Goal: Task Accomplishment & Management: Manage account settings

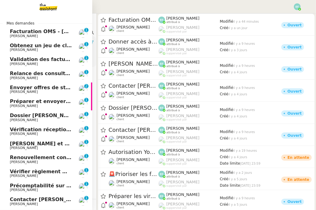
click at [32, 34] on span "[PERSON_NAME]" at bounding box center [41, 36] width 62 height 4
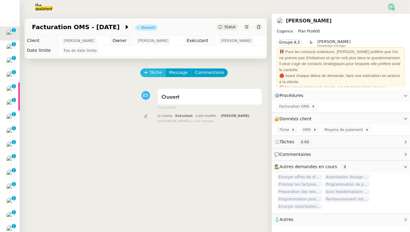
click at [156, 75] on span "Tâche" at bounding box center [156, 72] width 13 height 7
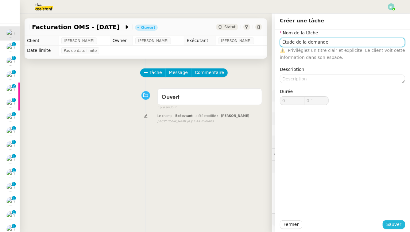
type input "Etude de la demande"
click at [315, 210] on span "Sauver" at bounding box center [394, 224] width 15 height 7
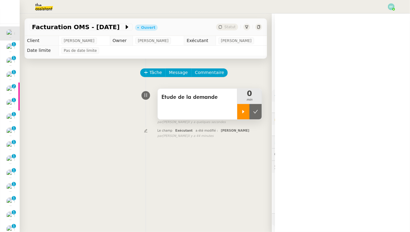
click at [243, 114] on div at bounding box center [243, 111] width 12 height 15
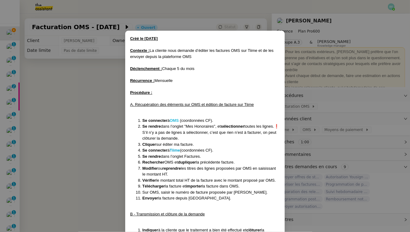
click at [178, 121] on strong "OMS" at bounding box center [174, 120] width 9 height 5
click at [177, 150] on strong "Tiime" at bounding box center [175, 150] width 10 height 5
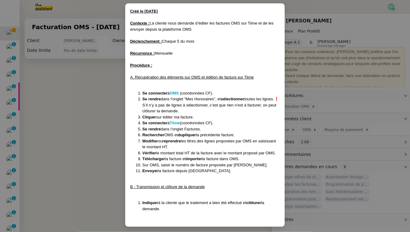
scroll to position [29, 0]
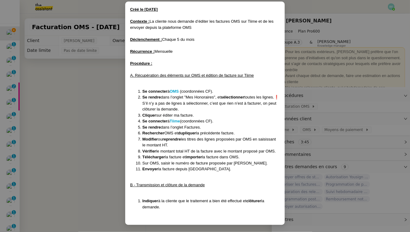
click at [102, 74] on nz-modal-container "Créé le 05/03/25 Contexte : La cliente nous demande d’éditer les factures OMS s…" at bounding box center [205, 116] width 410 height 232
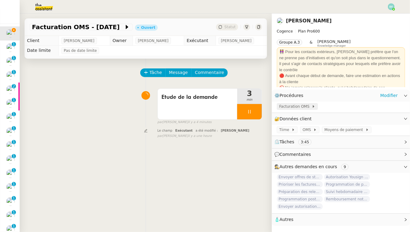
click at [307, 106] on span "Facturation OMS" at bounding box center [296, 107] width 33 height 6
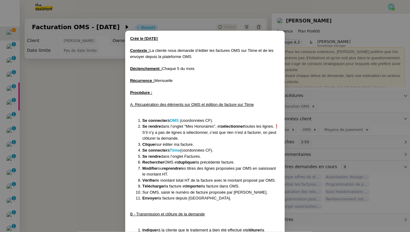
scroll to position [29, 0]
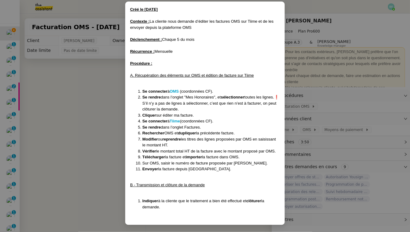
click at [96, 120] on nz-modal-container "Créé le 05/03/25 Contexte : La cliente nous demande d’éditer les factures OMS s…" at bounding box center [205, 116] width 410 height 232
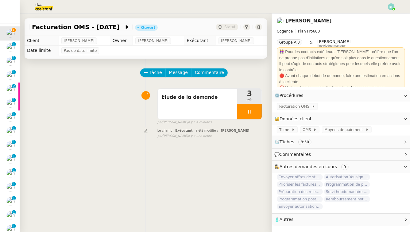
scroll to position [0, 0]
click at [180, 71] on span "Message" at bounding box center [178, 72] width 19 height 7
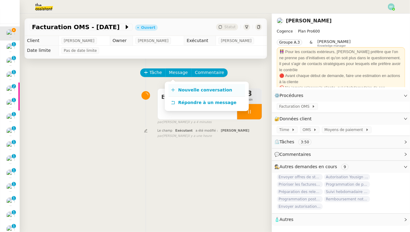
click at [181, 89] on span "Nouvelle conversation" at bounding box center [205, 90] width 54 height 5
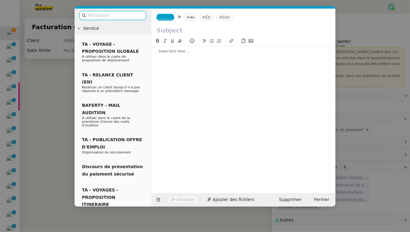
click at [170, 18] on span "_______" at bounding box center [165, 17] width 13 height 4
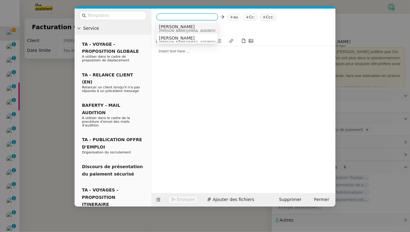
click at [181, 29] on span "[PERSON_NAME][EMAIL_ADDRESS][DOMAIN_NAME]" at bounding box center [202, 30] width 87 height 3
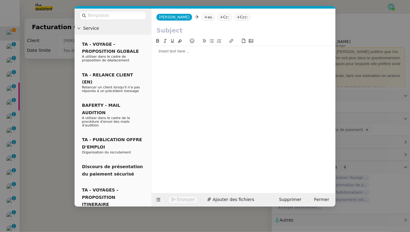
click at [202, 18] on nz-tag "au" at bounding box center [208, 17] width 13 height 7
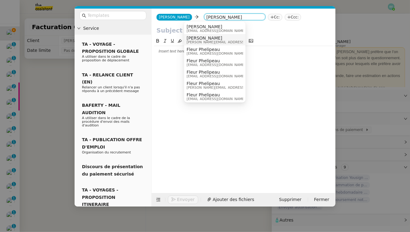
type input "juliette"
click at [213, 43] on span "[PERSON_NAME][EMAIL_ADDRESS][DOMAIN_NAME]" at bounding box center [230, 42] width 87 height 3
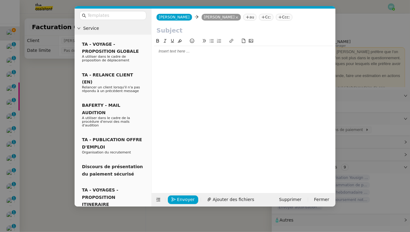
click at [39, 102] on nz-modal-container "Service TA - VOYAGE - PROPOSITION GLOBALE A utiliser dans le cadre de propositi…" at bounding box center [205, 116] width 410 height 232
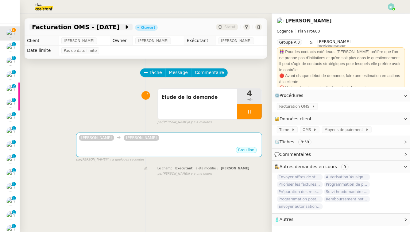
click at [88, 25] on span "Facturation OMS - 5 octobre 2025" at bounding box center [78, 27] width 92 height 6
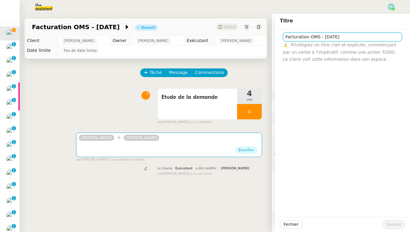
click at [315, 35] on input "Facturation OMS - 5 octobre 2025" at bounding box center [342, 37] width 119 height 9
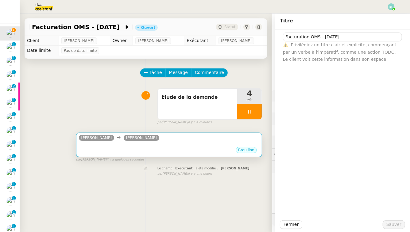
click at [199, 142] on div "Louise Juliette Rihal" at bounding box center [169, 138] width 181 height 9
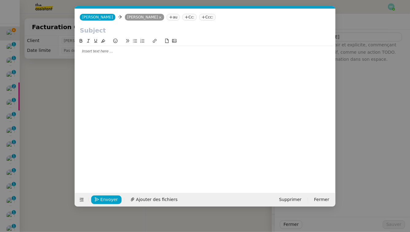
scroll to position [0, 13]
click at [149, 33] on input "text" at bounding box center [205, 30] width 251 height 9
paste input "Facturation OMS - 5 octobre 2025"
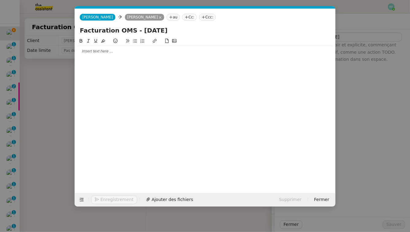
type input "Facturation OMS - 5 octobre 2025"
click at [140, 53] on div at bounding box center [205, 52] width 256 height 6
click at [83, 200] on icon at bounding box center [82, 200] width 4 height 4
click at [81, 201] on icon at bounding box center [82, 200] width 4 height 4
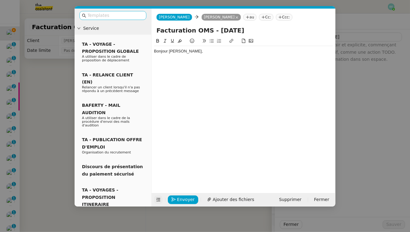
click at [127, 14] on input "text" at bounding box center [115, 15] width 55 height 7
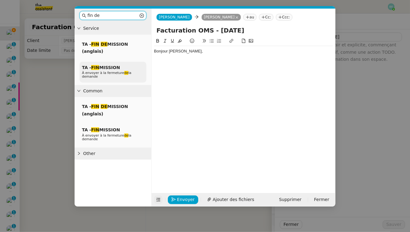
type input "fin de"
click at [116, 74] on span "À envoyer à la fermeture de la demande" at bounding box center [106, 75] width 49 height 8
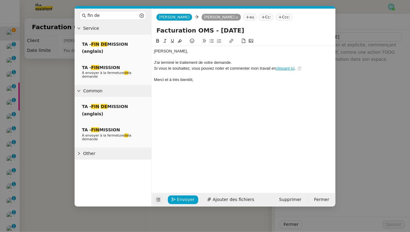
click at [57, 90] on nz-modal-container "fin de Service TA - FIN DE MISSION (anglais) TA - FIN MISSION À envoyer à la fe…" at bounding box center [205, 116] width 410 height 232
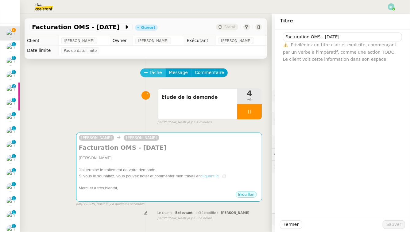
click at [150, 72] on span "Tâche" at bounding box center [156, 72] width 13 height 7
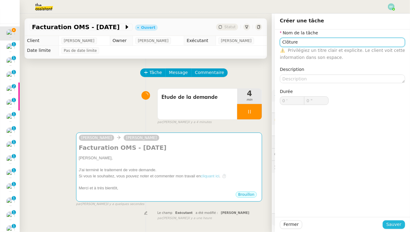
type input "Clôture"
click at [315, 210] on span "Sauver" at bounding box center [394, 224] width 15 height 7
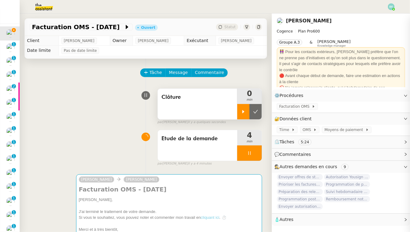
click at [245, 113] on icon at bounding box center [243, 111] width 5 height 5
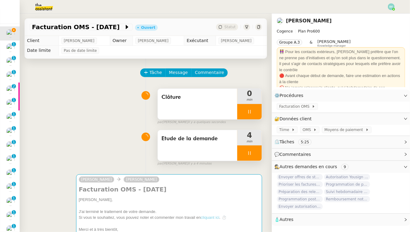
click at [251, 152] on icon at bounding box center [250, 153] width 2 height 4
click at [258, 154] on icon at bounding box center [255, 153] width 5 height 5
click at [190, 153] on div "Etude de la demande" at bounding box center [198, 145] width 80 height 31
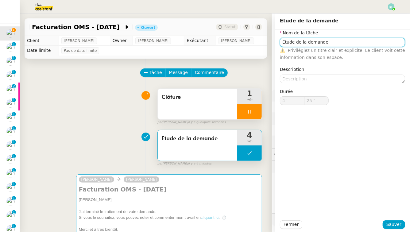
click at [315, 42] on input "Etude de la demande" at bounding box center [342, 42] width 125 height 9
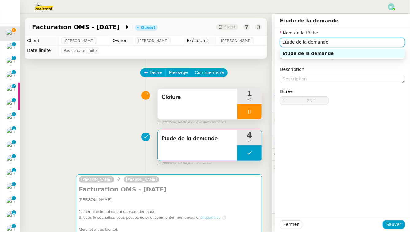
click at [315, 42] on input "Etude de la demande" at bounding box center [342, 42] width 125 height 9
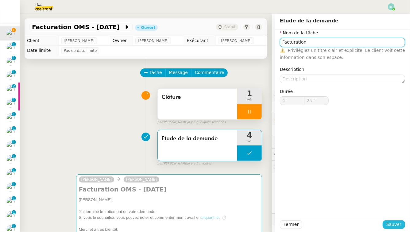
type input "Facturation"
click at [315, 210] on span "Sauver" at bounding box center [394, 224] width 15 height 7
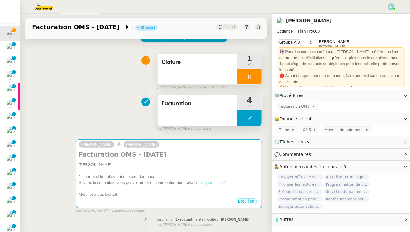
scroll to position [54, 0]
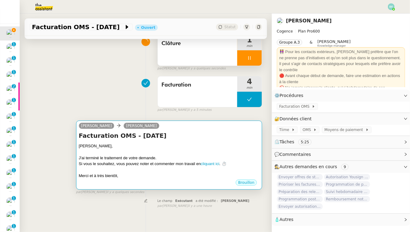
click at [204, 140] on h4 "Facturation OMS - 5 octobre 2025" at bounding box center [169, 135] width 181 height 9
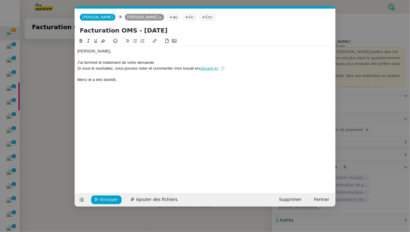
scroll to position [0, 24]
click at [77, 52] on div "Juliette﻿," at bounding box center [205, 52] width 256 height 6
click at [113, 53] on div "Bonjour Juliette﻿," at bounding box center [205, 52] width 256 height 6
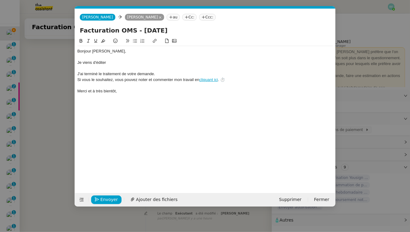
click at [78, 63] on div "Je viens d'éditer" at bounding box center [205, 63] width 256 height 6
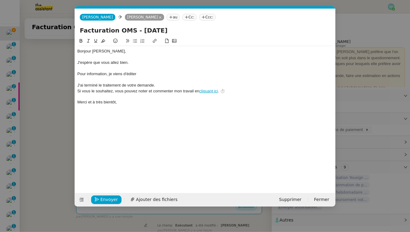
click at [143, 72] on div "Pour information, je viens d'éditer" at bounding box center [205, 74] width 256 height 6
click at [109, 204] on button "Envoyer" at bounding box center [106, 200] width 30 height 9
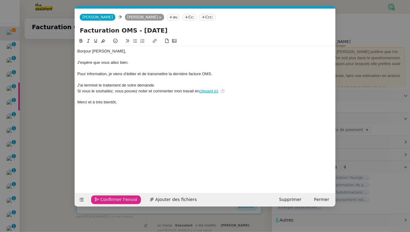
click at [109, 204] on button "Confirmer l'envoi" at bounding box center [116, 200] width 50 height 9
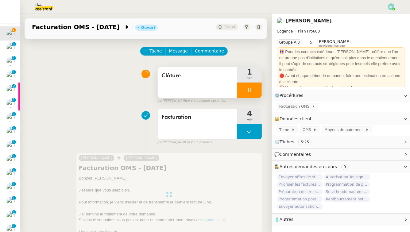
scroll to position [0, 0]
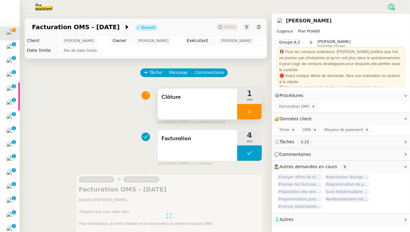
click at [206, 107] on div "Clôture" at bounding box center [198, 104] width 80 height 31
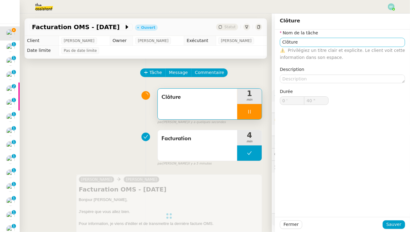
type input "41 ""
click at [283, 42] on input "Clôture" at bounding box center [342, 42] width 125 height 9
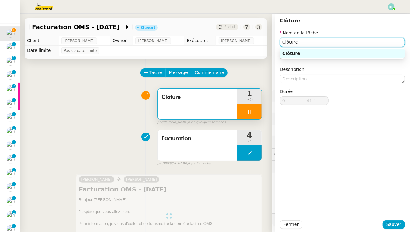
type input "Clôture"
type input "0 '"
type input "43 ""
click at [284, 44] on input "Clôture" at bounding box center [342, 42] width 125 height 9
type input "EnvClôture"
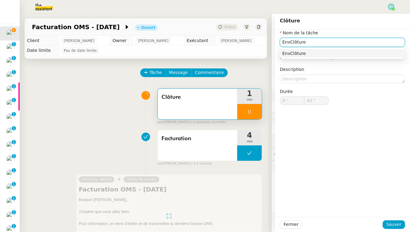
type input "44 ""
type input "Envoi d'emClôture"
type input "45 ""
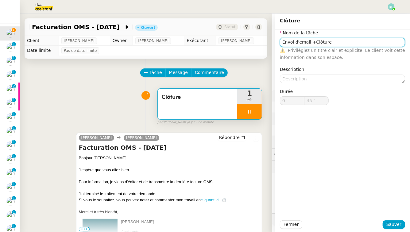
type input "Clôture"
type input "0 '"
type input "46 ""
type input "Clôture"
type input "0 '"
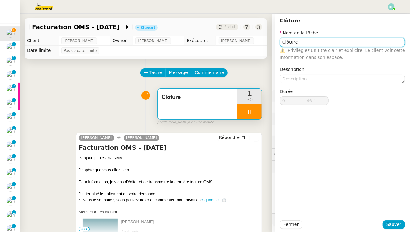
type input "46 ""
type input "Clôture"
type input "0 '"
type input "47 ""
click at [315, 210] on span "Sauver" at bounding box center [394, 224] width 15 height 7
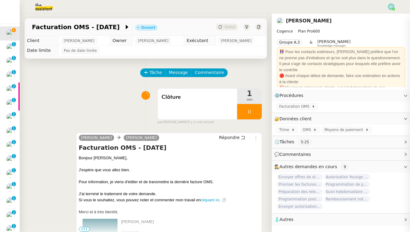
click at [251, 117] on div at bounding box center [249, 111] width 25 height 15
click at [256, 115] on button at bounding box center [256, 111] width 12 height 15
click at [196, 107] on div "Clôture" at bounding box center [198, 104] width 80 height 31
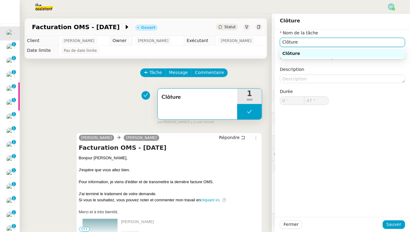
click at [284, 43] on input "Clôture" at bounding box center [342, 42] width 125 height 9
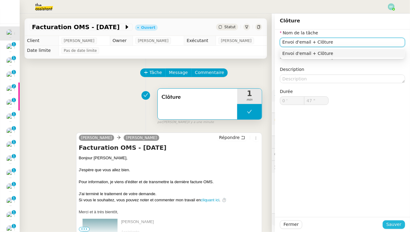
type input "Envoi d'email + Clôture"
click at [315, 210] on span "Sauver" at bounding box center [394, 224] width 15 height 7
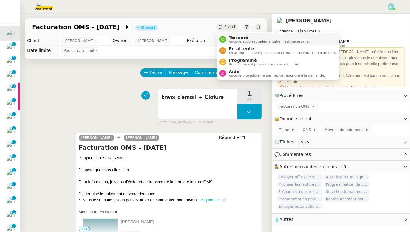
click at [234, 38] on span "Terminé" at bounding box center [269, 37] width 81 height 5
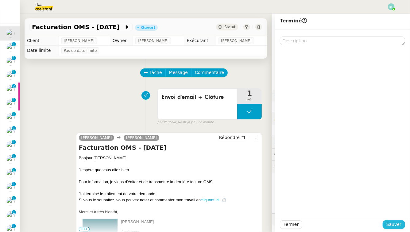
click at [315, 210] on span "Sauver" at bounding box center [394, 224] width 15 height 7
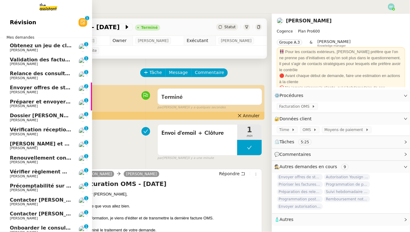
click at [36, 53] on link "Obtenez un jeu de clefs pour la cave Arthur MATHAUT 0 1 2 3 4 5 6 7 8 9" at bounding box center [46, 48] width 92 height 14
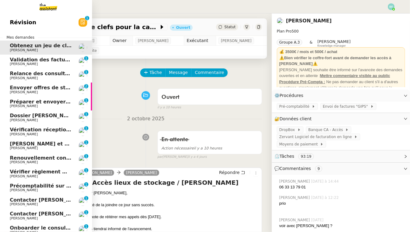
click at [49, 60] on span "Validation des factures consultants - septembre 2025" at bounding box center [84, 60] width 149 height 6
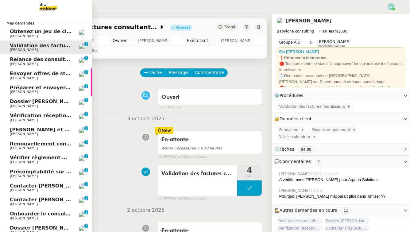
click at [56, 34] on span "[PERSON_NAME]" at bounding box center [41, 36] width 62 height 4
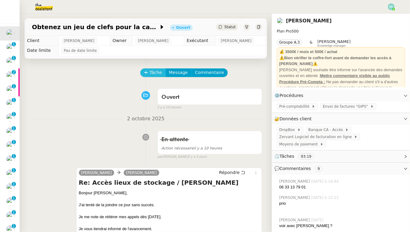
click at [151, 74] on span "Tâche" at bounding box center [156, 72] width 13 height 7
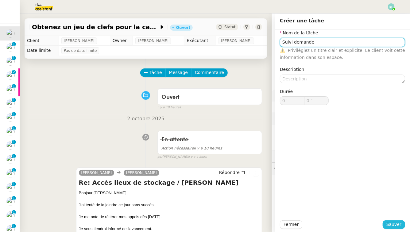
type input "Suivi demande"
click at [315, 210] on span "Sauver" at bounding box center [394, 224] width 15 height 7
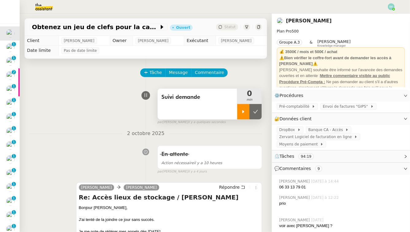
click at [244, 111] on icon at bounding box center [243, 111] width 5 height 5
click at [190, 103] on div "Suivi demande" at bounding box center [198, 104] width 80 height 31
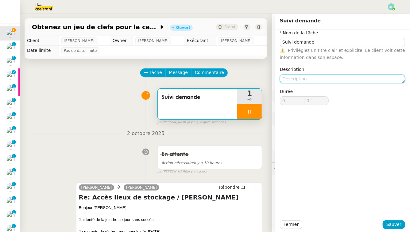
click at [315, 79] on textarea at bounding box center [342, 79] width 125 height 9
type input "1 ""
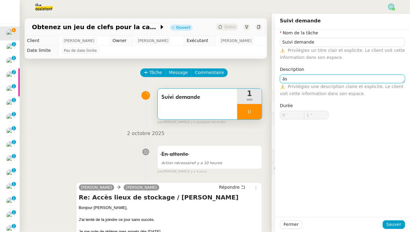
type textarea "ä"
type input "2 ""
type textarea "Pas de re"
type input "3 ""
type textarea "Pas de retour e-"
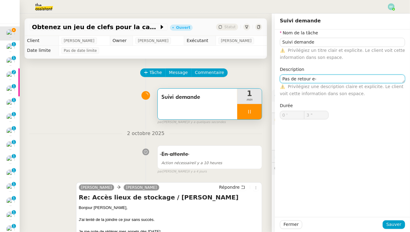
type input "4 ""
type textarea "Pas de retour e-mail : à"
type input "5 ""
type textarea "Pas de retour e-mail : à rappeler"
type input "6 ""
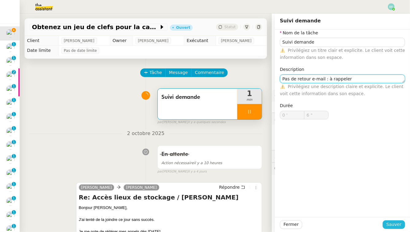
type textarea "Pas de retour e-mail : à rappeler"
type input "7 ""
click at [315, 210] on span "Sauver" at bounding box center [394, 224] width 15 height 7
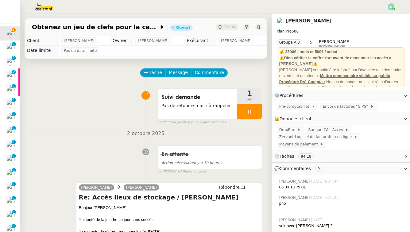
click at [255, 112] on div at bounding box center [249, 111] width 25 height 15
click at [255, 112] on icon at bounding box center [256, 111] width 5 height 3
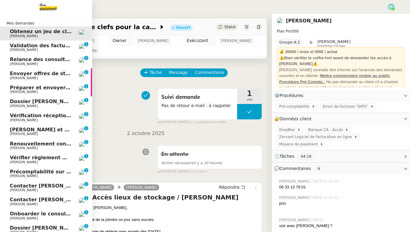
click at [71, 48] on span "[PERSON_NAME]" at bounding box center [41, 50] width 62 height 4
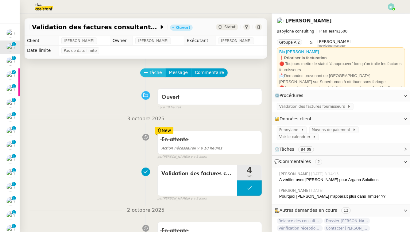
click at [155, 74] on span "Tâche" at bounding box center [156, 72] width 13 height 7
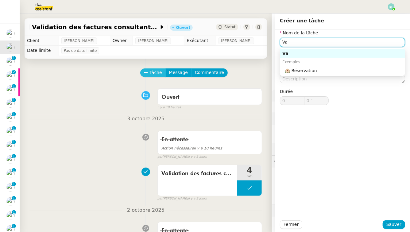
type input "V"
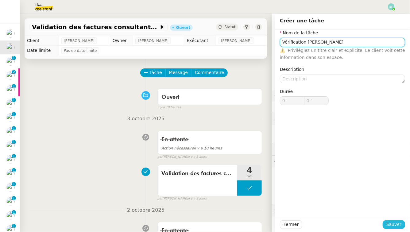
type input "Vérification Pennylane"
click at [315, 210] on span "Sauver" at bounding box center [394, 224] width 15 height 7
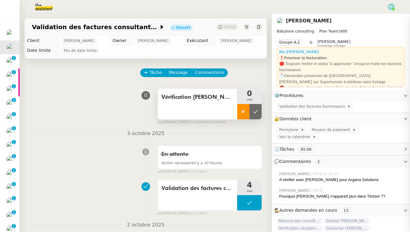
click at [242, 118] on div at bounding box center [243, 111] width 12 height 15
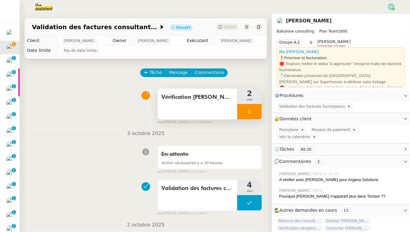
click at [186, 111] on div "Vérification Pennylane" at bounding box center [198, 104] width 80 height 31
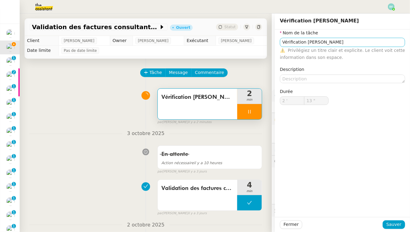
type input "14 ""
click at [288, 41] on input "Vérification Pennylane" at bounding box center [342, 42] width 125 height 9
type input "T Pennylane"
type input "15 ""
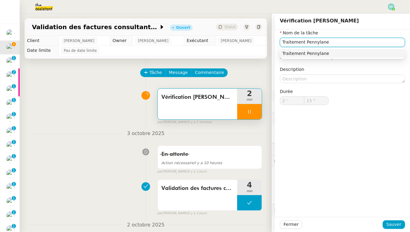
type input "Traitement Pennylane"
type input "16 ""
type input "Traitement factu Pennylane"
type input "17 ""
type input "Traitement factures Pennylane"
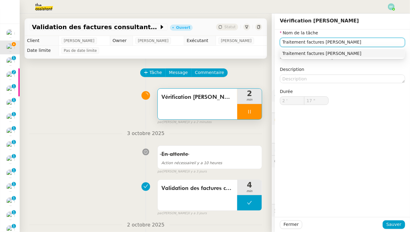
type input "18 ""
click at [315, 210] on span "Sauver" at bounding box center [394, 224] width 15 height 7
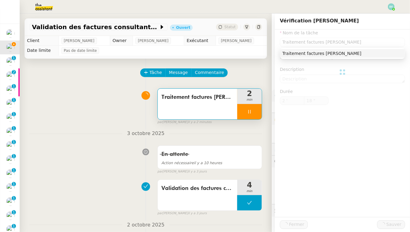
type input "Traitement factures Pennylane"
type input "2 '"
type input "19 ""
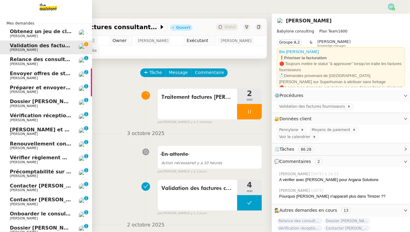
click at [17, 62] on span "[PERSON_NAME]" at bounding box center [24, 64] width 28 height 4
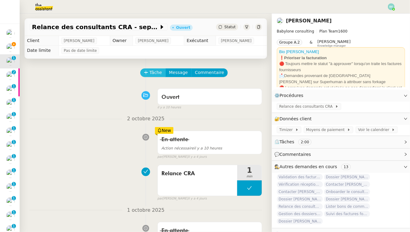
click at [149, 75] on button "Tâche" at bounding box center [152, 72] width 25 height 9
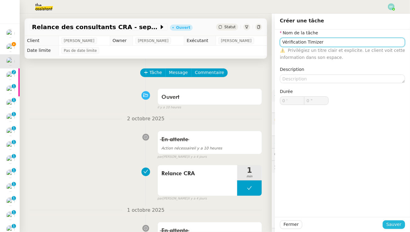
type input "Vérification Timizer"
click at [315, 210] on button "Sauver" at bounding box center [394, 225] width 22 height 9
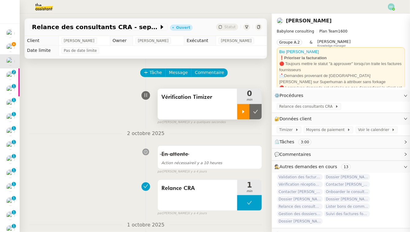
click at [246, 115] on div at bounding box center [243, 111] width 12 height 15
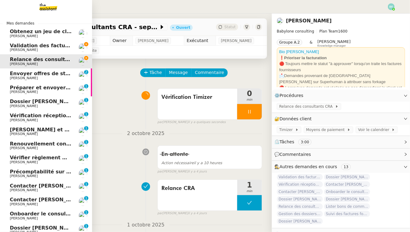
click at [14, 51] on span "[PERSON_NAME]" at bounding box center [24, 50] width 28 height 4
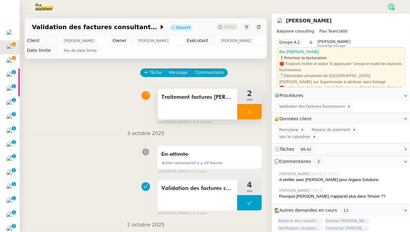
click at [242, 112] on div at bounding box center [249, 111] width 25 height 15
click at [256, 113] on icon at bounding box center [255, 111] width 5 height 5
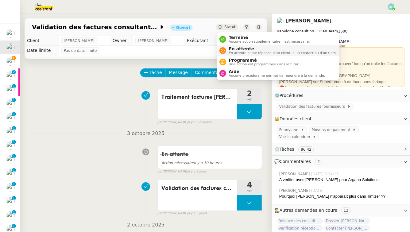
click at [233, 49] on span "En attente" at bounding box center [283, 48] width 108 height 5
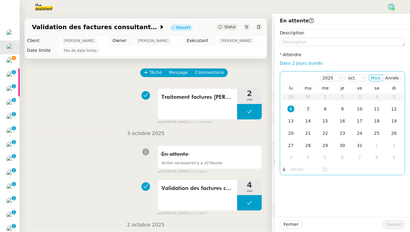
click at [312, 109] on td "7" at bounding box center [308, 109] width 17 height 12
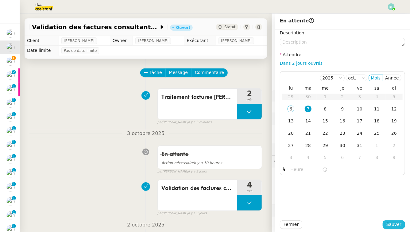
click at [315, 210] on span "Sauver" at bounding box center [394, 224] width 15 height 7
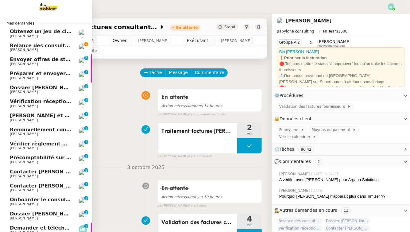
click at [59, 49] on span "[PERSON_NAME]" at bounding box center [41, 50] width 62 height 4
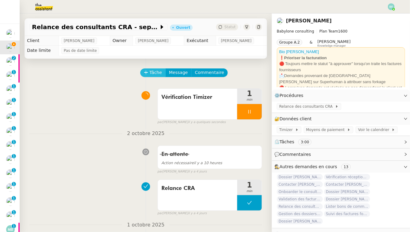
click at [159, 76] on button "Tâche" at bounding box center [152, 72] width 25 height 9
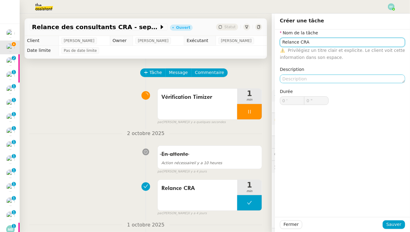
type input "Relance CRA"
click at [315, 78] on textarea at bounding box center [342, 79] width 125 height 9
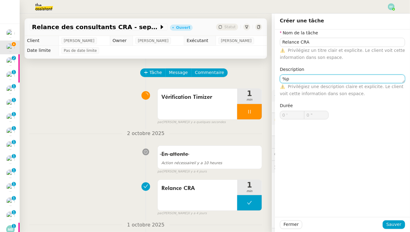
type textarea "%"
type textarea "Mohamed Taohid"
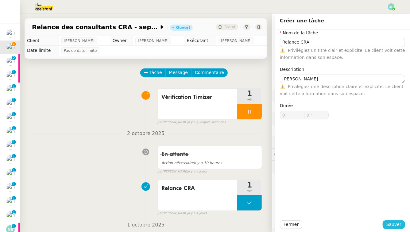
click at [315, 210] on span "Sauver" at bounding box center [394, 224] width 15 height 7
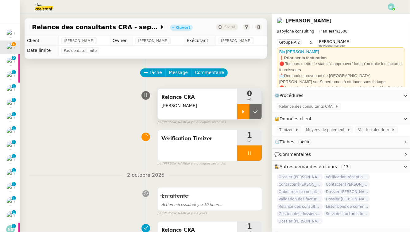
click at [245, 114] on icon at bounding box center [243, 111] width 5 height 5
click at [251, 151] on icon at bounding box center [249, 153] width 5 height 5
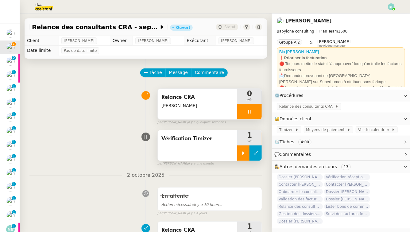
click at [256, 154] on icon at bounding box center [255, 153] width 5 height 5
click at [257, 113] on div at bounding box center [249, 111] width 25 height 15
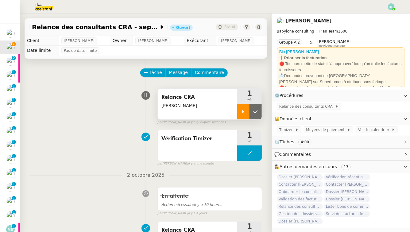
click at [257, 113] on icon at bounding box center [255, 111] width 5 height 5
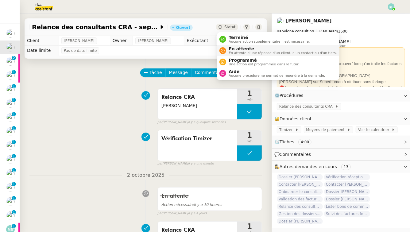
click at [242, 50] on span "En attente" at bounding box center [283, 48] width 108 height 5
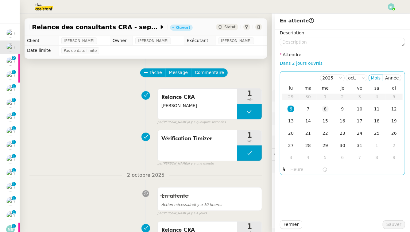
click at [315, 111] on div "8" at bounding box center [325, 109] width 7 height 7
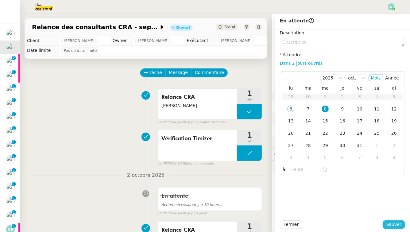
click at [315, 210] on span "Sauver" at bounding box center [394, 224] width 15 height 7
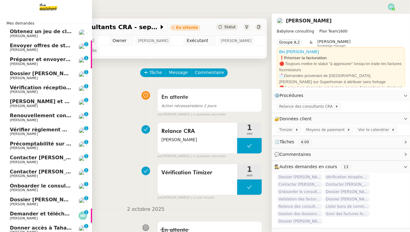
click at [17, 52] on span "[PERSON_NAME]" at bounding box center [24, 50] width 28 height 4
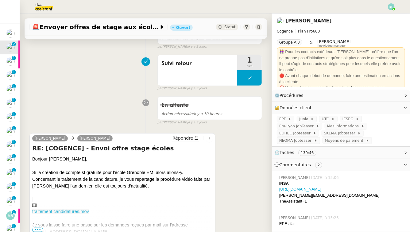
scroll to position [104, 0]
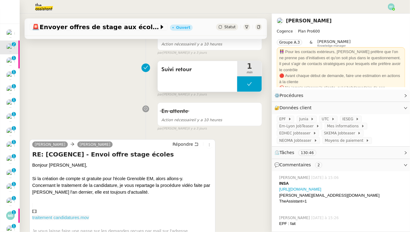
click at [250, 87] on button at bounding box center [249, 83] width 25 height 15
click at [244, 87] on div at bounding box center [243, 83] width 12 height 15
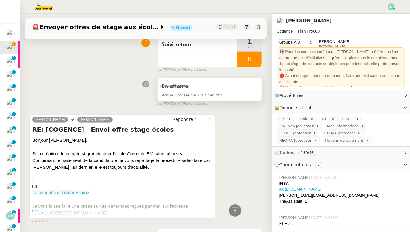
scroll to position [32, 0]
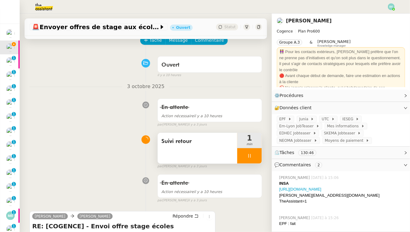
click at [251, 157] on icon at bounding box center [250, 156] width 2 height 4
click at [256, 157] on icon at bounding box center [255, 156] width 5 height 5
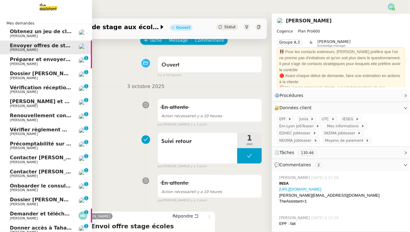
click at [14, 64] on span "Ophélie DIONY" at bounding box center [24, 64] width 28 height 4
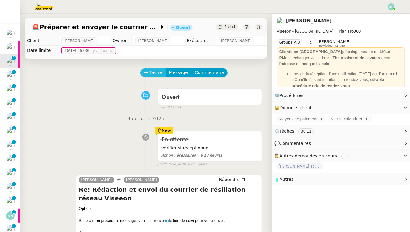
click at [150, 69] on span "Tâche" at bounding box center [156, 72] width 13 height 7
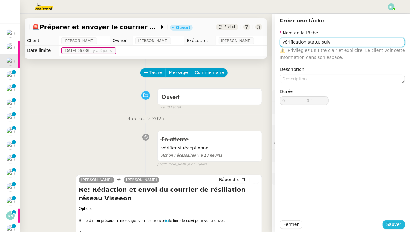
type input "Vérification statut suivi"
click at [315, 210] on button "Sauver" at bounding box center [394, 225] width 22 height 9
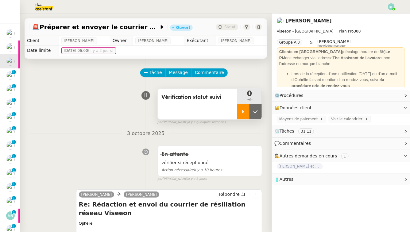
click at [244, 116] on div at bounding box center [243, 111] width 12 height 15
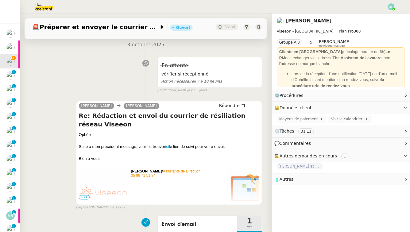
scroll to position [120, 0]
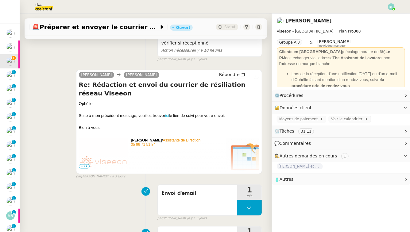
click at [167, 113] on link "ici" at bounding box center [167, 115] width 4 height 5
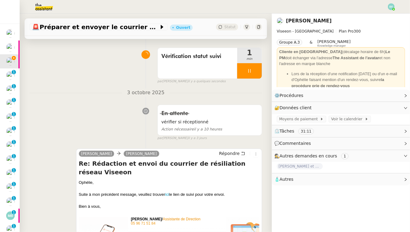
scroll to position [0, 0]
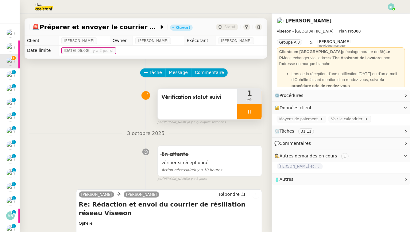
click at [190, 118] on div "Vérification statut suivi" at bounding box center [198, 104] width 80 height 31
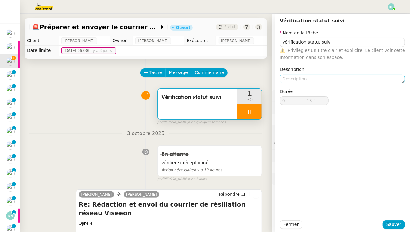
type input "14 ""
click at [289, 76] on textarea at bounding box center [342, 79] width 125 height 9
type textarea "P"
type input "15 ""
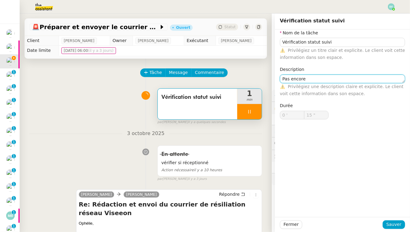
type textarea "Pas encore"
type input "16 ""
type textarea "Pas encore livré"
type input "17 ""
type textarea "Pas encore livré"
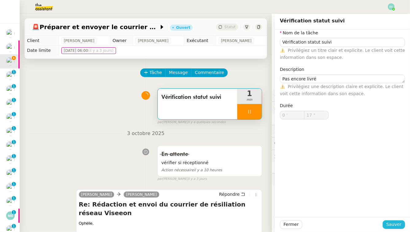
click at [315, 210] on span "Sauver" at bounding box center [394, 224] width 15 height 7
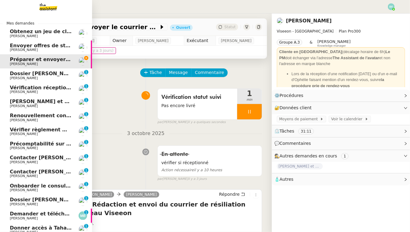
click at [11, 80] on link "Dossier Thomas Caillierez Florent Seiler 0 1 2 3 4 5 6 7 8 9" at bounding box center [46, 75] width 92 height 14
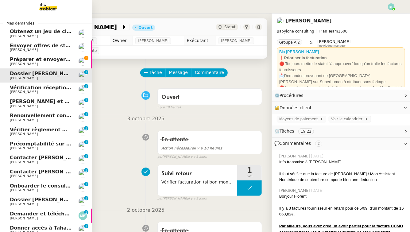
click at [10, 63] on span "Ophélie DIONY" at bounding box center [24, 64] width 28 height 4
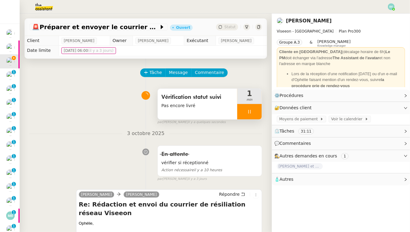
click at [253, 108] on div at bounding box center [249, 111] width 25 height 15
click at [259, 114] on button at bounding box center [256, 111] width 12 height 15
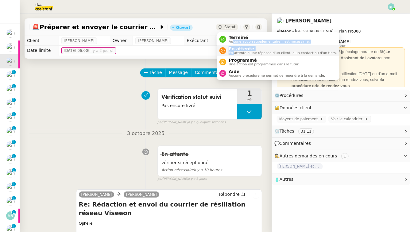
drag, startPoint x: 233, startPoint y: 43, endPoint x: 234, endPoint y: 52, distance: 9.3
click at [234, 52] on ul "Terminé Aucune action supplémentaire n'est nécessaire. En attente En attente d'…" at bounding box center [278, 56] width 122 height 48
click at [241, 52] on span "En attente d'une réponse d'un client, d'un contact ou d'un tiers." at bounding box center [283, 52] width 108 height 3
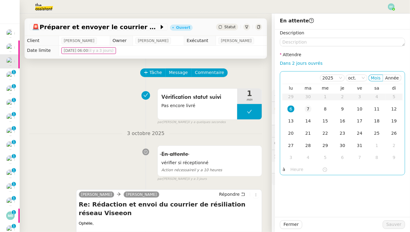
click at [313, 108] on td "7" at bounding box center [308, 109] width 17 height 12
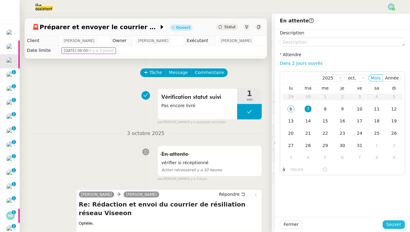
click at [315, 210] on span "Sauver" at bounding box center [394, 224] width 15 height 7
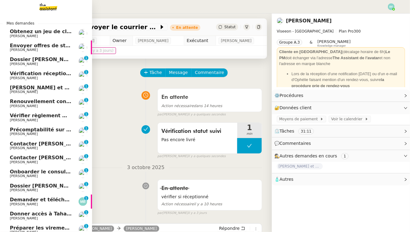
click at [20, 62] on span "[PERSON_NAME]" at bounding box center [24, 64] width 28 height 4
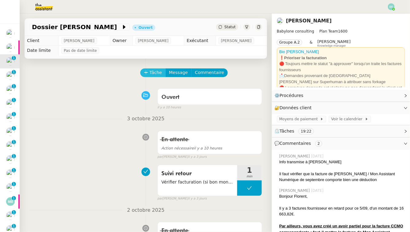
click at [154, 74] on span "Tâche" at bounding box center [156, 72] width 13 height 7
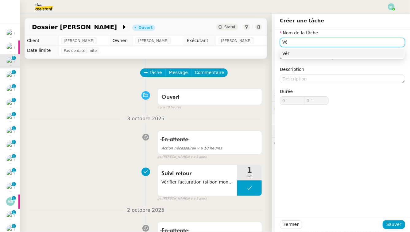
type input "V"
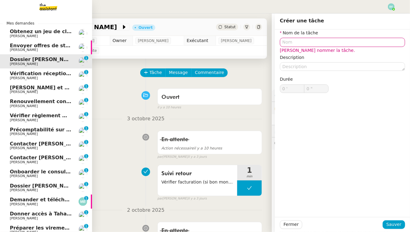
click at [15, 76] on span "[PERSON_NAME]" at bounding box center [24, 78] width 28 height 4
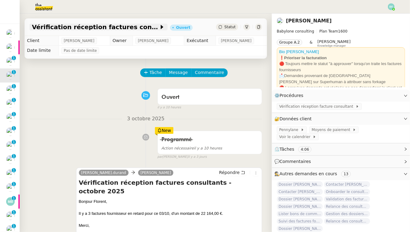
click at [138, 26] on span "Vérification réception factures consultants - octobre 2025" at bounding box center [95, 27] width 127 height 6
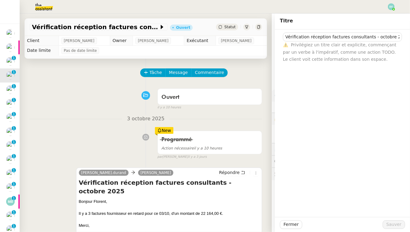
click at [116, 103] on div "Ouvert false il y a 10 heures" at bounding box center [145, 98] width 233 height 25
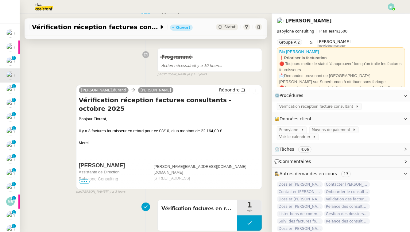
scroll to position [189, 0]
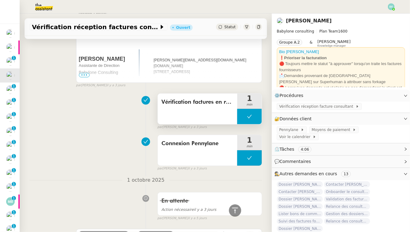
click at [189, 100] on span "Vérification factures en retard" at bounding box center [198, 102] width 72 height 9
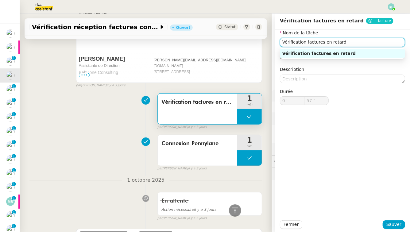
click at [315, 43] on input "Vérification factures en retard" at bounding box center [342, 42] width 125 height 9
click at [108, 155] on div "Connexion Pennylane 1 min false par Emelyne F. il y a 3 jours" at bounding box center [145, 151] width 233 height 39
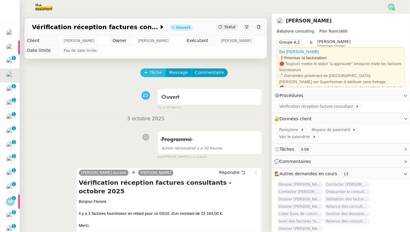
click at [151, 71] on span "Tâche" at bounding box center [156, 72] width 13 height 7
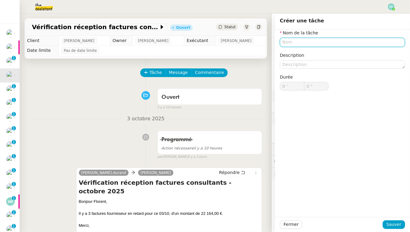
click at [315, 39] on input "text" at bounding box center [342, 42] width 125 height 9
paste input "Vérification factures en retard"
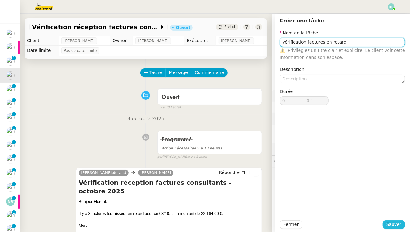
type input "Vérification factures en retard"
click at [315, 210] on span "Sauver" at bounding box center [394, 224] width 15 height 7
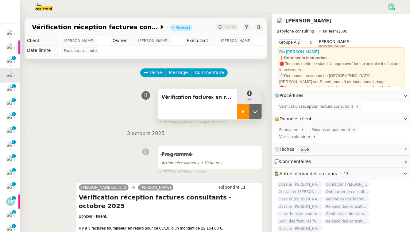
click at [245, 113] on icon at bounding box center [243, 111] width 5 height 5
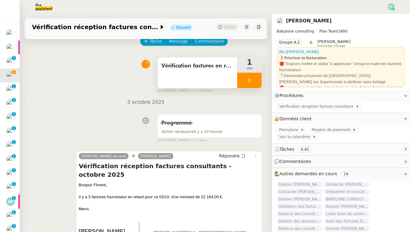
scroll to position [125, 0]
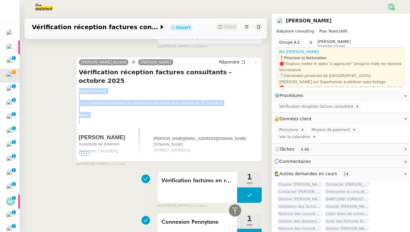
drag, startPoint x: 77, startPoint y: 82, endPoint x: 97, endPoint y: 114, distance: 37.1
click at [97, 114] on div "Claudine.durand Florent Seiler Répondre Vérification réception factures consult…" at bounding box center [169, 109] width 186 height 104
copy div "Bonjour Florent, Il y a 3 factures fournisseur en retard pour ce 03/10, d'un mo…"
click at [243, 65] on button "Répondre" at bounding box center [232, 62] width 30 height 7
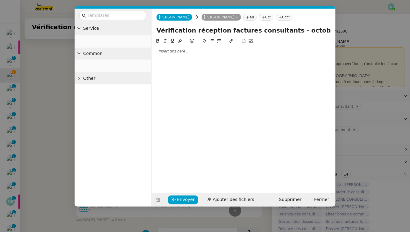
scroll to position [172, 0]
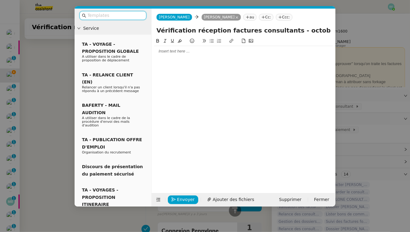
click at [200, 50] on div at bounding box center [243, 52] width 179 height 6
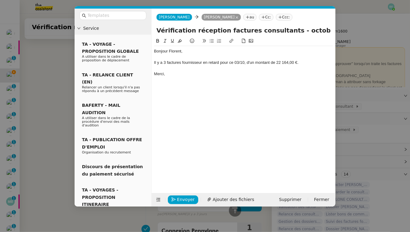
scroll to position [214, 0]
click at [165, 63] on div "Il y a 3 factures fournisseur en retard pour ce 03/10, d'un montant de 22 164,0…" at bounding box center [243, 63] width 179 height 6
click at [239, 63] on div "Il y a 5 factures fournisseur en retard pour ce 03/10, d'un montant de 22 164,0…" at bounding box center [243, 63] width 179 height 6
drag, startPoint x: 288, startPoint y: 63, endPoint x: 277, endPoint y: 63, distance: 11.7
click at [277, 63] on div "Il y a 5 factures fournisseur en retard pour ce 06/10, d'un montant de 22 164,0…" at bounding box center [243, 63] width 179 height 6
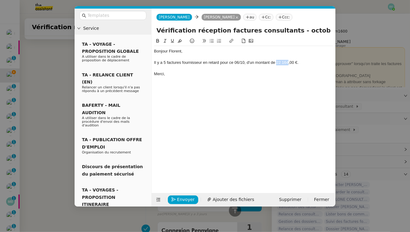
drag, startPoint x: 288, startPoint y: 63, endPoint x: 276, endPoint y: 63, distance: 11.7
click at [276, 63] on div "Il y a 5 factures fournisseur en retard pour ce 06/10, d'un montant de 22 164,0…" at bounding box center [243, 63] width 179 height 6
click at [176, 75] on div "Merci," at bounding box center [243, 74] width 179 height 6
click at [183, 200] on span "Envoyer" at bounding box center [186, 199] width 18 height 7
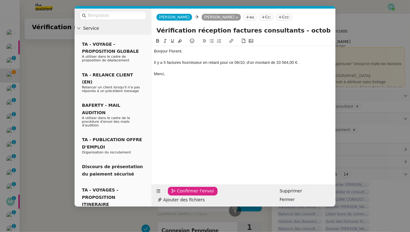
click at [183, 195] on span "Confirmer l'envoi" at bounding box center [195, 191] width 37 height 7
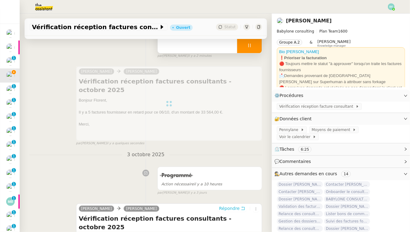
scroll to position [0, 0]
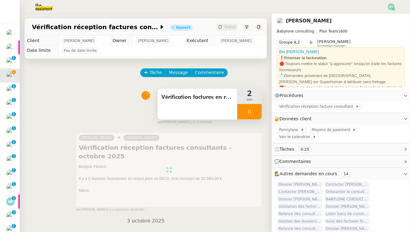
click at [202, 108] on div "Vérification factures en retard" at bounding box center [198, 104] width 80 height 31
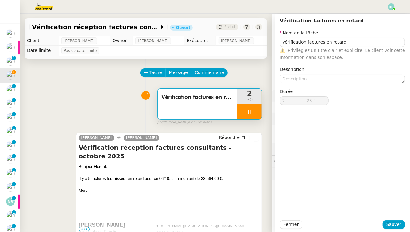
type input "Vérification factures en retard"
type input "2 '"
type input "23 ""
type input "Vérification factures en retard"
type input "2 '"
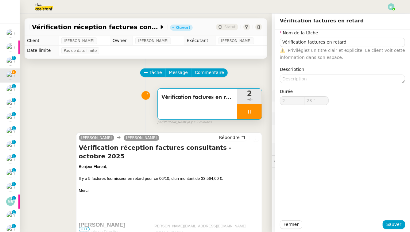
type input "23 ""
type input "Vérification factures en retard"
type input "2 '"
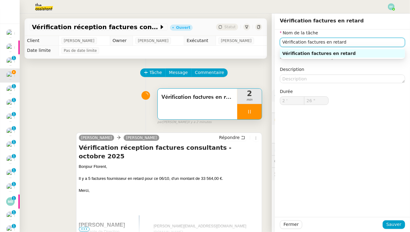
click at [307, 42] on input "Vérification factures en retard" at bounding box center [342, 42] width 125 height 9
type input "27 ""
type input "Vérification notifactures en retard"
type input "28 ""
type input "Vérification notificationfactures en retard"
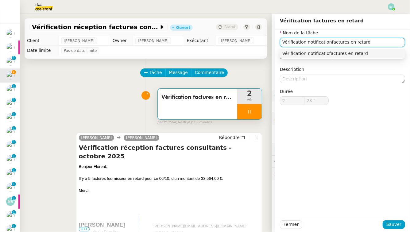
type input "29 ""
type input "Vérification notifications Pennylfactures en retard"
type input "30 ""
type input "Vérification notifications Pennylane factures en retard"
drag, startPoint x: 381, startPoint y: 44, endPoint x: 353, endPoint y: 44, distance: 28.0
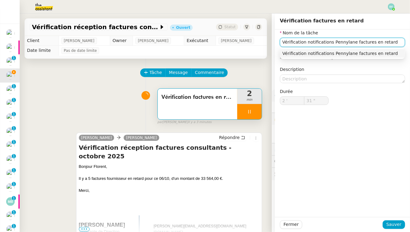
click at [315, 44] on input "Vérification notifications Pennylane factures en retard" at bounding box center [342, 42] width 125 height 9
type input "32 ""
type input "Vérification notifications Pennylane"
type input "33 ""
type input "Vérification notifications Pennylane"
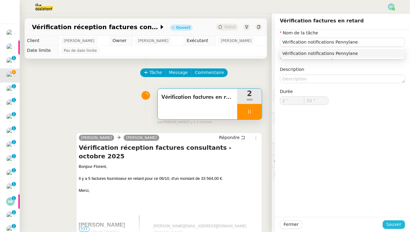
click at [315, 210] on button "Sauver" at bounding box center [394, 225] width 22 height 9
type input "34 ""
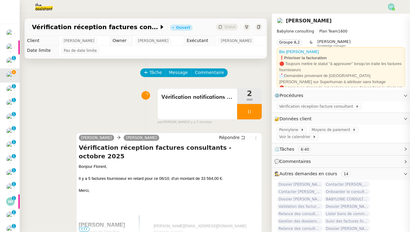
click at [248, 112] on icon at bounding box center [249, 111] width 5 height 5
click at [256, 112] on icon at bounding box center [255, 111] width 5 height 5
click at [140, 70] on div "Tâche Message Commentaire" at bounding box center [145, 75] width 233 height 15
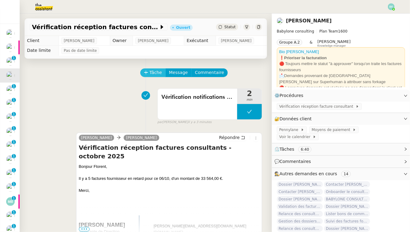
click at [147, 72] on icon at bounding box center [146, 72] width 4 height 4
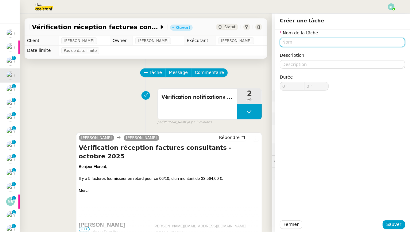
click at [315, 46] on input "text" at bounding box center [342, 42] width 125 height 9
paste input "factures en retard"
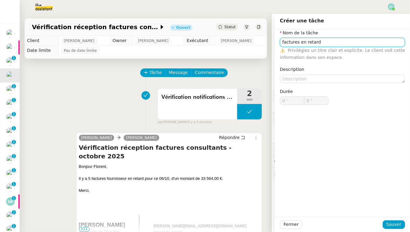
click at [284, 41] on input "factures en retard" at bounding box center [342, 42] width 125 height 9
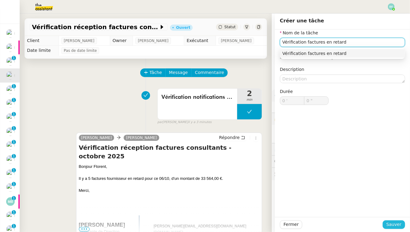
type input "Vérification factures en retard"
click at [315, 210] on span "Sauver" at bounding box center [394, 224] width 15 height 7
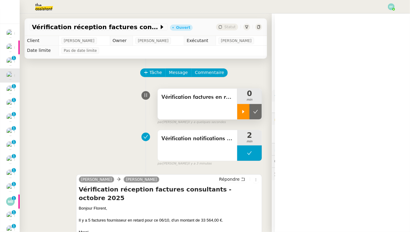
click at [246, 116] on div at bounding box center [243, 111] width 12 height 15
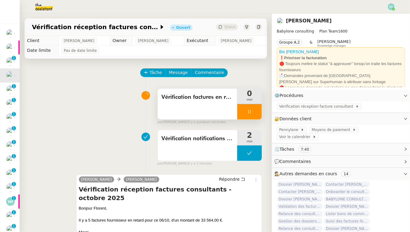
click at [246, 116] on div at bounding box center [249, 111] width 25 height 15
click at [246, 116] on div at bounding box center [243, 111] width 12 height 15
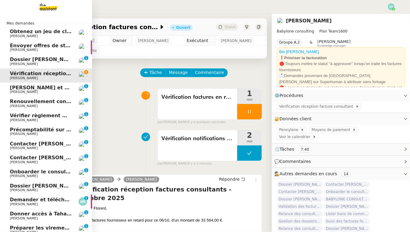
click at [14, 95] on link "Rédiger et envoyer les réponses de résiliation Ophélie DIONY 0 1 2 3 4 5 6 7 8 9" at bounding box center [46, 90] width 92 height 14
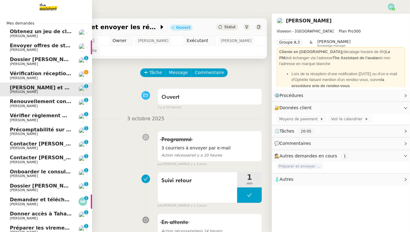
click at [40, 76] on span "[PERSON_NAME]" at bounding box center [41, 78] width 62 height 4
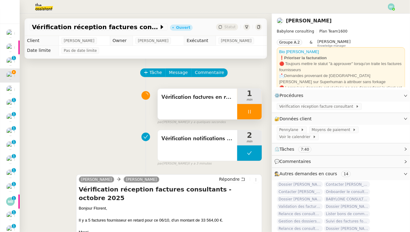
click at [253, 113] on div at bounding box center [249, 111] width 25 height 15
click at [259, 113] on button at bounding box center [256, 111] width 12 height 15
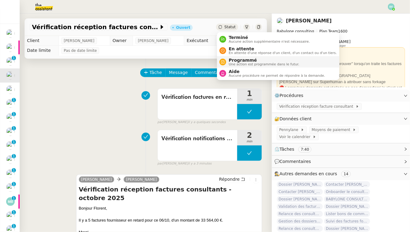
click at [241, 61] on span "Programmé" at bounding box center [264, 60] width 71 height 5
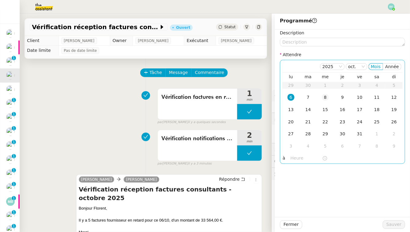
click at [315, 99] on div "8" at bounding box center [325, 97] width 7 height 7
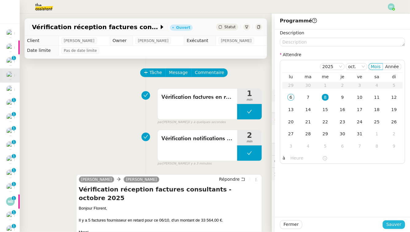
click at [315, 210] on span "Sauver" at bounding box center [394, 224] width 15 height 7
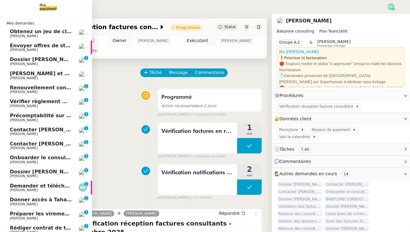
scroll to position [54, 0]
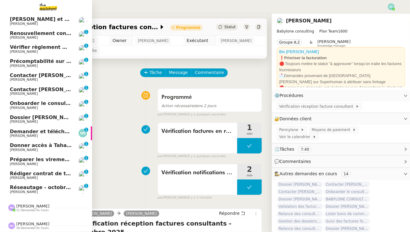
click at [35, 188] on span "Réseautage - octobre 2025" at bounding box center [47, 188] width 75 height 6
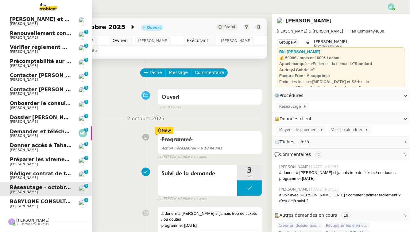
click at [44, 199] on span "BABYLONE CONSULTING - Laurence Gastine a partagé un CRA." at bounding box center [94, 202] width 169 height 6
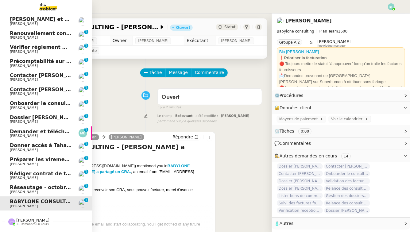
click at [50, 177] on span "[PERSON_NAME]" at bounding box center [41, 178] width 62 height 4
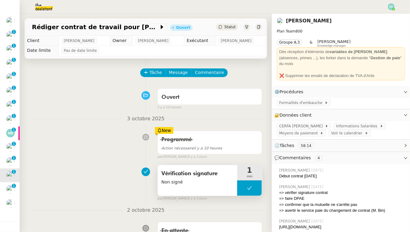
scroll to position [32, 0]
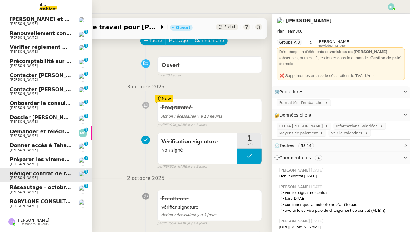
click at [23, 134] on span "[PERSON_NAME]" at bounding box center [24, 136] width 28 height 4
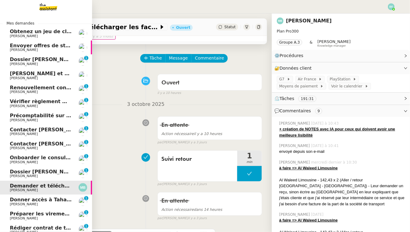
click at [33, 88] on span "Renouvellement contrat Opale STOCCO" at bounding box center [64, 88] width 109 height 6
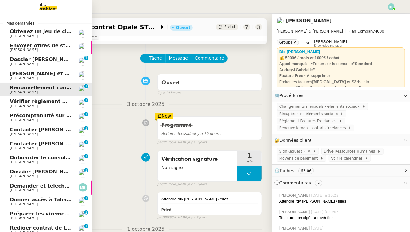
click at [16, 106] on span "Laure Merlini" at bounding box center [24, 106] width 28 height 4
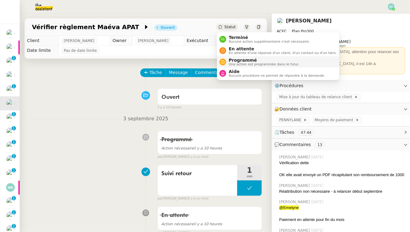
click at [228, 60] on div "Programmé Une action est programmée dans le futur." at bounding box center [262, 62] width 73 height 8
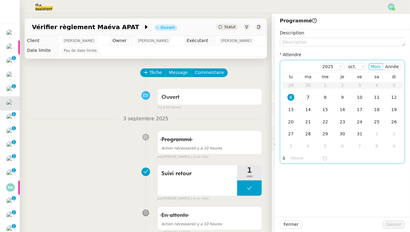
click at [312, 96] on td "7" at bounding box center [308, 98] width 17 height 12
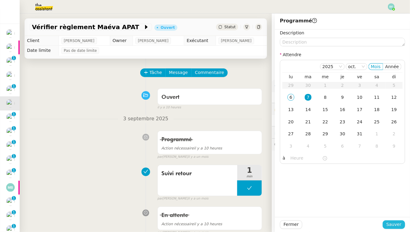
click at [315, 210] on span "Sauver" at bounding box center [394, 224] width 15 height 7
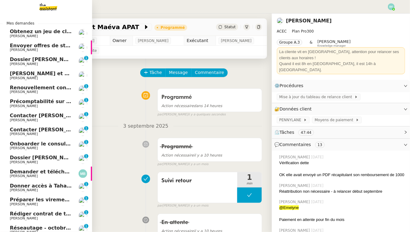
click at [15, 106] on span "[PERSON_NAME]" at bounding box center [24, 106] width 28 height 4
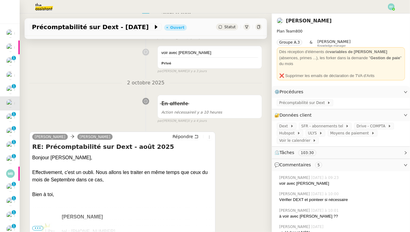
scroll to position [168, 0]
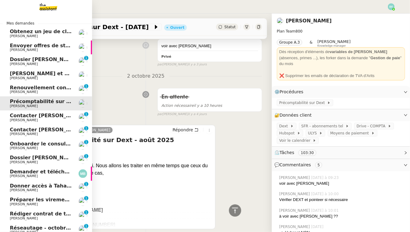
click at [29, 117] on span "Contacter [PERSON_NAME] Facture" at bounding box center [58, 116] width 97 height 6
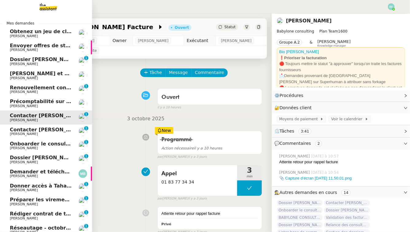
click at [22, 107] on span "[PERSON_NAME]" at bounding box center [24, 106] width 28 height 4
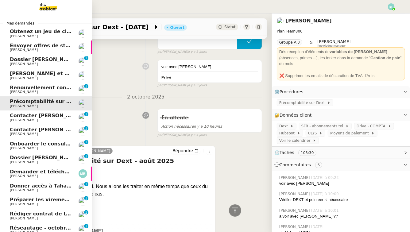
scroll to position [54, 0]
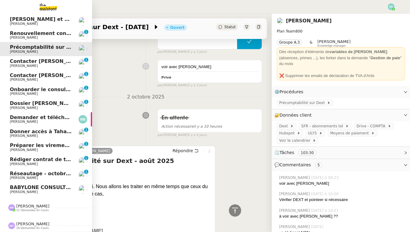
click at [39, 165] on span "[PERSON_NAME]" at bounding box center [41, 164] width 62 height 4
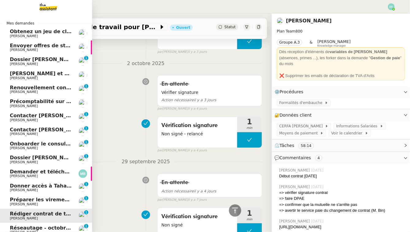
click at [41, 82] on link "Rédiger et envoyer les réponses de résiliation Ophélie DIONY" at bounding box center [46, 75] width 92 height 14
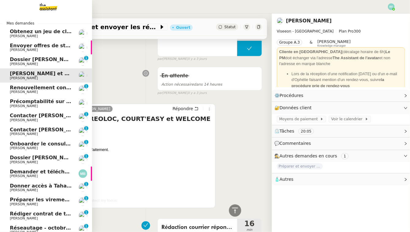
click at [45, 94] on link "Renouvellement contrat Opale STOCCO Gabrielle Tavernier 0 1 2 3 4 5 6 7 8 9" at bounding box center [46, 90] width 92 height 14
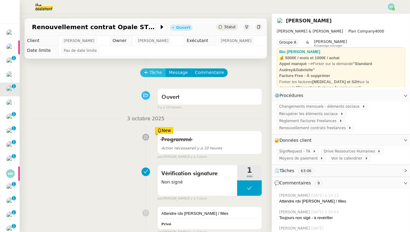
click at [154, 72] on span "Tâche" at bounding box center [156, 72] width 13 height 7
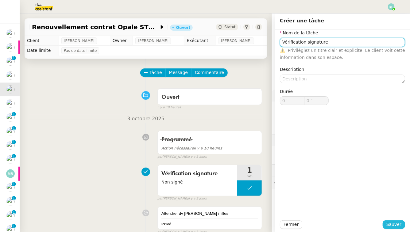
type input "Vérification signature"
click at [315, 210] on span "Sauver" at bounding box center [394, 224] width 15 height 7
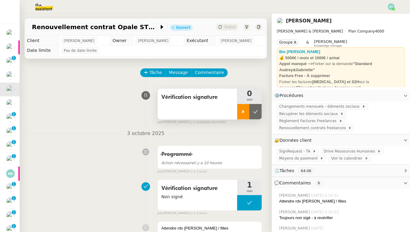
click at [246, 112] on div at bounding box center [243, 111] width 12 height 15
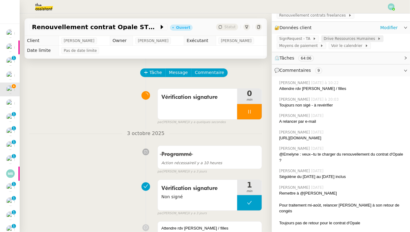
scroll to position [140, 0]
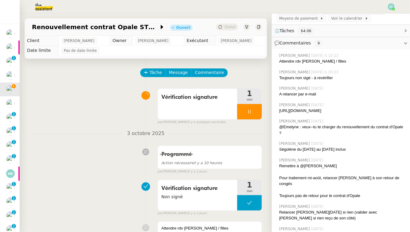
drag, startPoint x: 309, startPoint y: 120, endPoint x: 280, endPoint y: 110, distance: 30.8
click at [280, 110] on div "https://signrequest.com/#/document-status/f07417aa-deea-4ae4-9449-a07bdfd44147" at bounding box center [343, 111] width 126 height 6
copy div "https://signrequest.com/#/document-status/f07417aa-deea-4ae4-9449-a07bdfd44147"
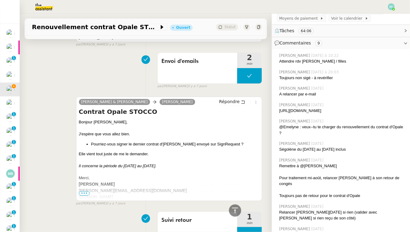
scroll to position [814, 0]
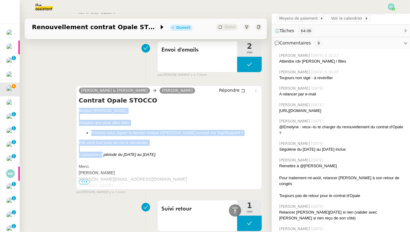
drag, startPoint x: 77, startPoint y: 111, endPoint x: 106, endPoint y: 159, distance: 55.4
click at [105, 158] on div "Camille Audrey & Gabrielle Audrey Chuquet Répondre Contrat Opale STOCCO Bonjour…" at bounding box center [169, 137] width 186 height 104
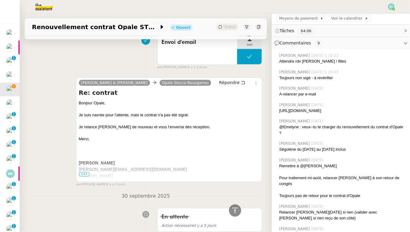
scroll to position [0, 0]
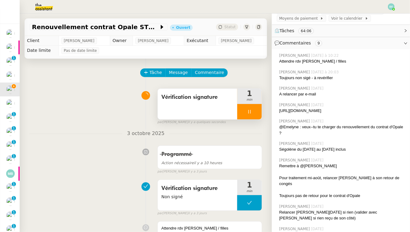
click at [194, 105] on div "Vérification signature" at bounding box center [198, 104] width 80 height 31
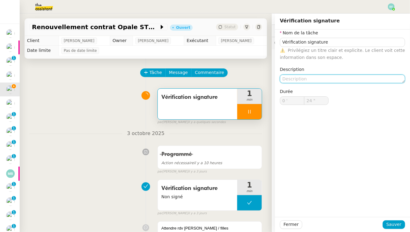
click at [314, 80] on textarea at bounding box center [342, 79] width 125 height 9
type textarea "?"
type input "25 ""
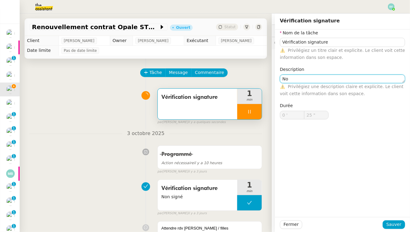
type textarea "Non"
type input "26 ""
type textarea "Non signé"
type input "27 ""
type textarea "Non signé"
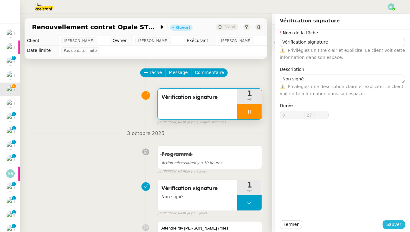
click at [315, 210] on span "Sauver" at bounding box center [394, 224] width 15 height 7
type input "28 ""
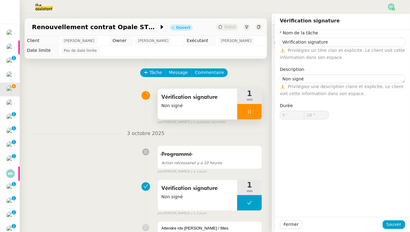
click at [255, 110] on div at bounding box center [249, 111] width 25 height 15
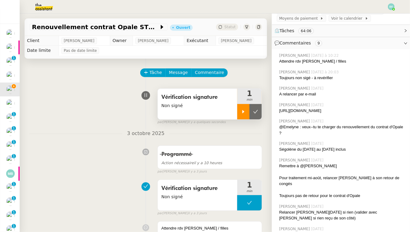
click at [255, 110] on icon at bounding box center [255, 111] width 5 height 5
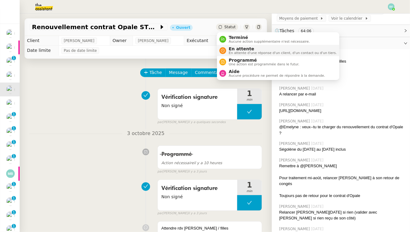
click at [235, 53] on span "En attente d'une réponse d'un client, d'un contact ou d'un tiers." at bounding box center [283, 52] width 108 height 3
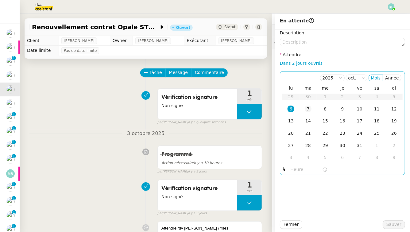
click at [310, 107] on div "7" at bounding box center [308, 109] width 7 height 7
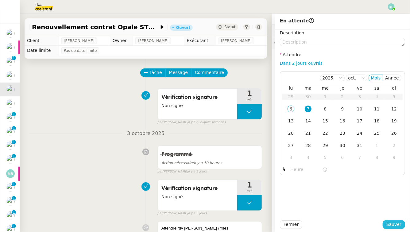
click at [315, 210] on span "Sauver" at bounding box center [394, 224] width 15 height 7
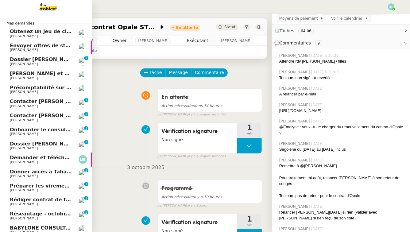
click at [45, 106] on span "[PERSON_NAME]" at bounding box center [41, 106] width 62 height 4
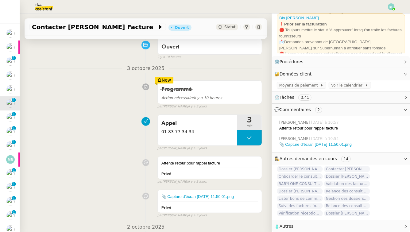
scroll to position [56, 0]
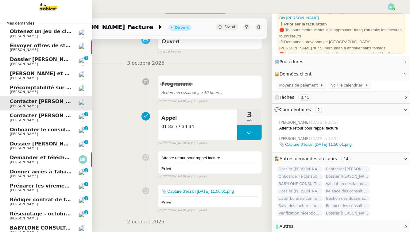
click at [23, 118] on span "Contacter [PERSON_NAME]" at bounding box center [47, 116] width 75 height 6
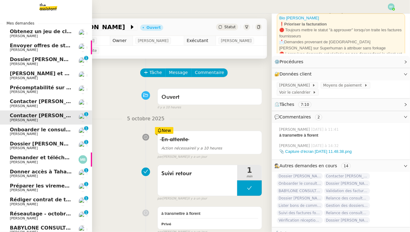
click at [22, 106] on span "[PERSON_NAME]" at bounding box center [24, 106] width 28 height 4
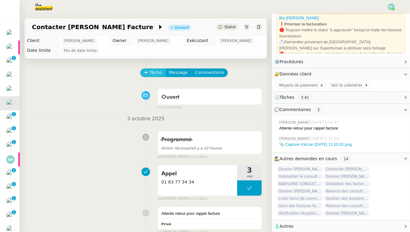
click at [152, 74] on span "Tâche" at bounding box center [156, 72] width 13 height 7
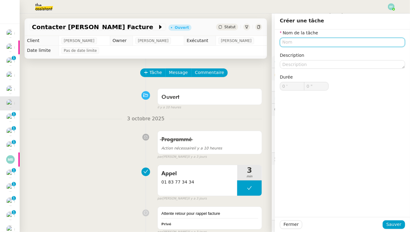
click at [315, 42] on input "text" at bounding box center [342, 42] width 125 height 9
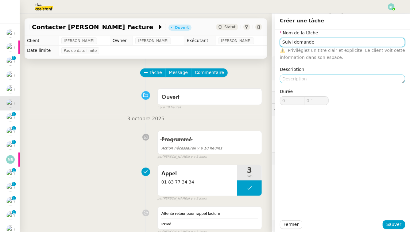
type input "Suivi demande"
click at [315, 76] on textarea at bounding box center [342, 79] width 125 height 9
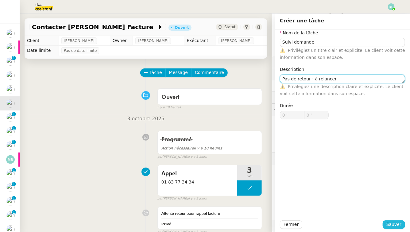
type textarea "Pas de retour : à relancer"
click at [315, 210] on span "Sauver" at bounding box center [394, 224] width 15 height 7
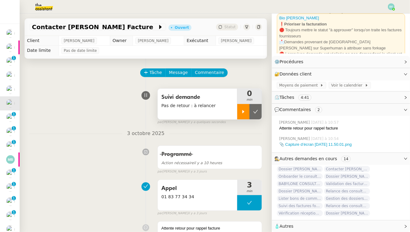
click at [240, 112] on div at bounding box center [243, 111] width 12 height 15
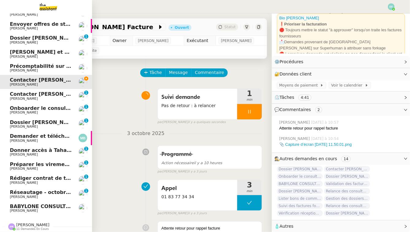
scroll to position [15, 0]
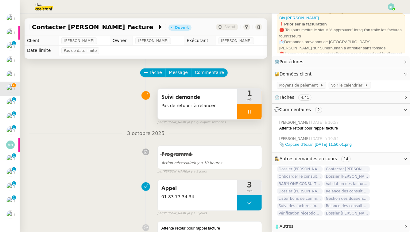
click at [247, 114] on div at bounding box center [249, 111] width 25 height 15
click at [261, 114] on button at bounding box center [256, 111] width 12 height 15
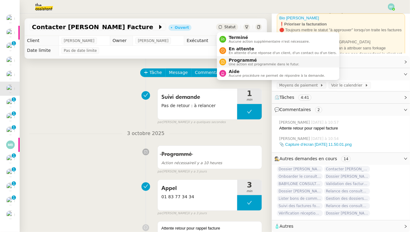
click at [240, 62] on span "Programmé" at bounding box center [264, 60] width 71 height 5
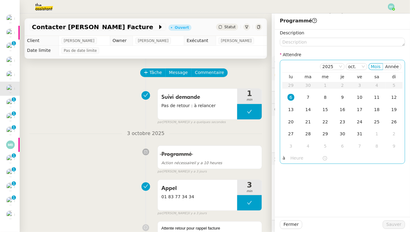
click at [293, 96] on div "6" at bounding box center [291, 97] width 7 height 7
click at [292, 158] on input "text" at bounding box center [307, 158] width 32 height 7
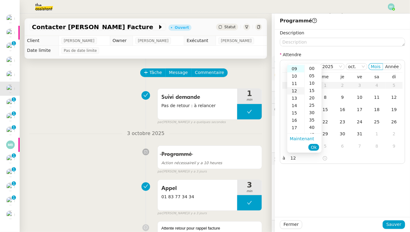
click at [295, 92] on div "12" at bounding box center [296, 90] width 17 height 7
click at [315, 68] on div "00" at bounding box center [313, 68] width 17 height 7
click at [314, 149] on span "Ok" at bounding box center [314, 147] width 6 height 6
type input "12:00"
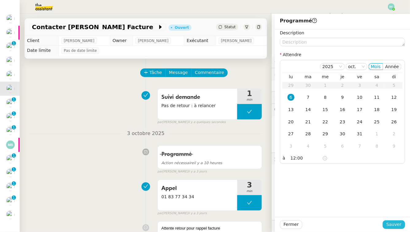
click at [315, 210] on span "Sauver" at bounding box center [394, 224] width 15 height 7
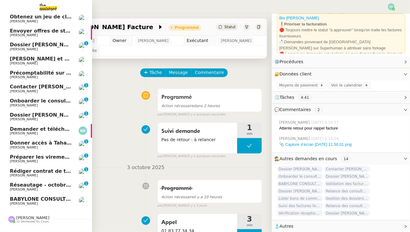
click at [32, 85] on span "Contacter [PERSON_NAME]" at bounding box center [47, 87] width 75 height 6
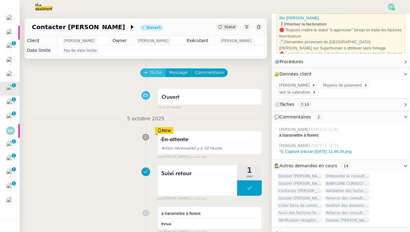
click at [157, 74] on span "Tâche" at bounding box center [156, 72] width 13 height 7
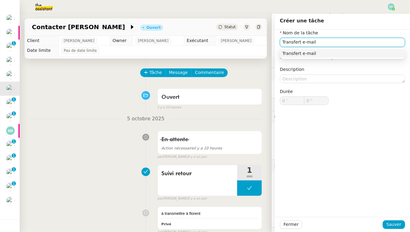
type input "Transfert e-mail"
click at [315, 210] on div "Fermer Sauver" at bounding box center [342, 224] width 135 height 15
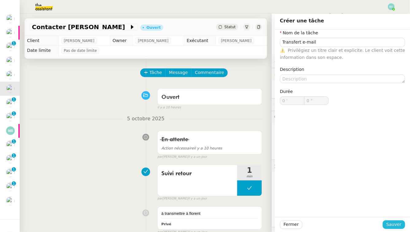
click at [315, 210] on span "Sauver" at bounding box center [394, 224] width 15 height 7
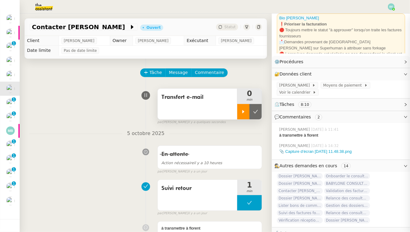
click at [244, 109] on div at bounding box center [243, 111] width 12 height 15
click at [184, 108] on div "Transfert e-mail" at bounding box center [198, 104] width 80 height 31
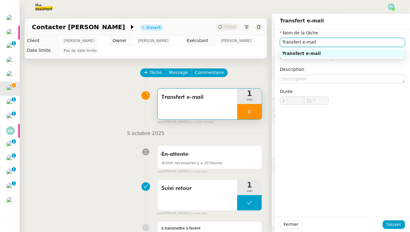
click at [315, 46] on input "Transfert e-mail" at bounding box center [342, 42] width 125 height 9
type input "22 ""
type input "Transfert e-mail + envo"
type input "23 ""
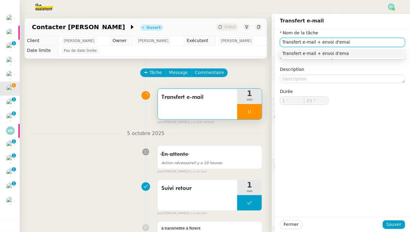
type input "Transfert e-mail + envoi d'email"
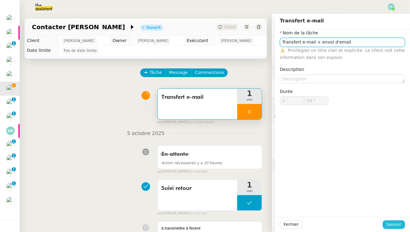
type input "25 ""
type input "Transfert e-mail + envoi d'email"
click at [315, 210] on span "Sauver" at bounding box center [394, 224] width 15 height 7
type input "26 ""
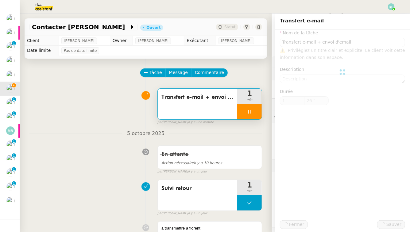
type input "Transfert e-mail + envoi d'email"
type input "1 '"
type input "26 ""
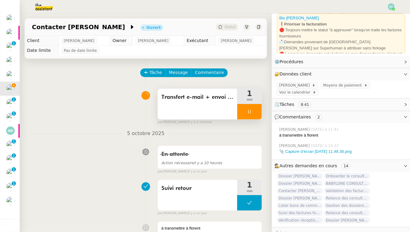
click at [251, 114] on div at bounding box center [249, 111] width 25 height 15
click at [259, 114] on button at bounding box center [256, 111] width 12 height 15
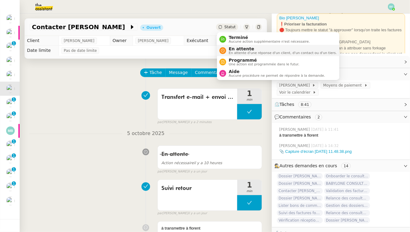
click at [233, 49] on span "En attente" at bounding box center [283, 48] width 108 height 5
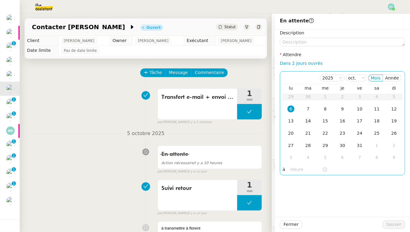
click at [308, 123] on div "14" at bounding box center [308, 121] width 7 height 7
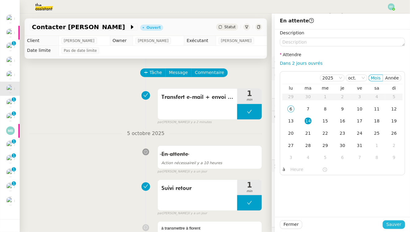
click at [315, 210] on span "Sauver" at bounding box center [394, 224] width 15 height 7
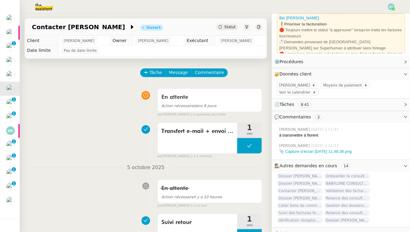
scroll to position [12, 0]
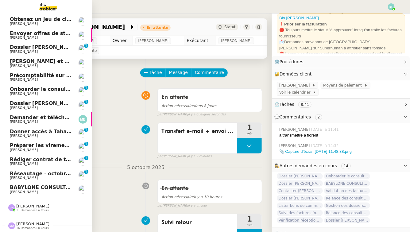
click at [25, 94] on span "[PERSON_NAME]" at bounding box center [24, 94] width 28 height 4
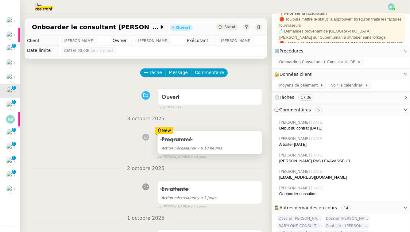
scroll to position [94, 0]
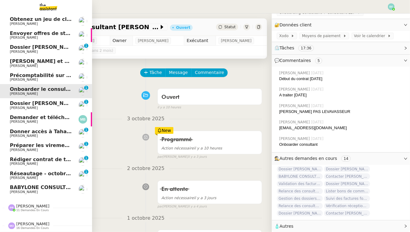
click at [17, 105] on span "Dossier [PERSON_NAME] : demander justificatifs" at bounding box center [77, 103] width 135 height 6
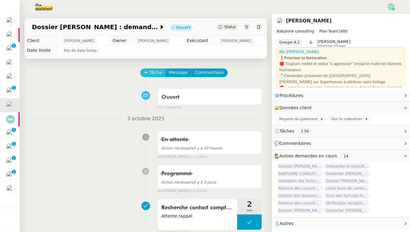
click at [155, 76] on span "Tâche" at bounding box center [156, 72] width 13 height 7
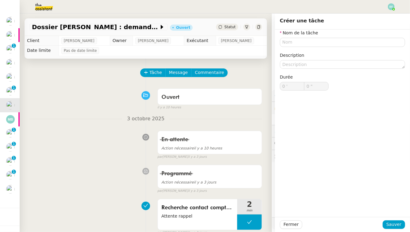
click at [301, 47] on div "Nom de la tâche Description Durée 0 ' 0 "" at bounding box center [342, 64] width 125 height 71
click at [299, 42] on input "text" at bounding box center [342, 42] width 125 height 9
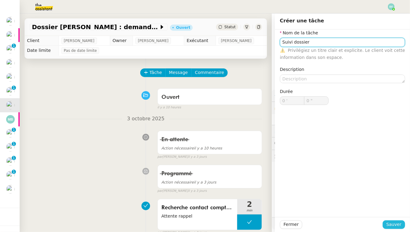
type input "Suivi dossier"
click at [315, 210] on span "Sauver" at bounding box center [394, 224] width 15 height 7
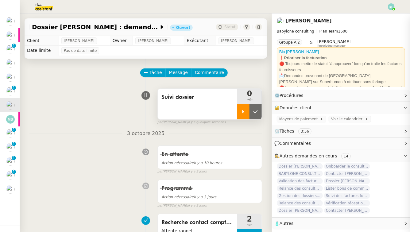
click at [245, 113] on icon at bounding box center [243, 111] width 5 height 5
click at [213, 105] on div "Suivi dossier" at bounding box center [198, 104] width 80 height 31
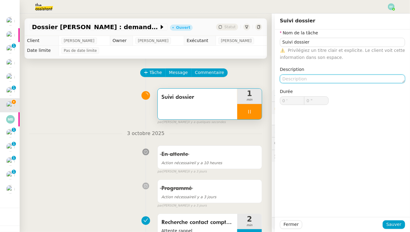
click at [315, 78] on textarea at bounding box center [342, 79] width 125 height 9
type textarea "P"
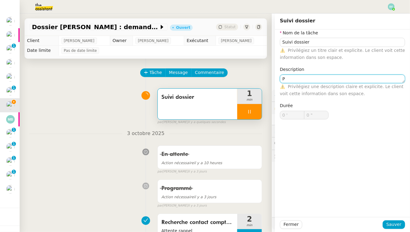
type input "1 ""
type textarea "Pas de retou"
type input "2 ""
type textarea "Pas de retour : à"
type input "3 ""
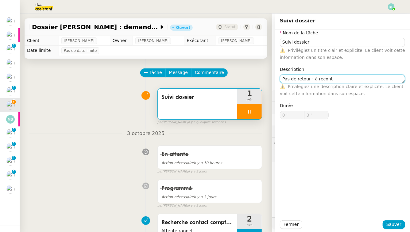
type textarea "Pas de retour : à reconta"
type input "4 ""
type textarea "Pas de retour : à recontacter"
type input "5 ""
type textarea "Pas de retour : à recontacter"
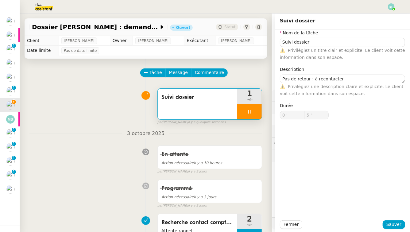
click at [315, 210] on div "Fermer Sauver" at bounding box center [342, 224] width 135 height 15
click at [315, 210] on span "Sauver" at bounding box center [394, 224] width 15 height 7
type input "6 ""
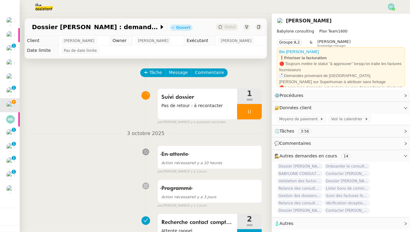
click at [254, 108] on div at bounding box center [249, 111] width 25 height 15
click at [256, 110] on icon at bounding box center [255, 111] width 5 height 5
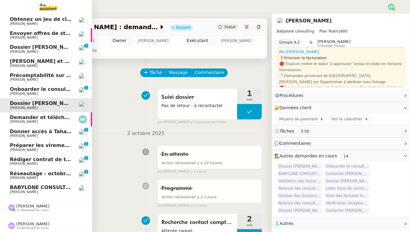
click at [14, 125] on link "Demander et télécharger les factures pour Qonto [PERSON_NAME]" at bounding box center [46, 119] width 92 height 14
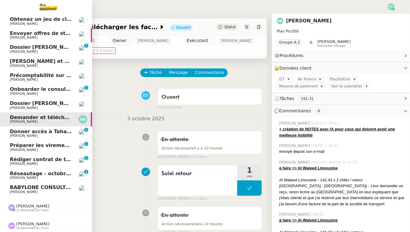
click at [18, 138] on link "Donner accès à Taha à ses fiches de paie Jeremy JULIARD 0 1 2 3 4 5 6 7 8 9" at bounding box center [46, 134] width 92 height 14
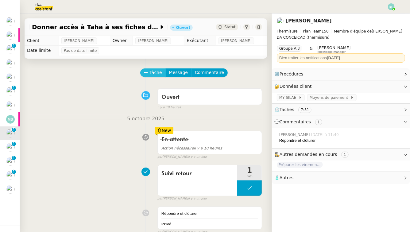
click at [155, 76] on span "Tâche" at bounding box center [156, 72] width 13 height 7
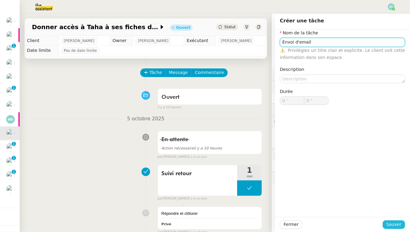
type input "Envoi d'email"
click at [315, 210] on span "Sauver" at bounding box center [394, 224] width 15 height 7
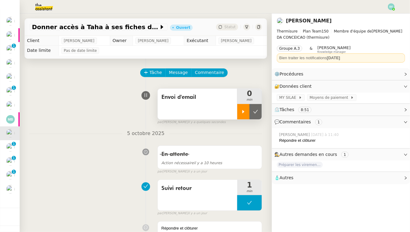
click at [243, 115] on div at bounding box center [243, 111] width 12 height 15
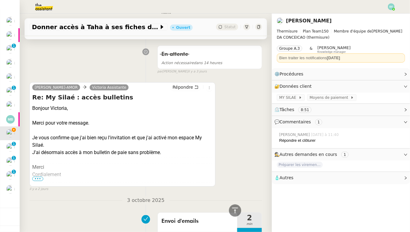
scroll to position [226, 0]
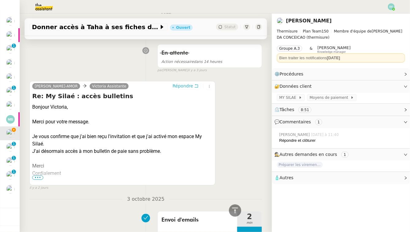
click at [197, 85] on icon at bounding box center [196, 86] width 4 height 4
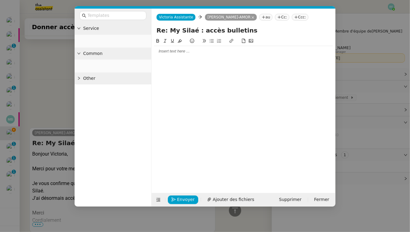
scroll to position [273, 0]
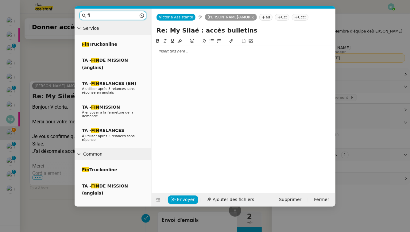
type input "f"
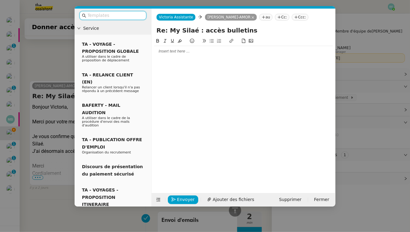
click at [222, 53] on div at bounding box center [243, 52] width 179 height 6
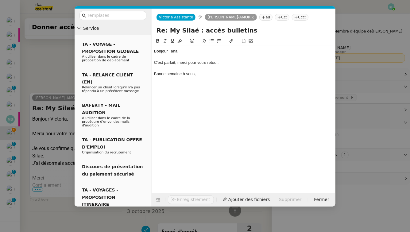
scroll to position [303, 0]
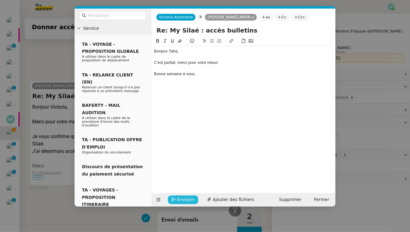
click at [180, 199] on span "Envoyer" at bounding box center [186, 199] width 18 height 7
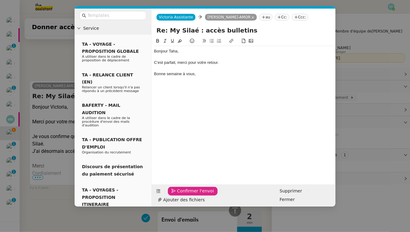
click at [180, 195] on span "Confirmer l'envoi" at bounding box center [195, 191] width 37 height 7
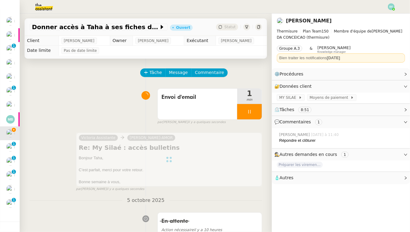
scroll to position [28, 0]
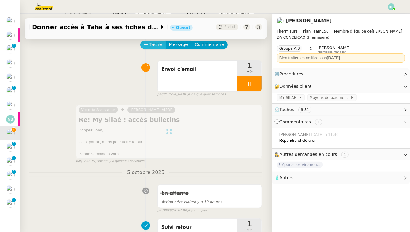
click at [152, 45] on span "Tâche" at bounding box center [156, 44] width 13 height 7
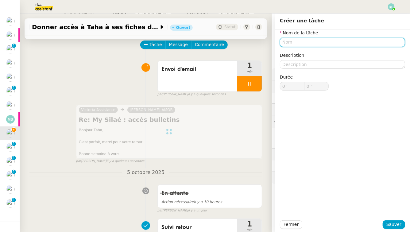
click at [315, 42] on input "text" at bounding box center [342, 42] width 125 height 9
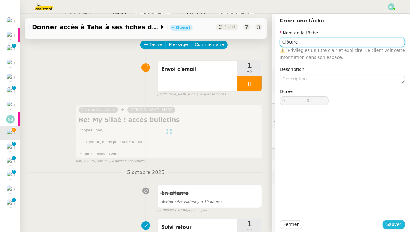
type input "Clôture"
click at [315, 210] on span "Sauver" at bounding box center [394, 224] width 15 height 7
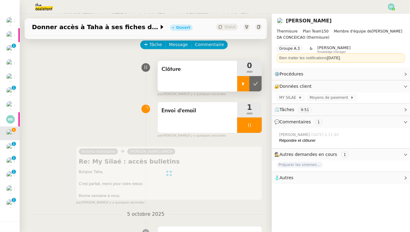
click at [241, 82] on icon at bounding box center [243, 83] width 5 height 5
click at [250, 130] on div at bounding box center [249, 125] width 25 height 15
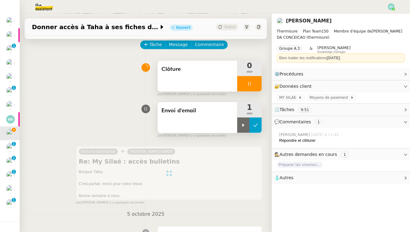
click at [258, 127] on button at bounding box center [256, 125] width 12 height 15
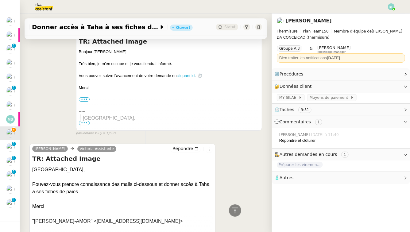
scroll to position [1050, 0]
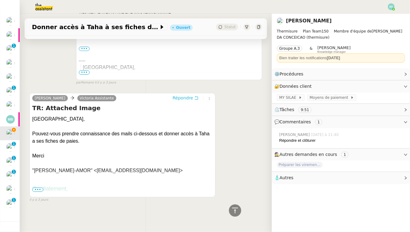
click at [194, 99] on button "Répondre" at bounding box center [185, 98] width 30 height 7
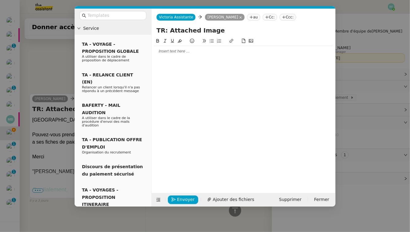
scroll to position [1099, 0]
click at [127, 18] on input "text" at bounding box center [115, 15] width 55 height 7
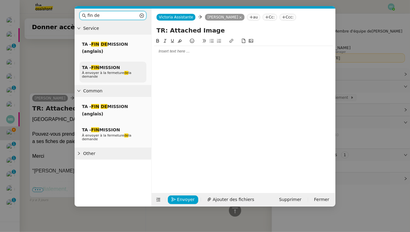
type input "fin de"
click at [121, 63] on div "TA - FIN MISSION À envoyer à la fermeture de la demande" at bounding box center [113, 72] width 67 height 21
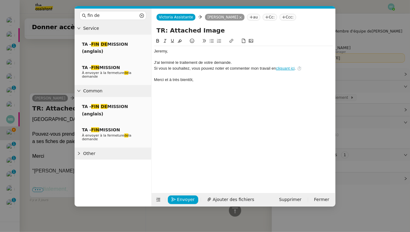
scroll to position [1135, 0]
click at [182, 201] on span "Envoyer" at bounding box center [186, 199] width 18 height 7
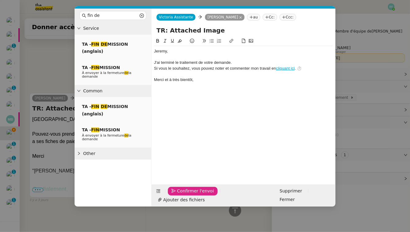
click at [182, 195] on span "Confirmer l'envoi" at bounding box center [195, 191] width 37 height 7
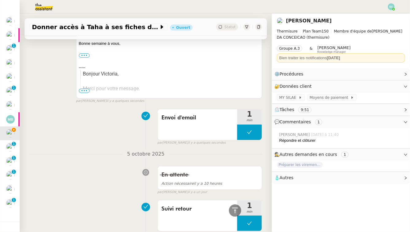
scroll to position [0, 0]
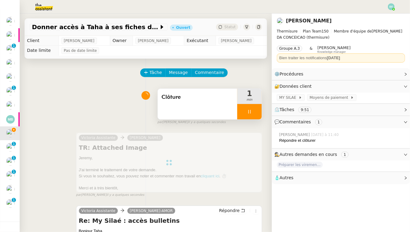
click at [254, 111] on div at bounding box center [249, 111] width 25 height 15
click at [257, 112] on icon at bounding box center [255, 111] width 5 height 5
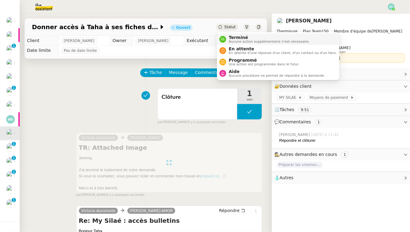
click at [233, 36] on span "Terminé" at bounding box center [269, 37] width 81 height 5
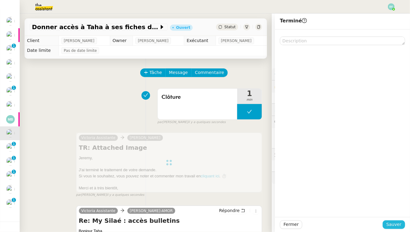
click at [315, 210] on span "Sauver" at bounding box center [394, 224] width 15 height 7
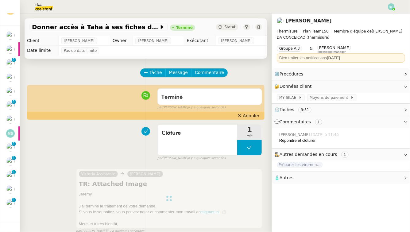
scroll to position [26, 0]
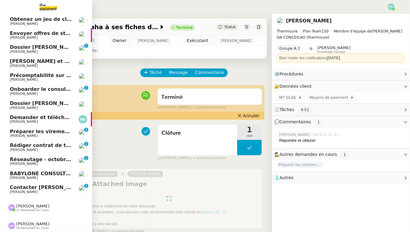
click at [17, 134] on span "Jeremy JULIARD" at bounding box center [24, 136] width 28 height 4
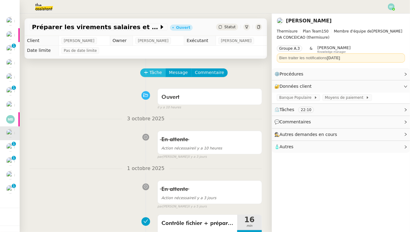
click at [153, 75] on span "Tâche" at bounding box center [156, 72] width 13 height 7
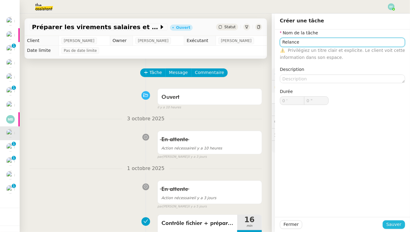
type input "Relance"
click at [315, 210] on button "Sauver" at bounding box center [394, 225] width 22 height 9
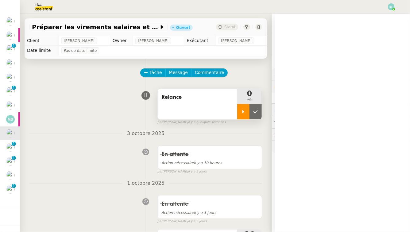
click at [245, 114] on icon at bounding box center [243, 111] width 5 height 5
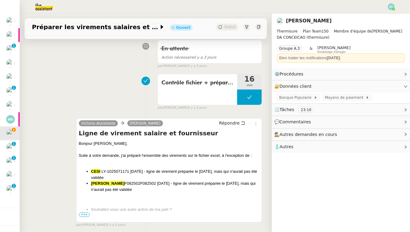
scroll to position [168, 0]
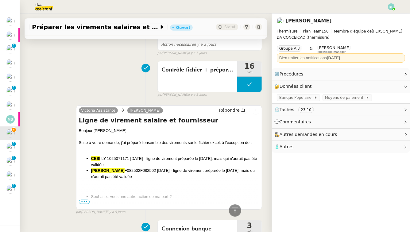
click at [84, 202] on span "•••" at bounding box center [84, 202] width 11 height 4
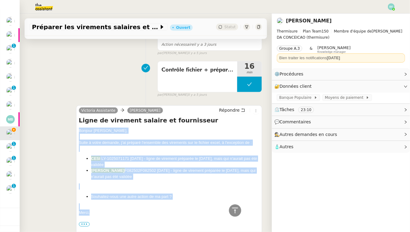
drag, startPoint x: 83, startPoint y: 134, endPoint x: 123, endPoint y: 213, distance: 88.2
copy div "Bonjour Jérémy, Suite à votre demande, j'ai préparé l'ensemble des virements su…"
click at [241, 110] on icon at bounding box center [243, 110] width 4 height 4
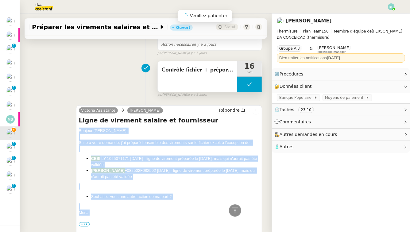
scroll to position [215, 0]
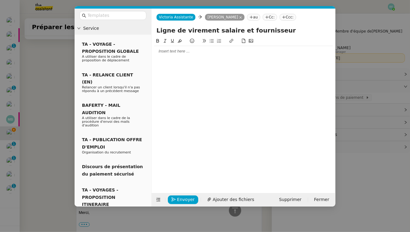
click at [194, 50] on div at bounding box center [243, 52] width 179 height 6
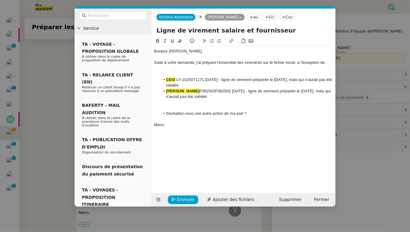
scroll to position [296, 0]
click at [169, 74] on div at bounding box center [243, 74] width 179 height 6
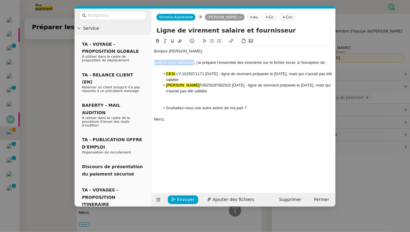
drag, startPoint x: 194, startPoint y: 62, endPoint x: 148, endPoint y: 62, distance: 46.4
click at [148, 62] on nz-layout "Service TA - VOYAGE - PROPOSITION GLOBALE A utiliser dans le cadre de propositi…" at bounding box center [205, 108] width 261 height 198
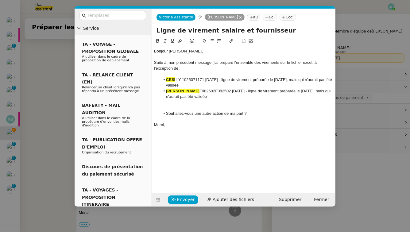
click at [217, 64] on div "Suite à mon précédent message, j'ai préparé l'ensemble des virements sur le fic…" at bounding box center [243, 65] width 179 height 11
click at [220, 109] on div at bounding box center [243, 108] width 179 height 6
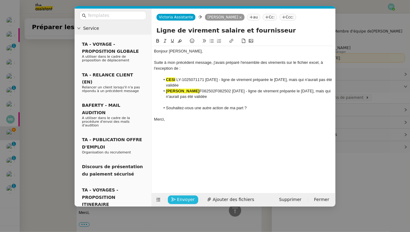
click at [187, 200] on span "Envoyer" at bounding box center [186, 199] width 18 height 7
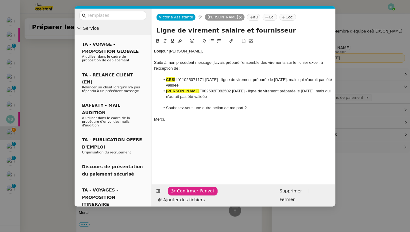
click at [187, 195] on span "Confirmer l'envoi" at bounding box center [195, 191] width 37 height 7
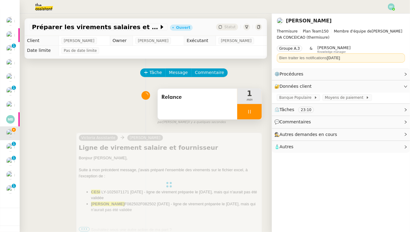
scroll to position [12, 0]
click at [251, 110] on icon at bounding box center [249, 111] width 5 height 5
click at [256, 112] on icon at bounding box center [256, 111] width 5 height 3
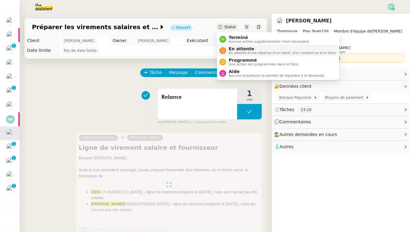
click at [237, 48] on span "En attente" at bounding box center [283, 48] width 108 height 5
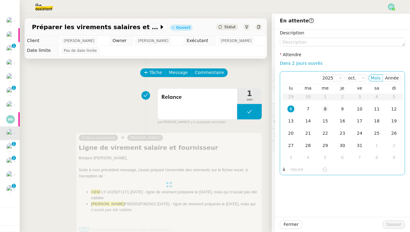
click at [315, 108] on td "8" at bounding box center [325, 109] width 17 height 12
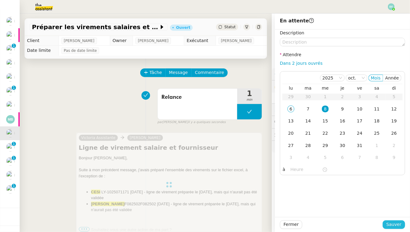
click at [315, 210] on span "Sauver" at bounding box center [394, 224] width 15 height 7
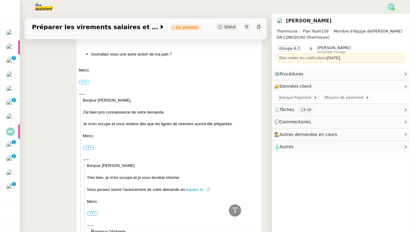
scroll to position [469, 0]
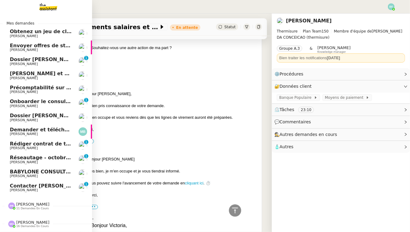
click at [51, 147] on span "[PERSON_NAME]" at bounding box center [41, 149] width 62 height 4
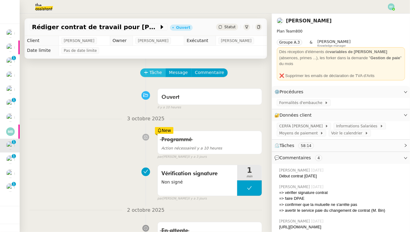
click at [151, 71] on span "Tâche" at bounding box center [156, 72] width 13 height 7
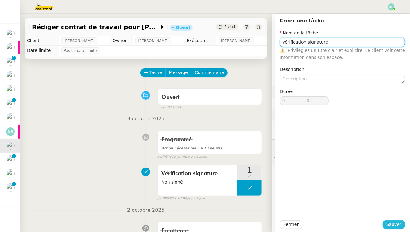
type input "Vérification signature"
click at [315, 210] on span "Sauver" at bounding box center [394, 224] width 15 height 7
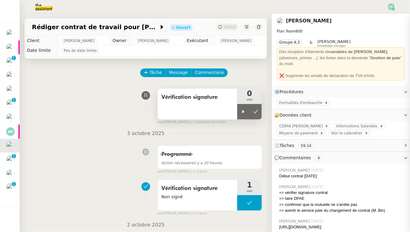
click at [235, 112] on div "Vérification signature" at bounding box center [198, 104] width 80 height 31
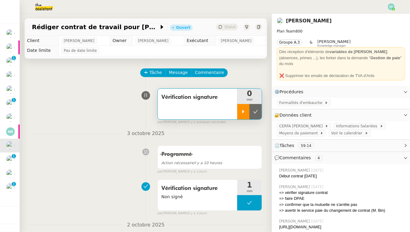
click at [242, 113] on icon at bounding box center [243, 111] width 5 height 5
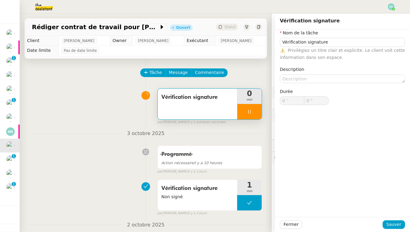
type input "Vérification signature"
type input "0 '"
type input "0 ""
type input "Vérification signature"
type input "0 '"
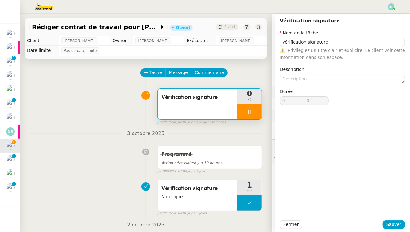
type input "0 ""
click at [158, 122] on span "par" at bounding box center [160, 122] width 5 height 5
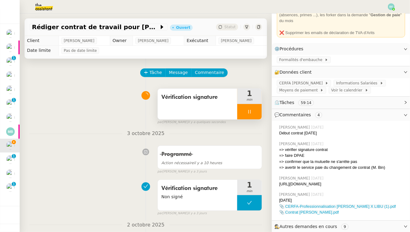
scroll to position [96, 0]
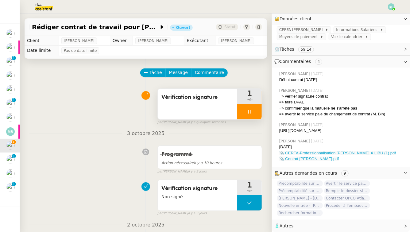
drag, startPoint x: 320, startPoint y: 136, endPoint x: 288, endPoint y: 131, distance: 32.2
click at [288, 131] on div "Emelyne Foussier 25/09/2025 Début contrat 20 octobre Emelyne Foussier 24/09/202…" at bounding box center [341, 118] width 138 height 100
click at [288, 131] on div "https://signrequest.com/#/document-status/a6180839-968e-4a82-9965-22e27a147b63" at bounding box center [343, 131] width 126 height 6
drag, startPoint x: 321, startPoint y: 130, endPoint x: 279, endPoint y: 125, distance: 41.7
click at [280, 128] on div "https://signrequest.com/#/document-status/a6180839-968e-4a82-9965-22e27a147b63" at bounding box center [343, 131] width 126 height 6
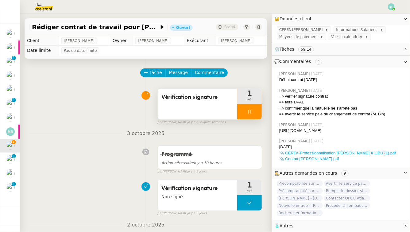
copy div "https://signrequest.com/#/document-status/a6180839-968e-4a82-9965-22e27a147b63"
click at [202, 108] on div "Vérification signature" at bounding box center [198, 104] width 80 height 31
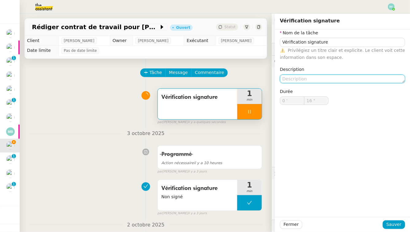
click at [315, 77] on textarea at bounding box center [342, 79] width 125 height 9
type input "17 ""
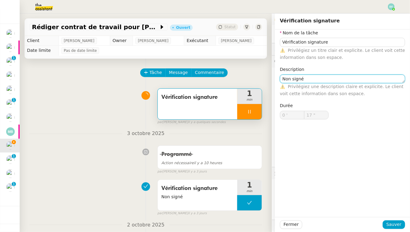
type textarea "Non signé"
type input "18 ""
type textarea "Non signé : voir avec"
type input "19 ""
type textarea "Non signé : voir avec Manon"
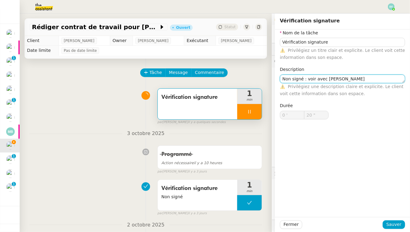
type input "21 ""
type textarea "Non signé : voir avec M"
type input "22 ""
type textarea "Non signé : v"
type input "23 ""
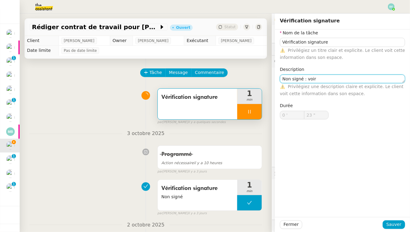
type textarea "Non signé : voir a"
type input "24 ""
type textarea "Non signé : voir avec Manon"
type input "25 ""
type textarea "Non signé : voir avec Manon"
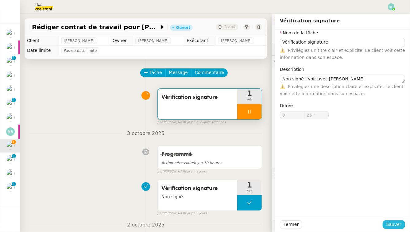
click at [315, 210] on span "Sauver" at bounding box center [394, 224] width 15 height 7
type input "26 ""
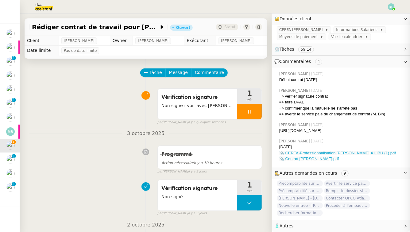
click at [252, 112] on div at bounding box center [249, 111] width 25 height 15
click at [257, 111] on icon at bounding box center [256, 111] width 5 height 3
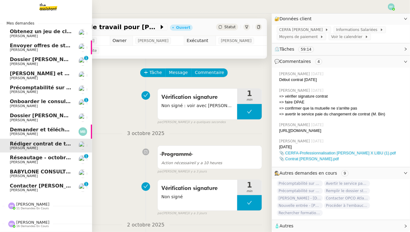
click at [18, 159] on span "Réseautage - octobre 2025" at bounding box center [47, 158] width 75 height 6
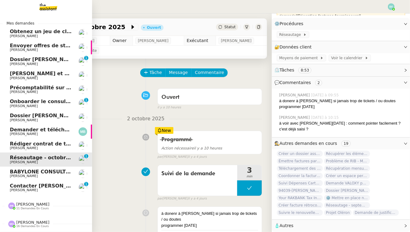
scroll to position [72, 0]
click at [22, 175] on span "[PERSON_NAME]" at bounding box center [24, 176] width 28 height 4
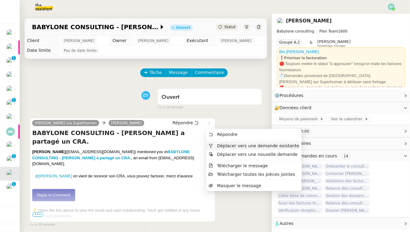
click at [221, 144] on span "Déplacer vers une demande existante" at bounding box center [258, 145] width 82 height 5
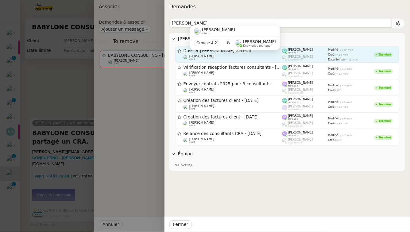
type input "Laurence gastine"
click at [264, 57] on div "Florent Seiler client" at bounding box center [233, 58] width 99 height 6
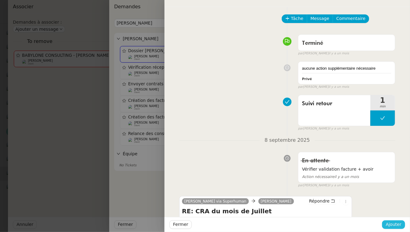
click at [315, 210] on span "Ajouter" at bounding box center [394, 224] width 16 height 7
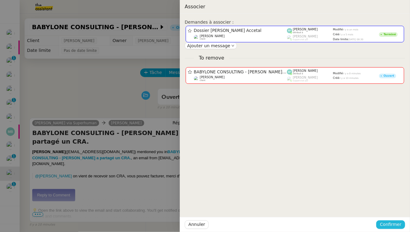
click at [315, 210] on span "Confirmer" at bounding box center [391, 224] width 22 height 7
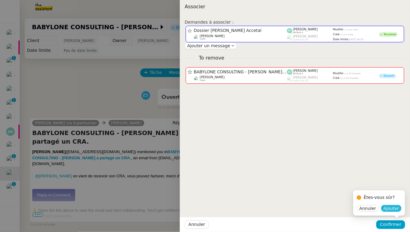
click at [315, 210] on span "Ajouter" at bounding box center [392, 208] width 16 height 6
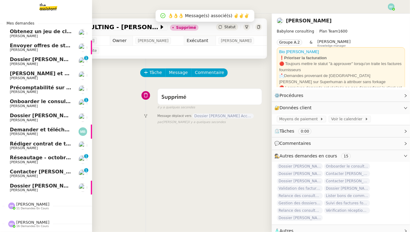
click at [18, 190] on span "[PERSON_NAME]" at bounding box center [24, 190] width 28 height 4
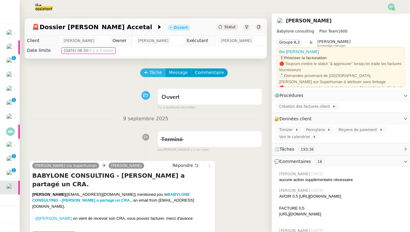
click at [158, 73] on span "Tâche" at bounding box center [156, 72] width 13 height 7
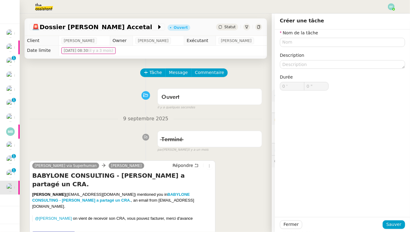
click at [83, 121] on nz-divider "9 septembre 2025" at bounding box center [145, 119] width 233 height 8
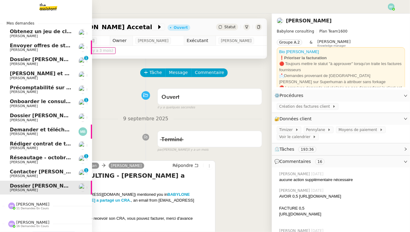
click at [19, 33] on span "Obtenez un jeu de clefs pour la cave" at bounding box center [60, 32] width 101 height 6
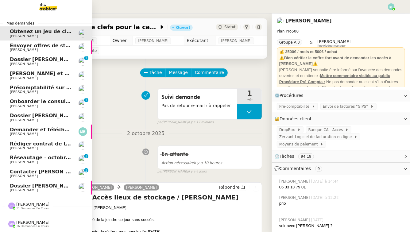
click at [27, 51] on span "[PERSON_NAME]" at bounding box center [24, 50] width 28 height 4
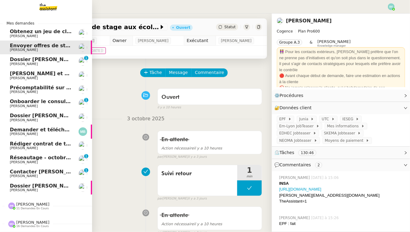
click at [35, 65] on span "[PERSON_NAME]" at bounding box center [41, 64] width 62 height 4
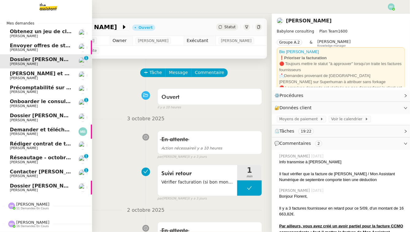
click at [42, 73] on span "Rédiger et envoyer les réponses de résiliation" at bounding box center [86, 74] width 152 height 6
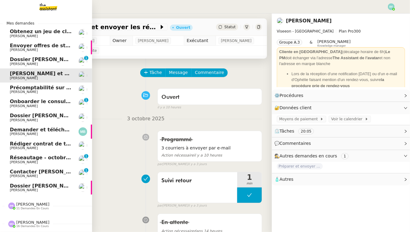
click at [52, 87] on span "Précomptabilité sur Dext - août 2025" at bounding box center [57, 88] width 94 height 6
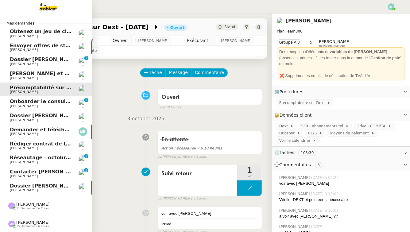
click at [16, 162] on span "[PERSON_NAME]" at bounding box center [24, 162] width 28 height 4
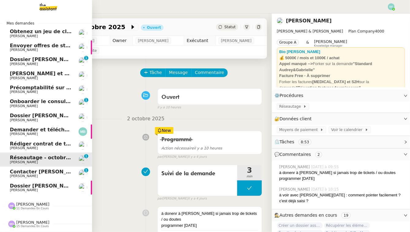
click at [28, 171] on span "Contacter [PERSON_NAME]" at bounding box center [47, 172] width 75 height 6
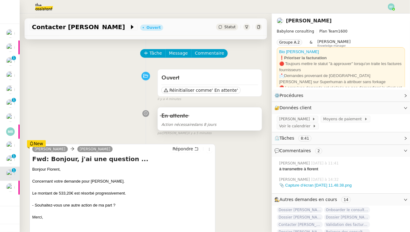
scroll to position [9, 0]
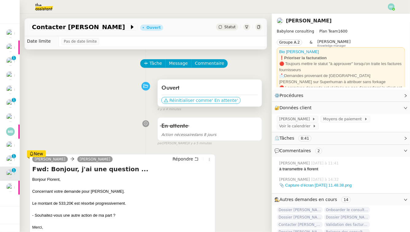
click at [184, 102] on span "Réinitialiser comme" at bounding box center [191, 100] width 42 height 6
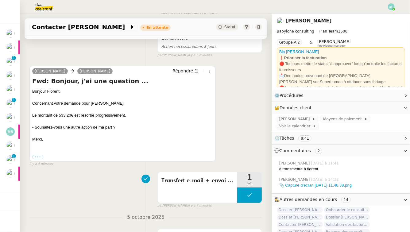
scroll to position [98, 0]
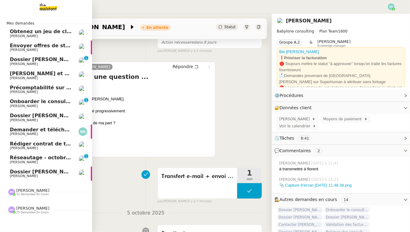
click at [22, 164] on span "[PERSON_NAME]" at bounding box center [24, 162] width 28 height 4
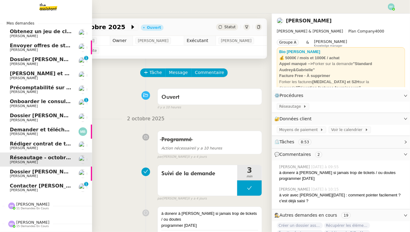
click at [27, 195] on div "Pauline Ribas 11 demandes en cours" at bounding box center [46, 204] width 92 height 18
click at [34, 189] on span "[PERSON_NAME]" at bounding box center [41, 191] width 62 height 4
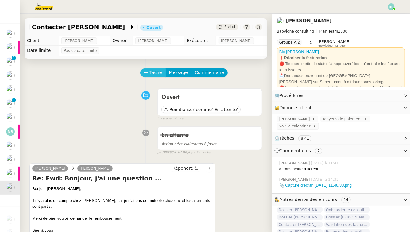
click at [151, 73] on span "Tâche" at bounding box center [156, 72] width 13 height 7
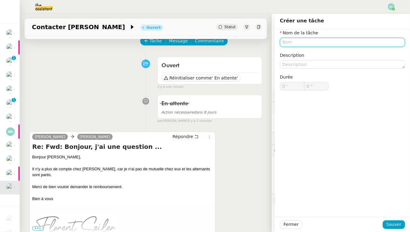
scroll to position [31, 0]
type input "D"
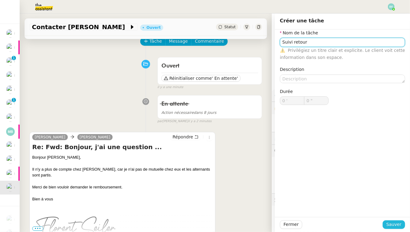
type input "Suivi retour"
click at [389, 226] on span "Sauver" at bounding box center [394, 224] width 15 height 7
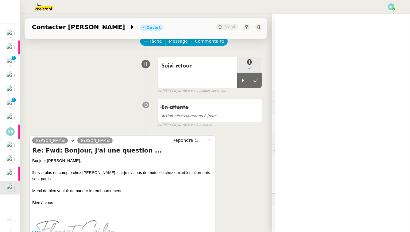
scroll to position [34, 0]
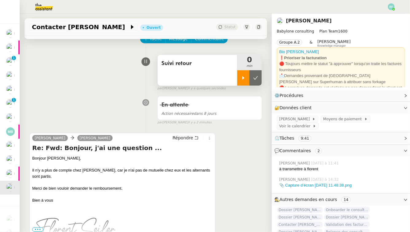
click at [241, 79] on div at bounding box center [243, 77] width 12 height 15
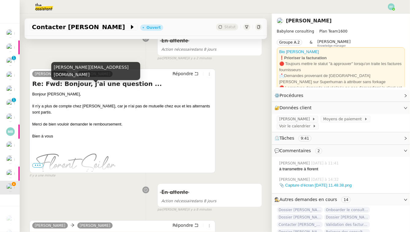
scroll to position [0, 0]
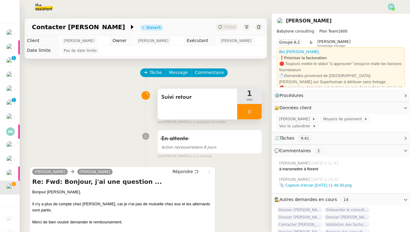
click at [191, 106] on div "Suivi retour" at bounding box center [198, 104] width 80 height 31
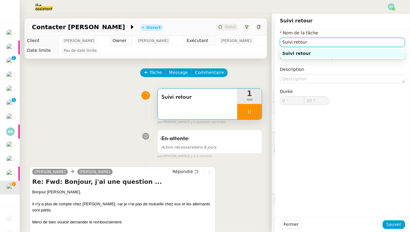
type input "11 ""
click at [336, 44] on input "Suivi retour" at bounding box center [342, 42] width 125 height 9
type input "Suivi retour +"
type input "12 ""
type input "Suivi retour + envoi d'e"
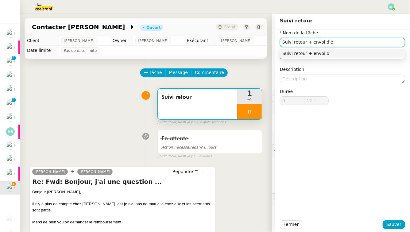
type input "13 ""
type input "Suivi retour + envoi d'email"
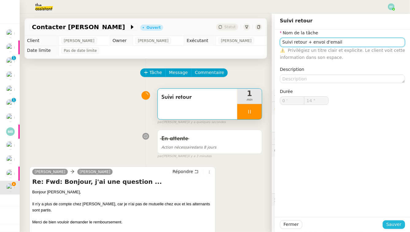
type input "15 ""
type input "Suivi retour + envoi d'email"
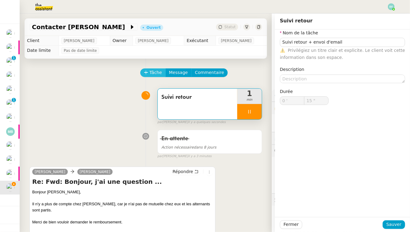
click at [153, 75] on span "Tâche" at bounding box center [156, 72] width 13 height 7
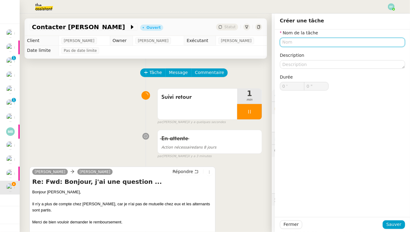
click at [317, 41] on input "text" at bounding box center [342, 42] width 125 height 9
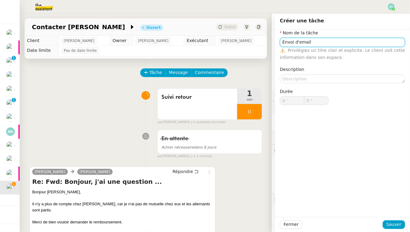
type input "Envoi d'email"
click at [402, 231] on div "Fermer Sauver" at bounding box center [342, 224] width 135 height 15
click at [397, 224] on span "Sauver" at bounding box center [394, 224] width 15 height 7
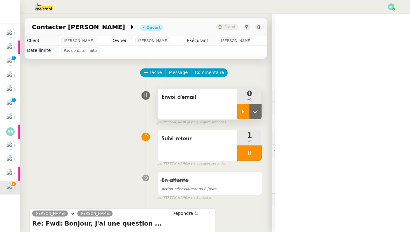
click at [246, 109] on div at bounding box center [243, 111] width 12 height 15
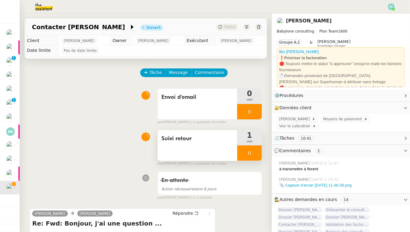
click at [253, 154] on div at bounding box center [249, 153] width 25 height 15
click at [253, 154] on button at bounding box center [256, 153] width 12 height 15
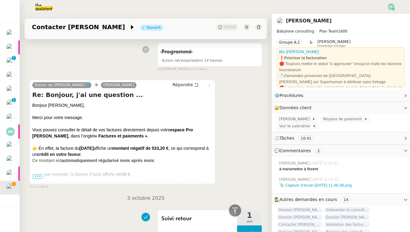
scroll to position [607, 0]
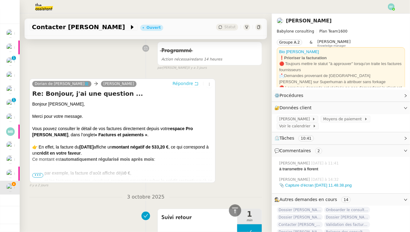
click at [196, 83] on icon at bounding box center [196, 83] width 4 height 4
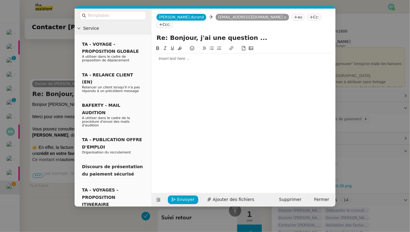
scroll to position [654, 0]
click at [192, 54] on div at bounding box center [243, 58] width 179 height 10
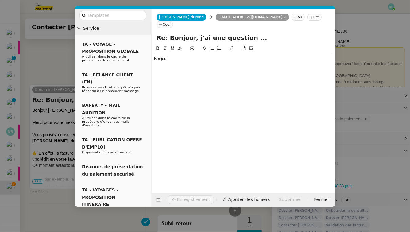
scroll to position [660, 0]
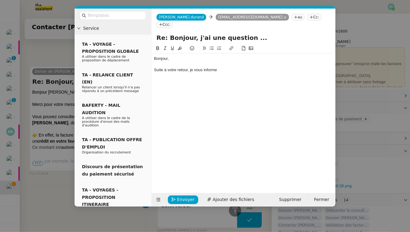
click at [45, 60] on nz-modal-container "Service TA - VOYAGE - PROPOSITION GLOBALE A utiliser dans le cadre de propositi…" at bounding box center [205, 116] width 410 height 232
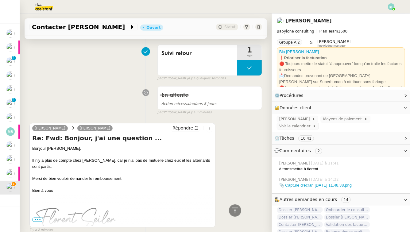
scroll to position [134, 0]
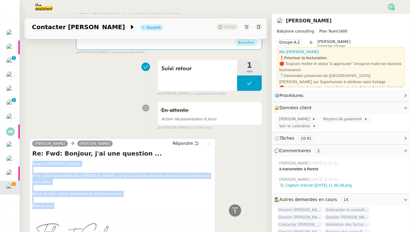
drag, startPoint x: 32, startPoint y: 163, endPoint x: 58, endPoint y: 205, distance: 49.5
click at [58, 205] on div "Florent Seiler Claudine Durand Répondre Re: Fwd: Bonjour, j'ai une question ...…" at bounding box center [122, 191] width 186 height 104
copy div "Bonjour Claudine, Il n'y a plus de compte chez Alan, car je n'ai pas de mutuell…"
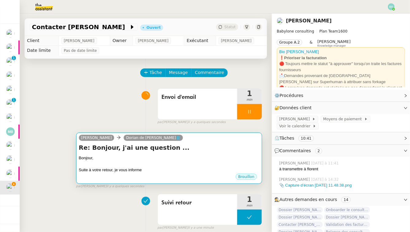
click at [159, 154] on div "Re: Bonjour, j'ai une question ... Bonjour, Suite à votre retour, je vous infor…" at bounding box center [169, 158] width 181 height 30
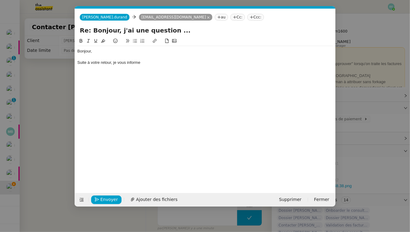
scroll to position [0, 13]
drag, startPoint x: 153, startPoint y: 63, endPoint x: 76, endPoint y: 63, distance: 76.8
click at [76, 63] on nz-spin "Bonjour, Suite à votre retour, je vous informe" at bounding box center [205, 111] width 261 height 149
click at [153, 63] on div "Suite à votre retour, je vous informe" at bounding box center [205, 63] width 256 height 6
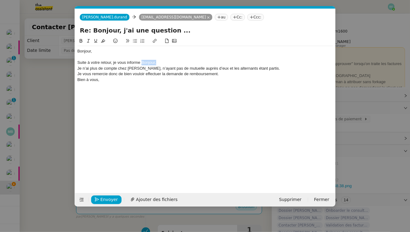
drag, startPoint x: 142, startPoint y: 61, endPoint x: 165, endPoint y: 62, distance: 23.4
click at [165, 62] on div "Suite à votre retour, je vous informe Bonjour," at bounding box center [205, 63] width 256 height 6
drag, startPoint x: 207, startPoint y: 62, endPoint x: 160, endPoint y: 62, distance: 46.7
click at [160, 62] on div "Suite à votre retour, je vous informe que nous n'avons plus de mutuelle" at bounding box center [205, 63] width 256 height 6
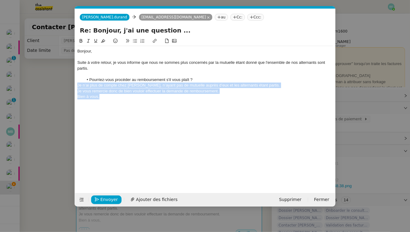
drag, startPoint x: 78, startPoint y: 85, endPoint x: 106, endPoint y: 98, distance: 31.3
click at [106, 98] on div "Bonjour, Suite à votre retour, je vous informe que nous ne sommes plus concerné…" at bounding box center [205, 77] width 256 height 62
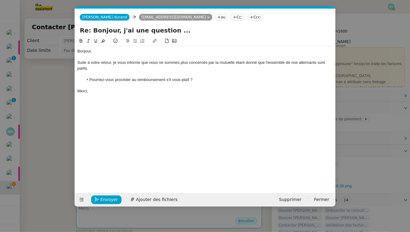
click at [52, 106] on nz-modal-container "Service TA - VOYAGE - PROPOSITION GLOBALE A utiliser dans le cadre de propositi…" at bounding box center [205, 116] width 410 height 232
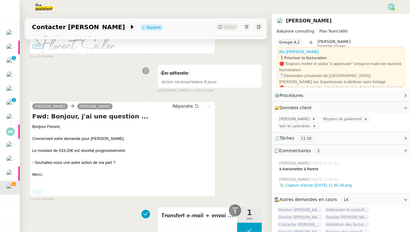
scroll to position [381, 0]
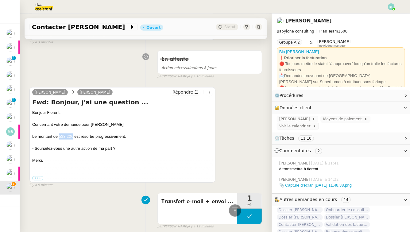
drag, startPoint x: 73, startPoint y: 135, endPoint x: 59, endPoint y: 135, distance: 14.1
click at [59, 135] on div "Le montant de 533,20€ est résorbé progressivement." at bounding box center [122, 137] width 181 height 6
copy div "533,20€"
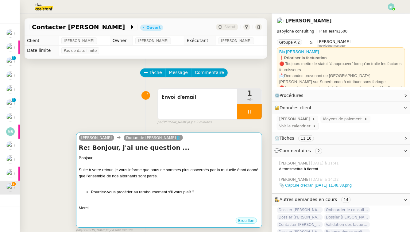
click at [145, 155] on div "Bonjour," at bounding box center [169, 158] width 181 height 6
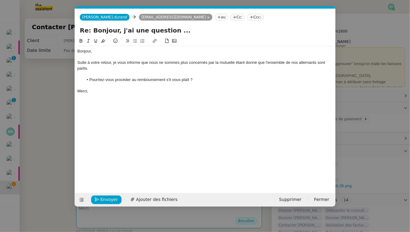
scroll to position [0, 13]
click at [167, 79] on li "Pourriez-vous procéder au remboursement s'il vous plaît ?" at bounding box center [209, 80] width 250 height 6
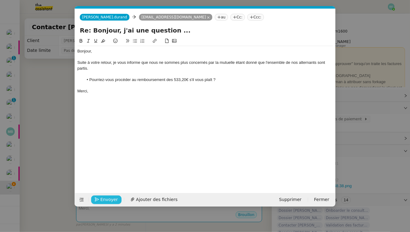
drag, startPoint x: 105, startPoint y: 199, endPoint x: 222, endPoint y: 77, distance: 169.5
click at [222, 77] on form "Claudine.durand Claudine.durand contact@alan.eu au Cc: Ccc: Re: Bonjour, j'ai u…" at bounding box center [205, 108] width 261 height 198
click at [222, 79] on li "Pourriez-vous procéder au remboursement des 533,20€ s'il vous plaît ?" at bounding box center [209, 80] width 250 height 6
drag, startPoint x: 213, startPoint y: 80, endPoint x: 196, endPoint y: 77, distance: 17.1
click at [196, 77] on li "Pourriez-vous procéder au remboursement des 533,20€ s'il vous plaît ?" at bounding box center [209, 80] width 250 height 6
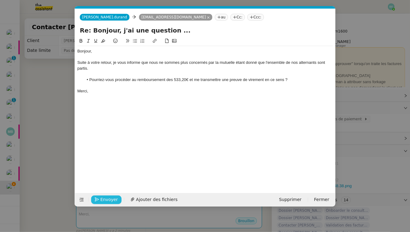
click at [105, 198] on span "Envoyer" at bounding box center [109, 199] width 18 height 7
click at [105, 198] on span "Confirmer l'envoi" at bounding box center [118, 199] width 37 height 7
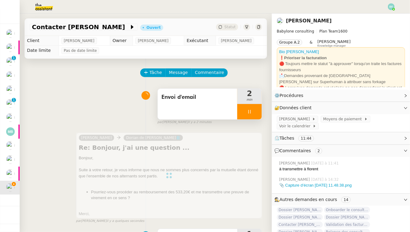
click at [247, 115] on div at bounding box center [249, 111] width 25 height 15
click at [256, 113] on icon at bounding box center [255, 111] width 5 height 5
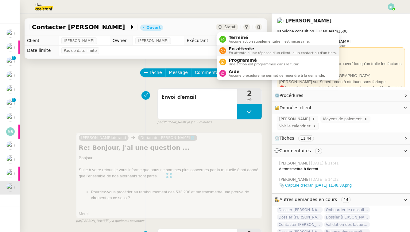
click at [235, 49] on span "En attente" at bounding box center [283, 48] width 108 height 5
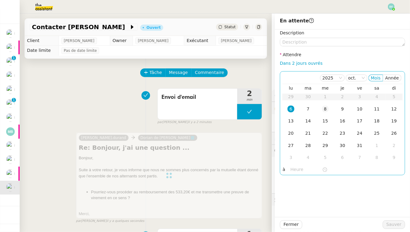
click at [328, 109] on div "8" at bounding box center [325, 109] width 7 height 7
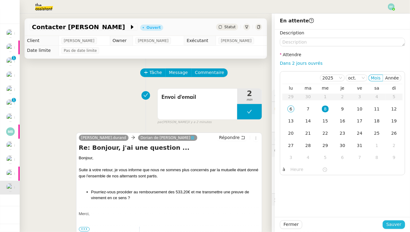
click at [394, 228] on span "Sauver" at bounding box center [394, 224] width 15 height 7
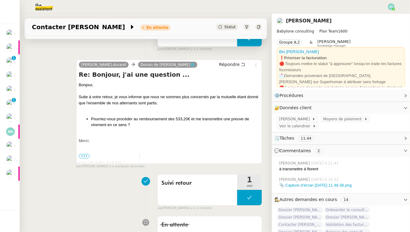
scroll to position [115, 0]
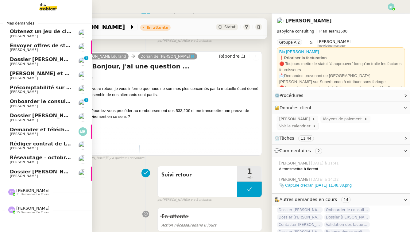
click at [16, 103] on span "Onboarder le consultant [PERSON_NAME]" at bounding box center [67, 102] width 115 height 6
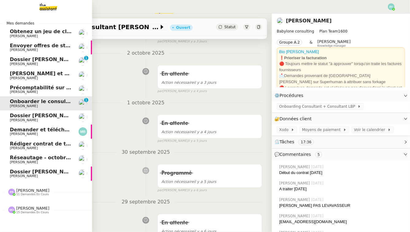
click at [61, 65] on span "[PERSON_NAME]" at bounding box center [41, 64] width 62 height 4
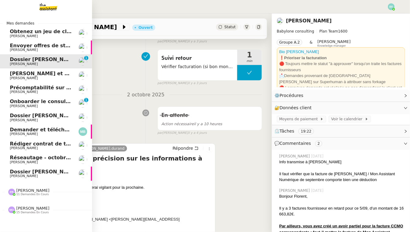
click at [36, 30] on span "Obtenez un jeu de clefs pour la cave" at bounding box center [60, 32] width 101 height 6
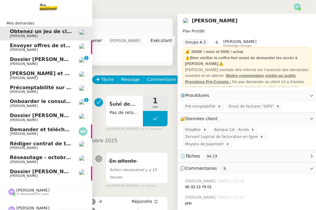
click at [24, 48] on span "Envoyer offres de stage aux écoles" at bounding box center [58, 46] width 97 height 6
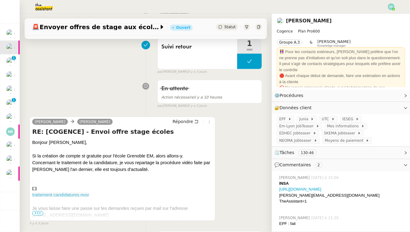
scroll to position [128, 0]
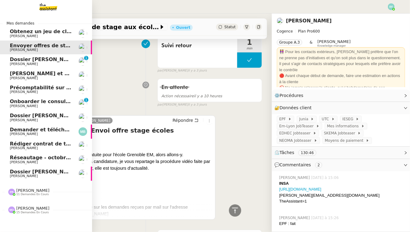
click at [18, 63] on span "[PERSON_NAME]" at bounding box center [24, 64] width 28 height 4
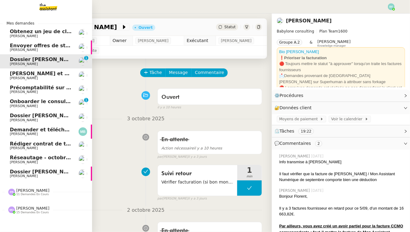
click at [27, 175] on span "[PERSON_NAME]" at bounding box center [24, 176] width 28 height 4
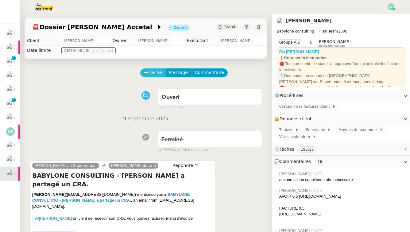
click at [150, 72] on span "Tâche" at bounding box center [156, 72] width 13 height 7
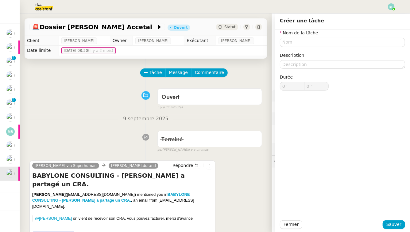
click at [104, 91] on div "Ouvert false il y a 11 minutes" at bounding box center [145, 98] width 233 height 25
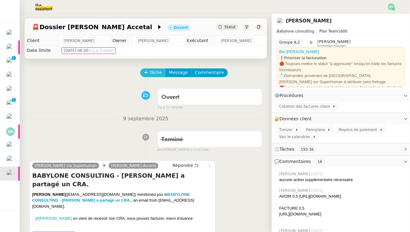
click at [162, 72] on button "Tâche" at bounding box center [152, 72] width 25 height 9
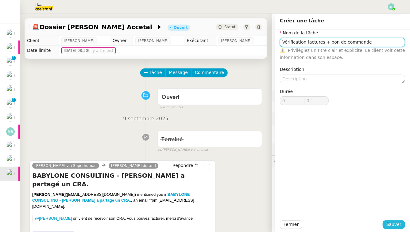
type input "Vérification factures + bon de commande"
click at [397, 222] on span "Sauver" at bounding box center [394, 224] width 15 height 7
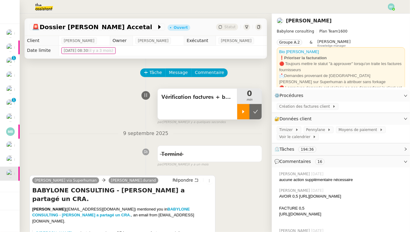
click at [243, 112] on icon at bounding box center [244, 111] width 2 height 3
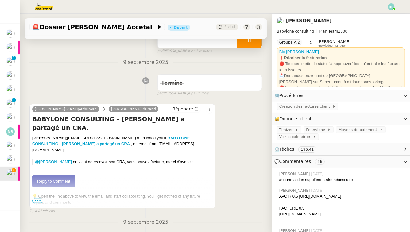
scroll to position [67, 0]
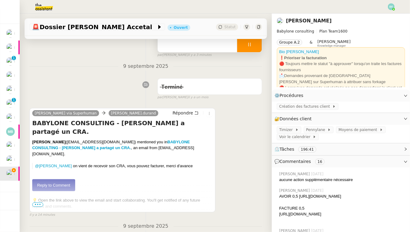
click at [62, 179] on link "Reply to Comment" at bounding box center [53, 185] width 43 height 12
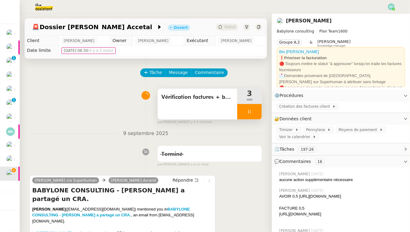
click at [207, 99] on span "Vérification factures + bon de commande" at bounding box center [198, 97] width 72 height 9
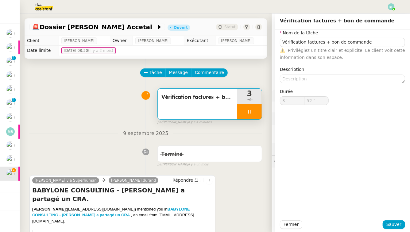
type input "53 ""
click at [366, 45] on input "Vérification factures + bon de commande" at bounding box center [342, 42] width 125 height 9
type input "Vérification factures + bon de commande"
type input "54 ""
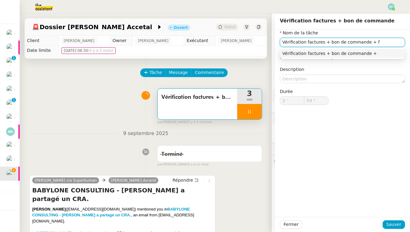
type input "Vérification factures + bon de commande + fa"
type input "55 ""
type input "Vérification factures + bon de commande + facturati"
type input "56 ""
type input "Vérification factures + bon de commande + facturation + e,nvo"
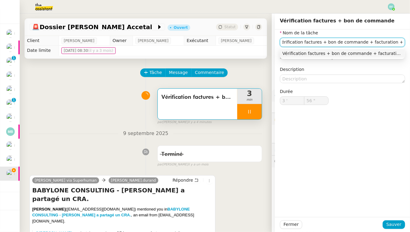
type input "57 ""
type input "Vérification factures + bon de commande + facturation + e"
type input "58 ""
type input "Vérification factures + bon de commande + facturation + enoi d"
type input "59 ""
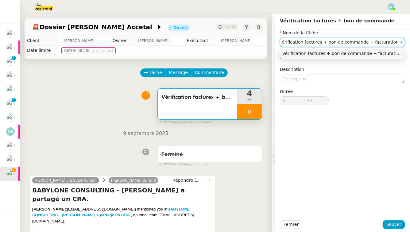
type input "Vérification factures + bon de commande + facturation + envoi d"
type input "4 '"
type input "0 ""
type input "Vérification factures + bon de commande + facturation + envoi d'em"
type input "1 ""
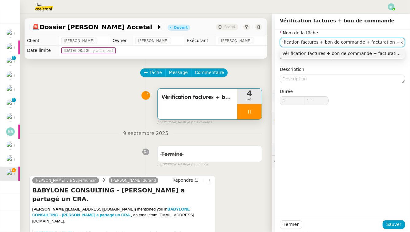
type input "Vérification factures + bon de commande + facturation + envoi"
type input "3 ""
type input "Vérification factures + bon de commande + facturation + envoi message"
type input "4 ""
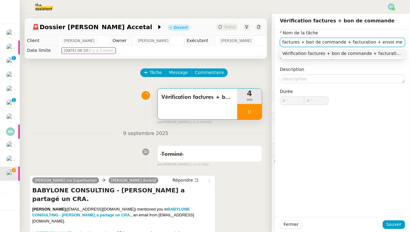
type input "Vérification factures + bon de commande + facturation + envoi message via"
type input "5 ""
type input "Vérification factures + bon de commande + facturation + envoi message via Super"
type input "6 ""
type input "Vérification factures + bon de commande + facturation + envoi message via Super…"
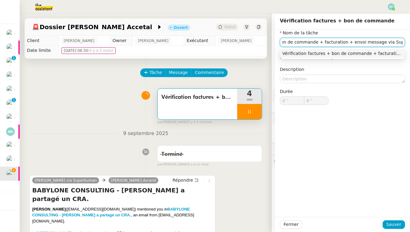
scroll to position [0, 56]
type input "7 ""
type input "Vérification factures + bon de commande + facturation + envoi message via Super…"
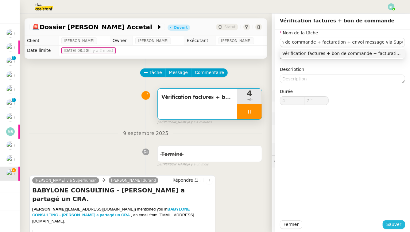
scroll to position [0, 0]
click at [395, 222] on span "Sauver" at bounding box center [394, 224] width 15 height 7
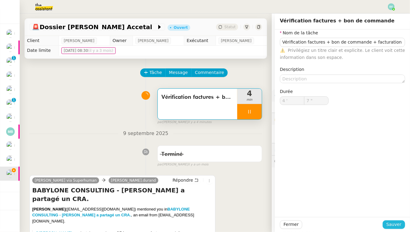
type input "8 ""
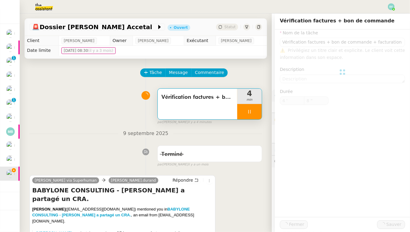
type input "Vérification factures + bon de commande + facturation + envoi message via Super…"
type input "4 '"
type input "8 ""
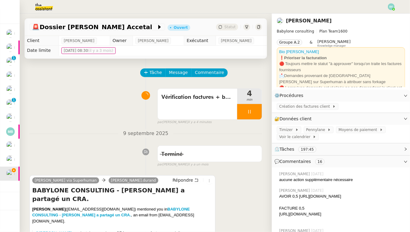
click at [252, 110] on icon at bounding box center [249, 111] width 5 height 5
click at [257, 110] on icon at bounding box center [255, 111] width 5 height 5
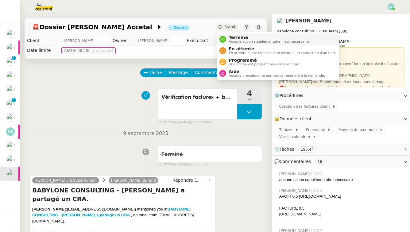
click at [232, 37] on span "Terminé" at bounding box center [269, 37] width 81 height 5
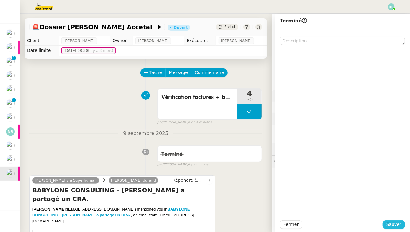
click at [396, 225] on span "Sauver" at bounding box center [394, 224] width 15 height 7
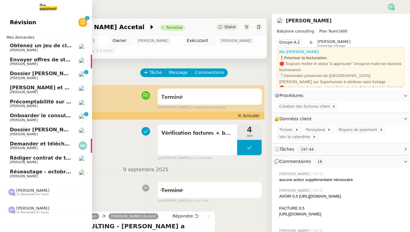
click at [20, 176] on span "[PERSON_NAME]" at bounding box center [24, 176] width 28 height 4
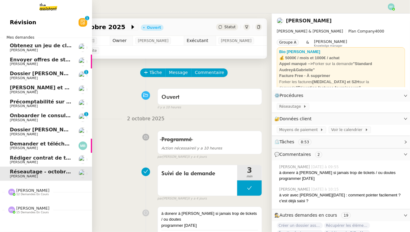
click at [61, 115] on span "Onboarder le consultant [PERSON_NAME]" at bounding box center [67, 116] width 115 height 6
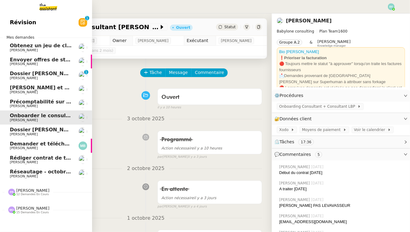
click at [22, 74] on span "Dossier [PERSON_NAME]" at bounding box center [44, 74] width 68 height 6
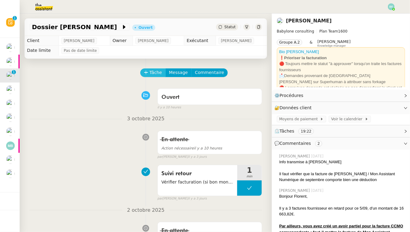
click at [157, 72] on span "Tâche" at bounding box center [156, 72] width 13 height 7
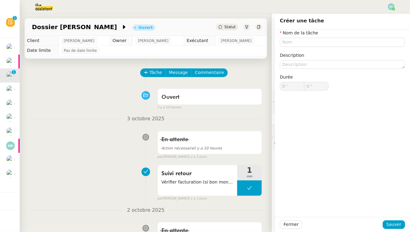
click at [91, 92] on div "Ouvert false il y a 10 heures" at bounding box center [145, 98] width 233 height 25
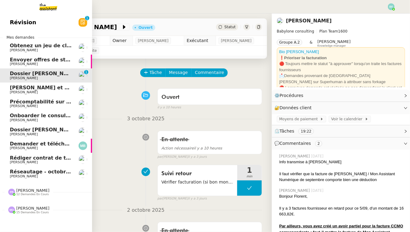
click at [24, 44] on span "Obtenez un jeu de clefs pour la cave" at bounding box center [60, 46] width 101 height 6
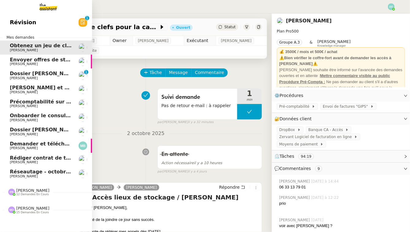
click at [35, 89] on span "Rédiger et envoyer les réponses de résiliation" at bounding box center [86, 88] width 152 height 6
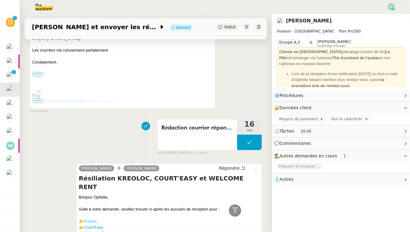
scroll to position [296, 0]
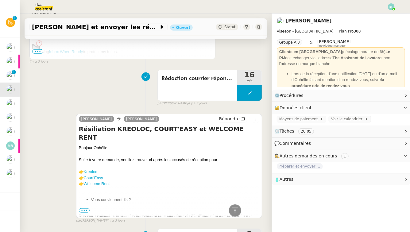
click at [94, 170] on link "Kreoloc" at bounding box center [91, 172] width 14 height 5
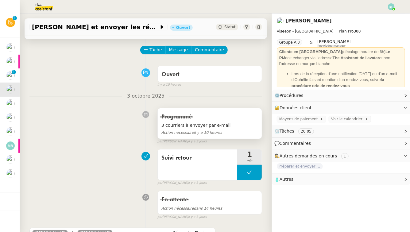
scroll to position [0, 0]
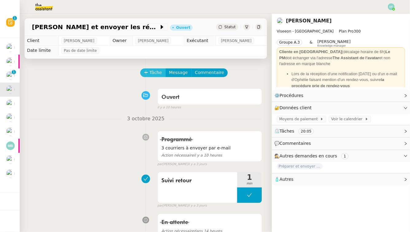
click at [156, 70] on span "Tâche" at bounding box center [156, 72] width 13 height 7
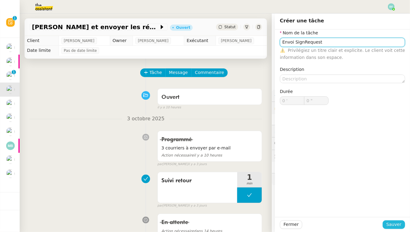
type input "Envoi SignRequest"
click at [395, 228] on span "Sauver" at bounding box center [394, 224] width 15 height 7
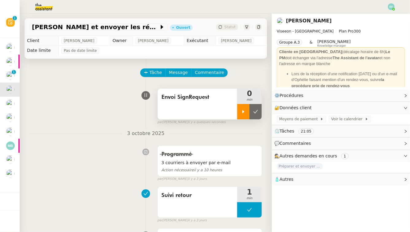
click at [244, 107] on div at bounding box center [243, 111] width 12 height 15
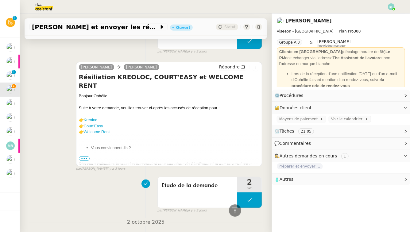
scroll to position [373, 0]
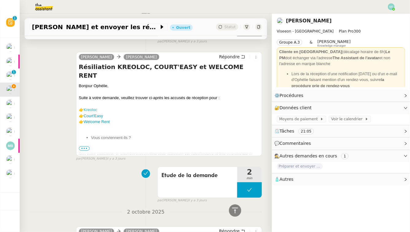
click at [94, 108] on link "Kreoloc" at bounding box center [91, 110] width 14 height 5
click at [100, 114] on link "Court'Easy" at bounding box center [93, 116] width 19 height 5
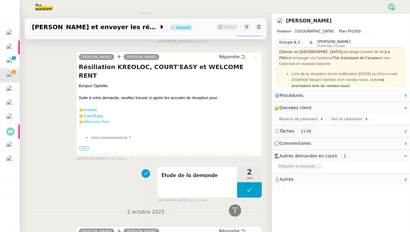
click at [106, 119] on link "Welcome Rent" at bounding box center [97, 121] width 26 height 5
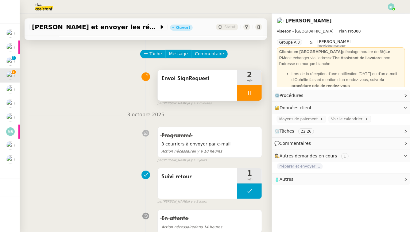
scroll to position [0, 0]
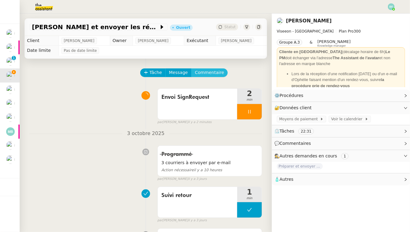
click at [202, 73] on span "Commentaire" at bounding box center [209, 72] width 29 height 7
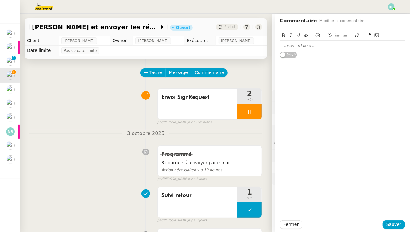
click at [362, 51] on div "Privé" at bounding box center [342, 43] width 125 height 29
click at [359, 46] on div at bounding box center [342, 46] width 125 height 6
click at [391, 226] on span "Sauver" at bounding box center [394, 224] width 15 height 7
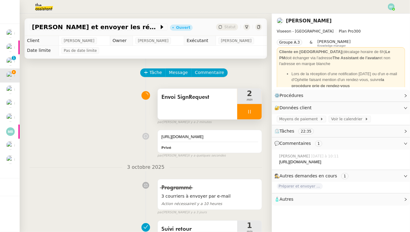
click at [251, 116] on div at bounding box center [249, 111] width 25 height 15
click at [253, 115] on button at bounding box center [256, 111] width 12 height 15
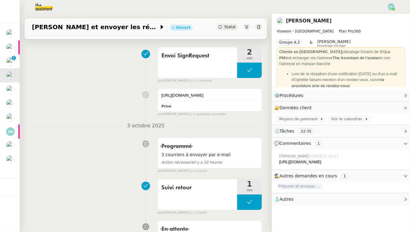
scroll to position [42, 0]
click at [247, 72] on button at bounding box center [249, 69] width 25 height 15
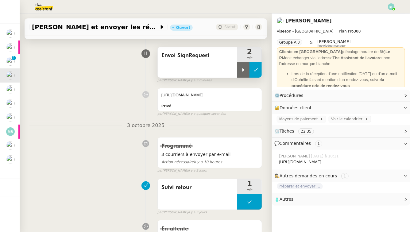
click at [260, 68] on button at bounding box center [256, 69] width 12 height 15
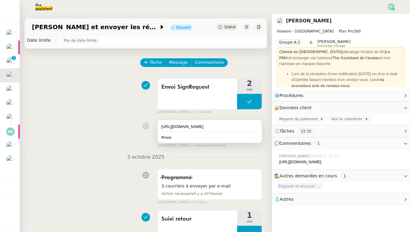
scroll to position [0, 0]
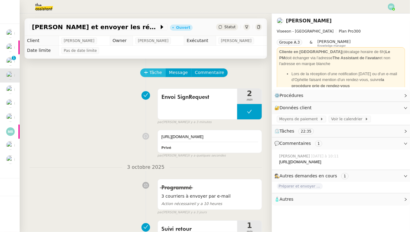
click at [160, 74] on span "Tâche" at bounding box center [156, 72] width 13 height 7
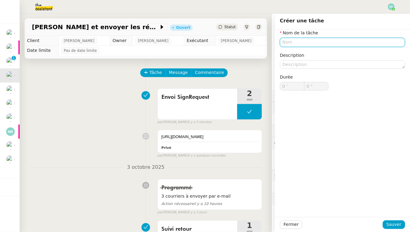
click at [309, 41] on input "text" at bounding box center [342, 42] width 125 height 9
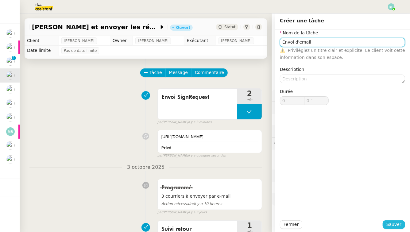
type input "Envoi d'email"
click at [390, 227] on span "Sauver" at bounding box center [394, 224] width 15 height 7
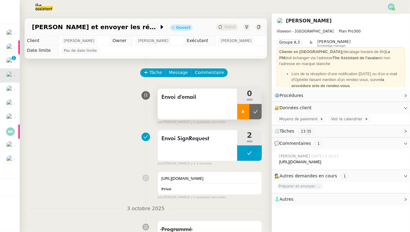
click at [239, 107] on div at bounding box center [243, 111] width 12 height 15
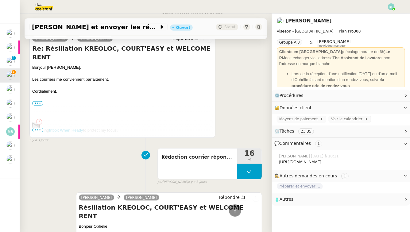
scroll to position [301, 0]
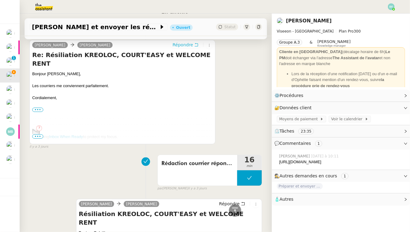
click at [196, 47] on icon at bounding box center [196, 45] width 4 height 4
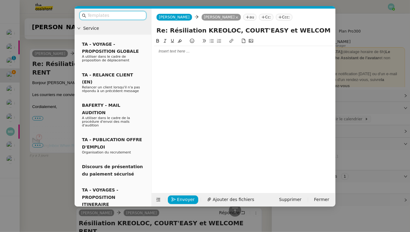
click at [185, 57] on div at bounding box center [243, 110] width 179 height 146
click at [181, 51] on div at bounding box center [243, 52] width 179 height 6
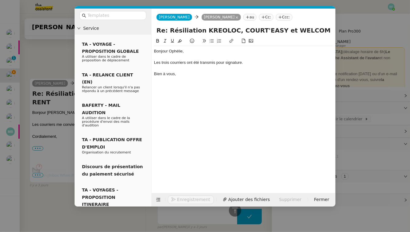
scroll to position [378, 0]
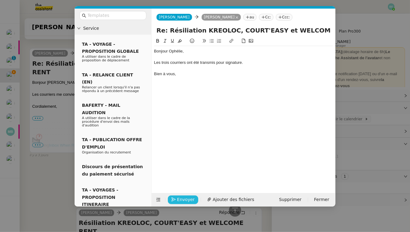
click at [176, 200] on button "Envoyer" at bounding box center [183, 200] width 30 height 9
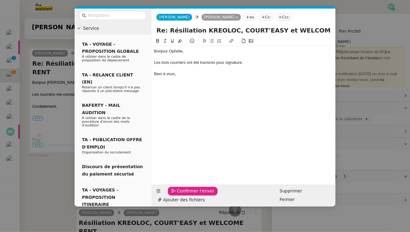
click at [176, 196] on button "Confirmer l'envoi" at bounding box center [193, 191] width 50 height 9
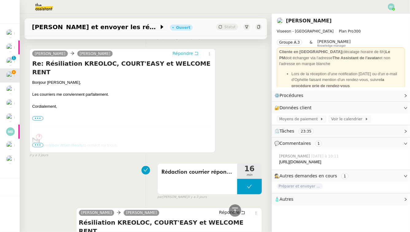
scroll to position [0, 0]
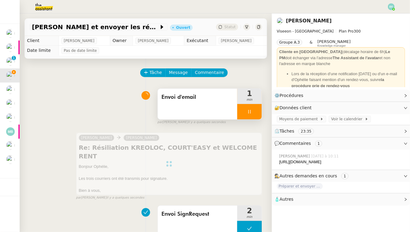
click at [252, 115] on div at bounding box center [249, 111] width 25 height 15
click at [253, 113] on button at bounding box center [256, 111] width 12 height 15
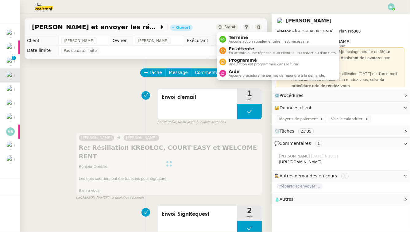
click at [230, 49] on span "En attente" at bounding box center [283, 48] width 108 height 5
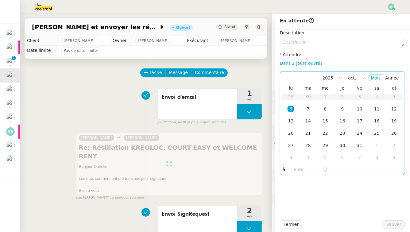
click at [307, 108] on div "7" at bounding box center [308, 109] width 7 height 7
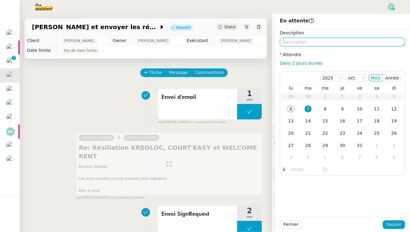
click at [293, 43] on textarea at bounding box center [342, 42] width 125 height 9
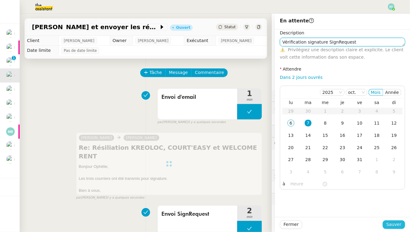
type textarea "Vérification signature SignRequest"
click at [394, 226] on span "Sauver" at bounding box center [394, 224] width 15 height 7
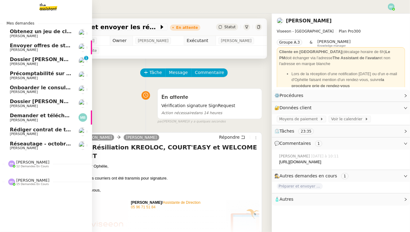
click at [35, 183] on span "15 demandes en cours" at bounding box center [32, 184] width 33 height 3
click at [44, 166] on span "12 demandes en cours" at bounding box center [32, 166] width 33 height 3
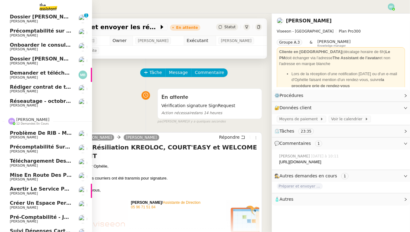
scroll to position [1, 0]
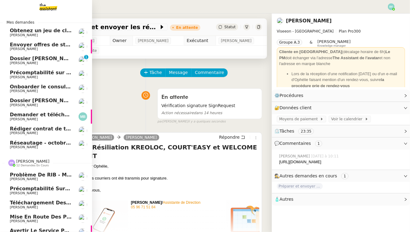
click at [54, 177] on span "Problème de RIB - MATELAS FRANCAIS" at bounding box center [63, 175] width 107 height 6
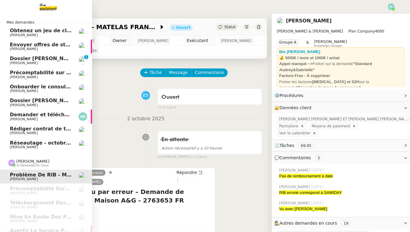
click at [55, 143] on span "Réseautage - octobre 2025" at bounding box center [47, 143] width 75 height 6
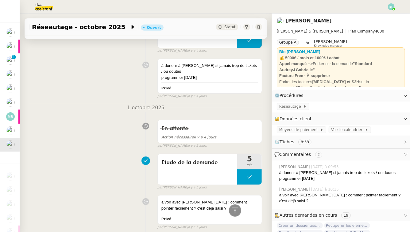
scroll to position [148, 0]
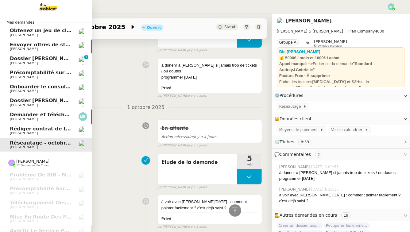
click at [22, 60] on span "Dossier [PERSON_NAME]" at bounding box center [44, 59] width 68 height 6
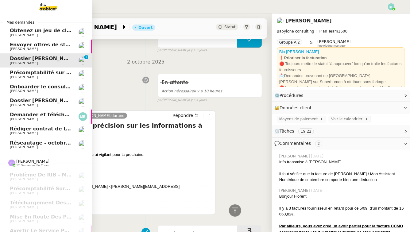
click at [19, 74] on span "Précomptabilité sur Dext - août 2025" at bounding box center [57, 73] width 94 height 6
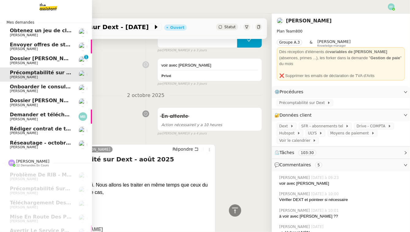
click at [57, 143] on span "Réseautage - octobre 2025" at bounding box center [47, 143] width 75 height 6
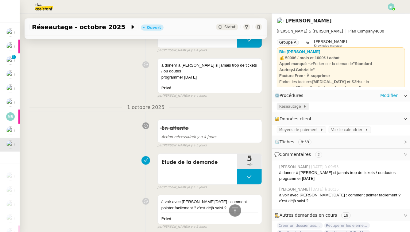
click at [293, 108] on span "Réseautage" at bounding box center [292, 107] width 24 height 6
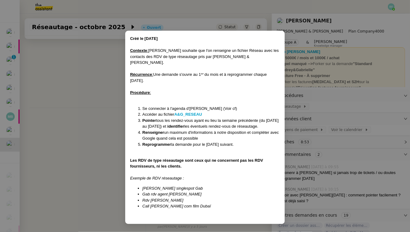
click at [77, 115] on nz-modal-container "Créé le 03/02/2025 Contexte : Ségolène souhaite que l'on renseigne un fichier R…" at bounding box center [205, 116] width 410 height 232
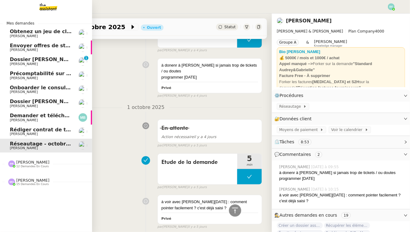
click at [22, 48] on span "Envoyer offres de stage aux écoles" at bounding box center [58, 46] width 97 height 6
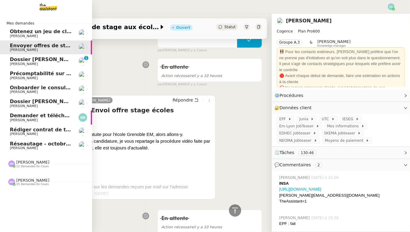
click at [15, 59] on span "Dossier [PERSON_NAME]" at bounding box center [44, 60] width 68 height 6
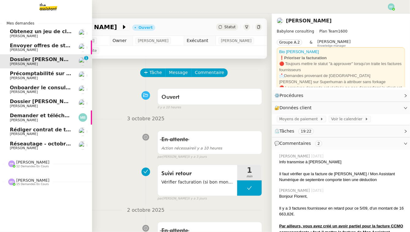
click at [18, 76] on span "Précomptabilité sur Dext - août 2025" at bounding box center [57, 74] width 94 height 6
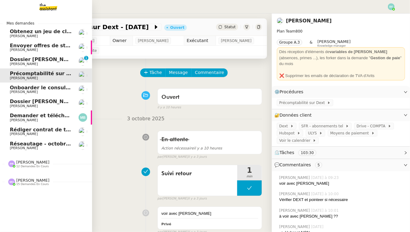
click at [24, 92] on span "[PERSON_NAME]" at bounding box center [24, 92] width 28 height 4
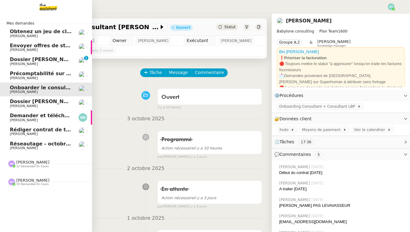
click at [18, 105] on span "[PERSON_NAME]" at bounding box center [24, 106] width 28 height 4
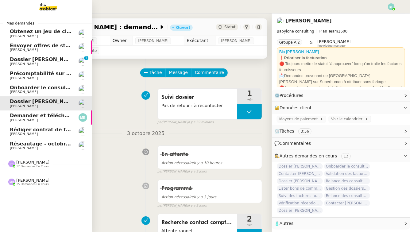
click at [51, 155] on span "Pauline Ribas 12 demandes en cours" at bounding box center [48, 161] width 92 height 13
click at [57, 63] on span "[PERSON_NAME]" at bounding box center [41, 64] width 62 height 4
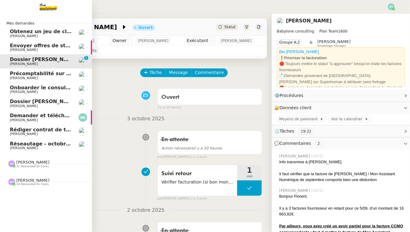
click at [56, 147] on span "[PERSON_NAME]" at bounding box center [41, 149] width 62 height 4
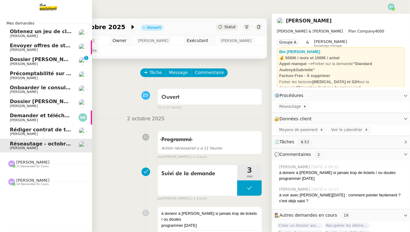
click at [18, 131] on span "Rédiger contrat de travail pour Orlane Fernandez" at bounding box center [77, 130] width 134 height 6
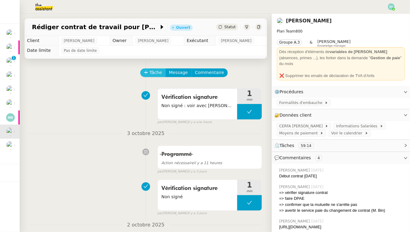
click at [151, 74] on span "Tâche" at bounding box center [156, 72] width 13 height 7
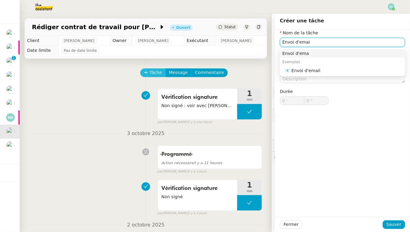
type input "Envoi d'email"
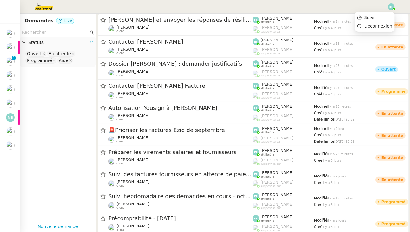
click at [393, 8] on img at bounding box center [391, 6] width 7 height 7
click at [385, 18] on li "Suivi" at bounding box center [375, 17] width 40 height 9
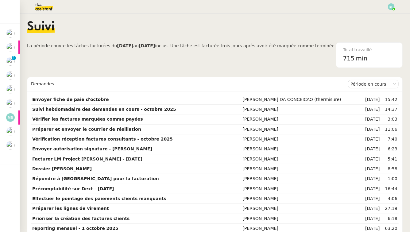
click at [328, 80] on div "Demandes" at bounding box center [189, 84] width 317 height 12
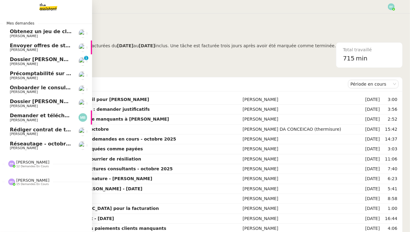
click at [16, 61] on span "Dossier [PERSON_NAME]" at bounding box center [44, 60] width 68 height 6
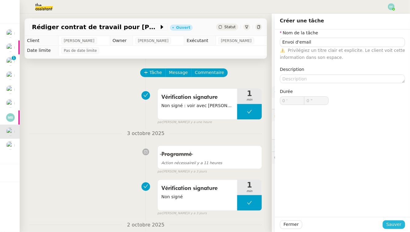
type input "Envoi d'email"
click at [393, 224] on span "Sauver" at bounding box center [394, 224] width 15 height 7
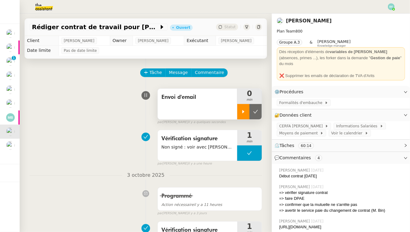
click at [242, 112] on icon at bounding box center [243, 111] width 5 height 5
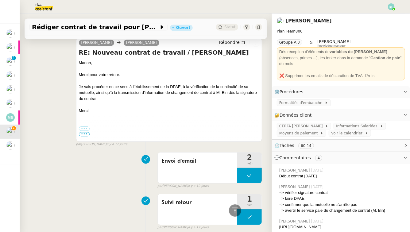
scroll to position [677, 0]
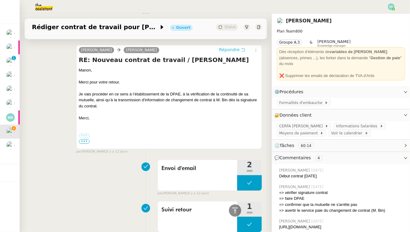
click at [242, 49] on icon at bounding box center [243, 50] width 4 height 4
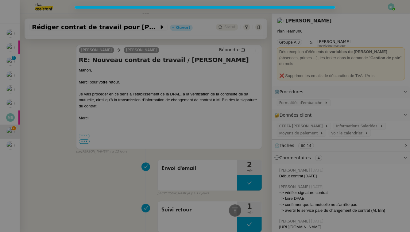
scroll to position [724, 0]
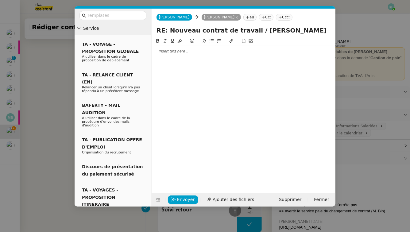
click at [189, 52] on div at bounding box center [243, 52] width 179 height 6
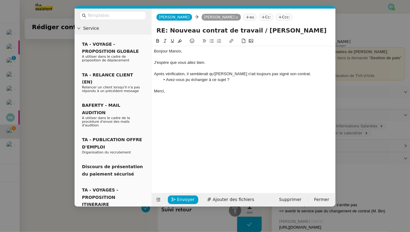
scroll to position [780, 0]
click at [226, 74] on div "Après vérification, il semblerait qu'Orlane n'ait toujours pas signé son contra…" at bounding box center [243, 74] width 179 height 6
click at [197, 88] on div "Merci," at bounding box center [243, 91] width 179 height 6
click at [177, 198] on button "Envoyer" at bounding box center [183, 200] width 30 height 9
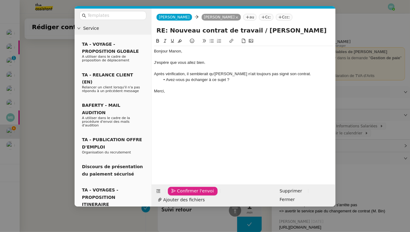
click at [177, 196] on button "Confirmer l'envoi" at bounding box center [193, 191] width 50 height 9
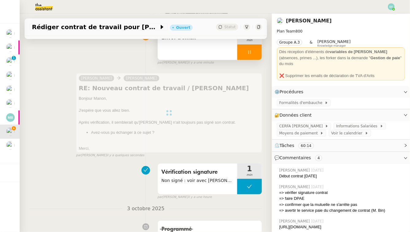
scroll to position [0, 0]
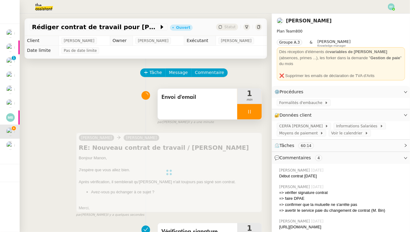
click at [251, 114] on icon at bounding box center [249, 111] width 5 height 5
click at [256, 112] on icon at bounding box center [256, 111] width 5 height 3
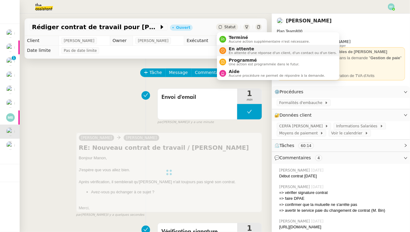
click at [229, 50] on span "En attente" at bounding box center [283, 48] width 108 height 5
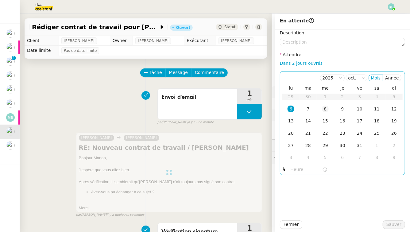
click at [324, 112] on div "8" at bounding box center [325, 109] width 7 height 7
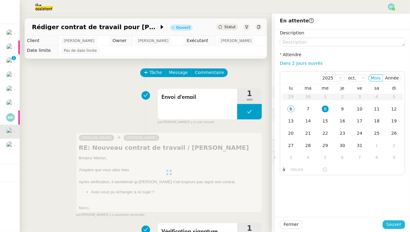
click at [396, 226] on span "Sauver" at bounding box center [394, 224] width 15 height 7
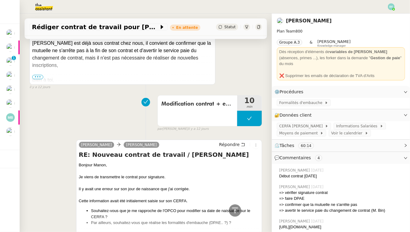
scroll to position [1259, 0]
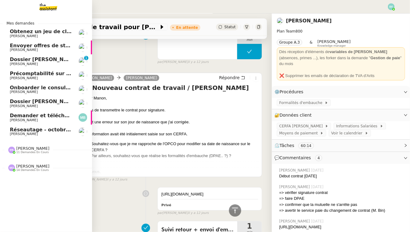
click at [11, 61] on span "Dossier [PERSON_NAME]" at bounding box center [44, 60] width 68 height 6
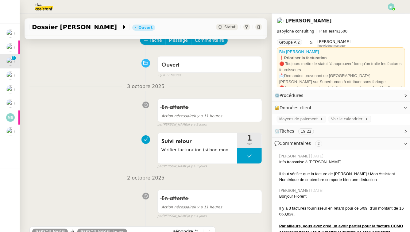
scroll to position [38, 0]
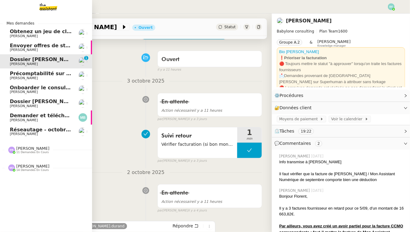
click at [14, 34] on span "[PERSON_NAME]" at bounding box center [24, 36] width 28 height 4
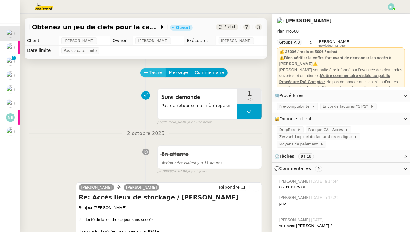
click at [148, 73] on icon at bounding box center [146, 72] width 4 height 4
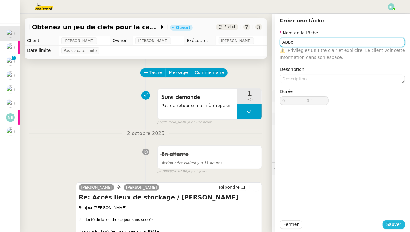
type input "Appel"
click at [390, 223] on span "Sauver" at bounding box center [394, 224] width 15 height 7
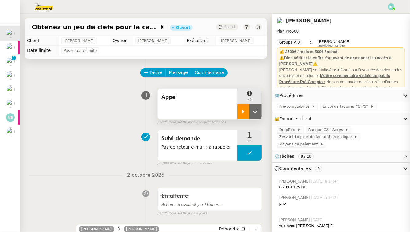
click at [242, 110] on icon at bounding box center [243, 111] width 5 height 5
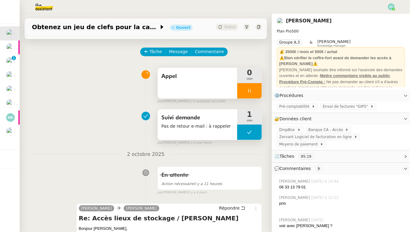
scroll to position [37, 0]
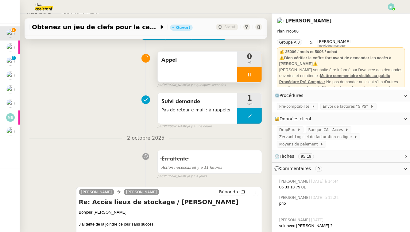
click at [286, 185] on div "06 33 13 79 01" at bounding box center [343, 187] width 126 height 6
copy nz-comment "06 33 13 79 01"
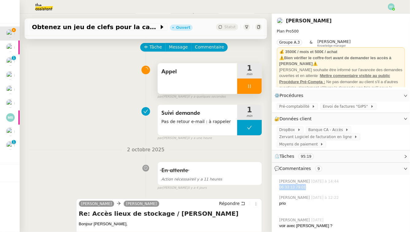
scroll to position [0, 0]
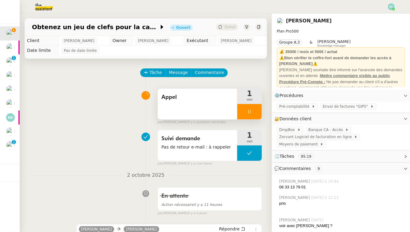
click at [198, 113] on div "Appel" at bounding box center [198, 104] width 80 height 31
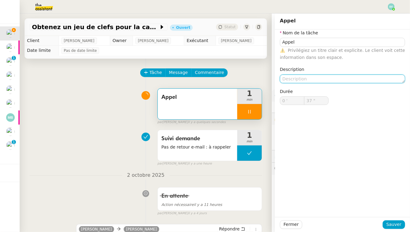
click at [316, 81] on textarea at bounding box center [342, 79] width 125 height 9
type input "38 ""
type textarea "S"
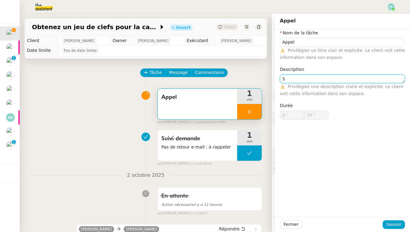
type input "40 ""
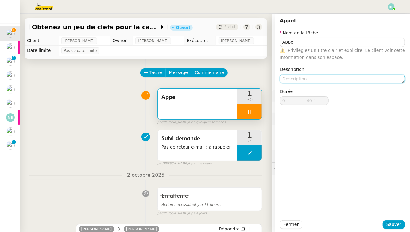
type input "41 ""
type textarea "M"
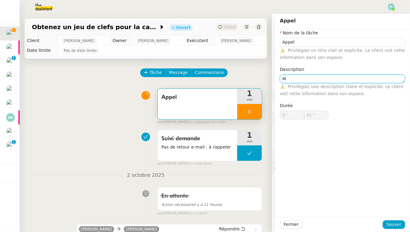
type input "42 ""
type textarea "Mauvais"
type input "43 ""
type textarea "Mauv"
type input "44 ""
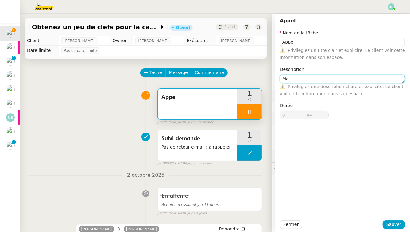
type textarea "M"
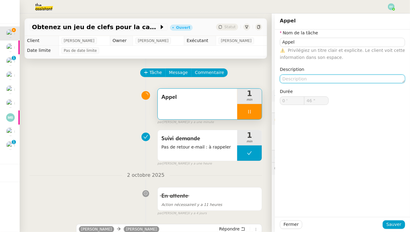
type input "47 ""
type textarea "0"
type input "48 ""
type textarea "N"
type input "52 ""
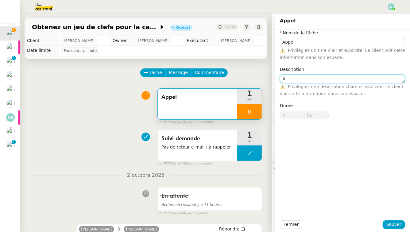
type textarea "A"
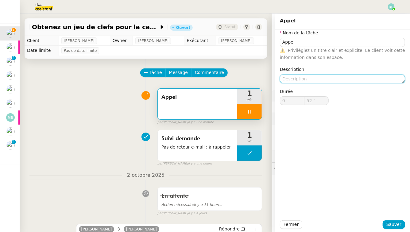
type input "53 ""
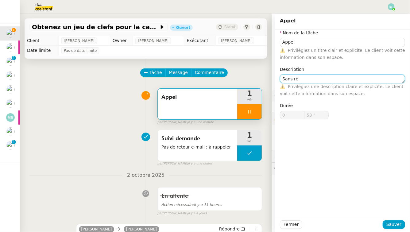
type textarea "Sans rép"
type input "54 ""
type textarea "Sans réponse"
type input "55 ""
type textarea "Sans réponse, à ra"
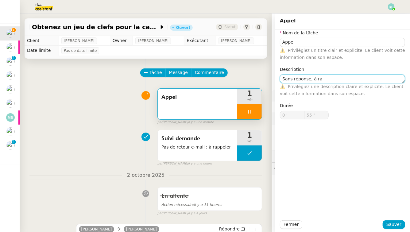
type input "56 ""
type textarea "Sans réponse, à rappeler"
type input "57 ""
type textarea "Sans réponse, à rappeler"
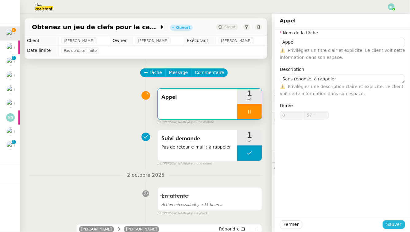
click at [402, 224] on button "Sauver" at bounding box center [394, 225] width 22 height 9
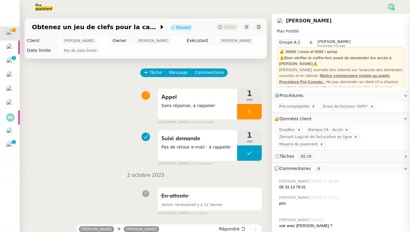
click at [253, 108] on div at bounding box center [249, 111] width 25 height 15
click at [256, 110] on icon at bounding box center [255, 111] width 5 height 5
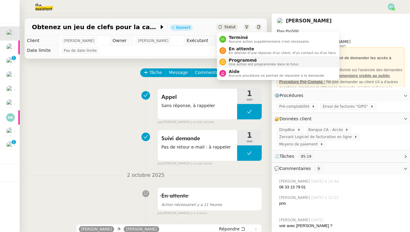
click at [239, 59] on span "Programmé" at bounding box center [264, 60] width 71 height 5
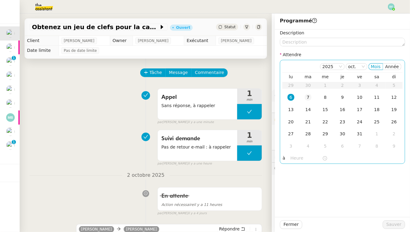
click at [309, 97] on div "7" at bounding box center [308, 97] width 7 height 7
click at [293, 99] on div "6" at bounding box center [291, 97] width 7 height 7
click at [296, 158] on input "text" at bounding box center [307, 158] width 32 height 7
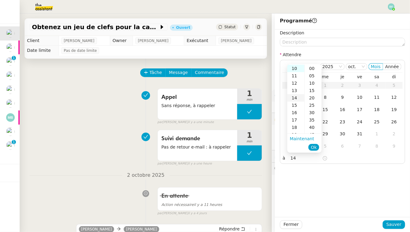
click at [297, 97] on div "14" at bounding box center [296, 97] width 17 height 7
click at [311, 67] on div "00" at bounding box center [313, 68] width 17 height 7
click at [317, 146] on button "Ok" at bounding box center [314, 147] width 11 height 7
type input "14:00"
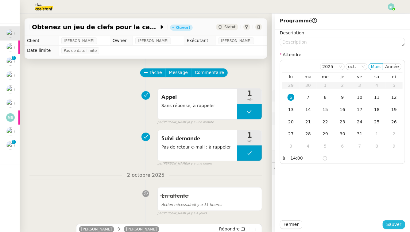
click at [390, 225] on span "Sauver" at bounding box center [394, 224] width 15 height 7
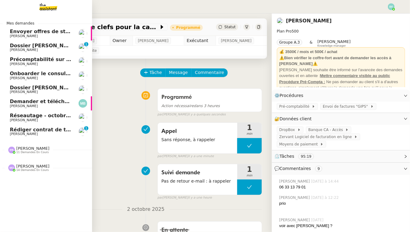
click at [20, 132] on span "[PERSON_NAME]" at bounding box center [24, 134] width 28 height 4
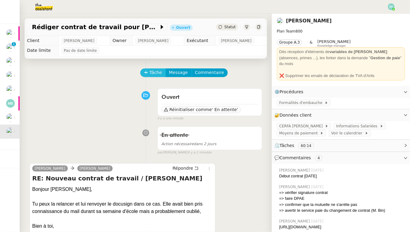
click at [149, 72] on button "Tâche" at bounding box center [152, 72] width 25 height 9
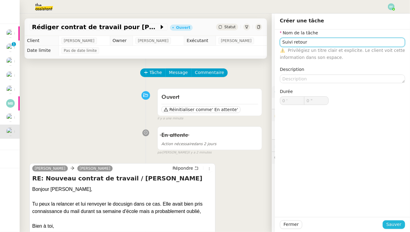
type input "Suivi retour"
click at [390, 226] on span "Sauver" at bounding box center [394, 224] width 15 height 7
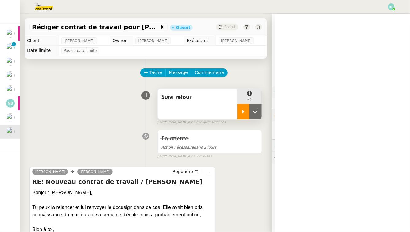
click at [248, 109] on div at bounding box center [243, 111] width 12 height 15
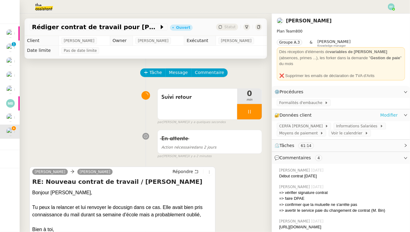
click at [390, 112] on link "Modifier" at bounding box center [390, 115] width 18 height 7
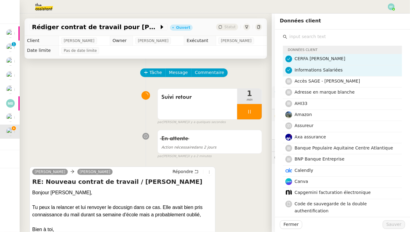
click at [349, 35] on input "text" at bounding box center [345, 37] width 115 height 8
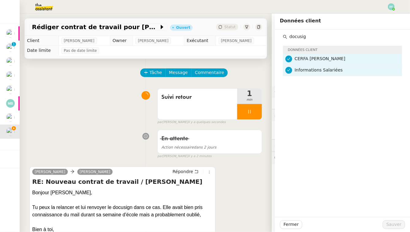
type input "docusig"
click at [118, 140] on div "En attente Action nécessaire dans 2 jours false par Emelyne F. il y a 2 minutes" at bounding box center [145, 143] width 233 height 32
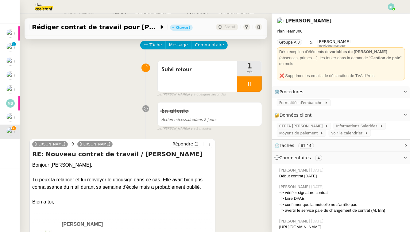
scroll to position [28, 0]
click at [252, 85] on div at bounding box center [249, 83] width 25 height 15
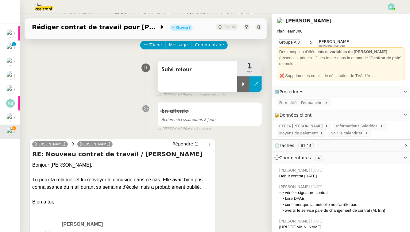
click at [257, 84] on icon at bounding box center [255, 84] width 5 height 5
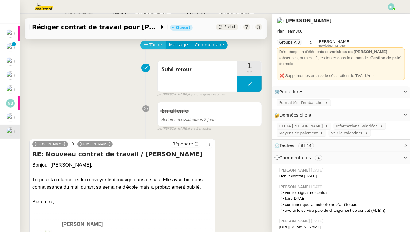
click at [155, 42] on span "Tâche" at bounding box center [156, 44] width 13 height 7
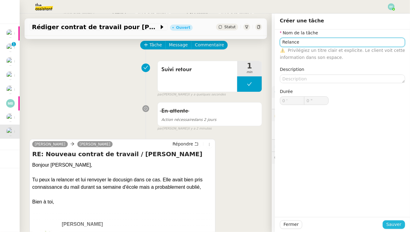
type input "Relance"
click at [389, 225] on span "Sauver" at bounding box center [394, 224] width 15 height 7
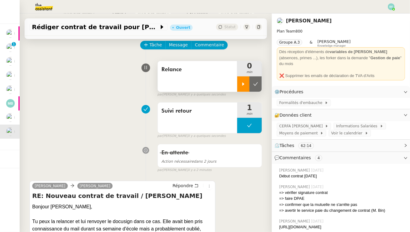
click at [245, 81] on div at bounding box center [243, 83] width 12 height 15
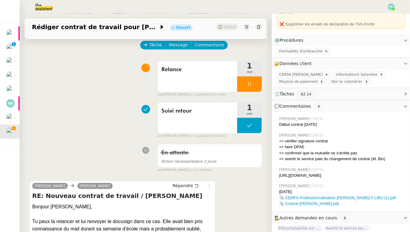
scroll to position [96, 0]
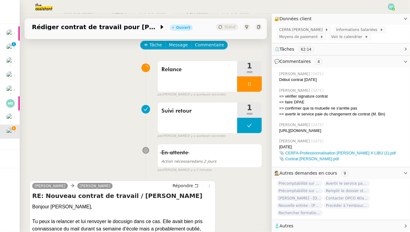
drag, startPoint x: 328, startPoint y: 132, endPoint x: 279, endPoint y: 127, distance: 49.4
click at [279, 127] on div "Emelyne Foussier 24/09/2025 https://signrequest.com/#/document-status/a6180839-…" at bounding box center [341, 128] width 128 height 17
copy div "https://signrequest.com/#/document-status/a6180839-968e-4a82-9965-22e27a147b63"
click at [198, 78] on div "Relance" at bounding box center [198, 76] width 80 height 31
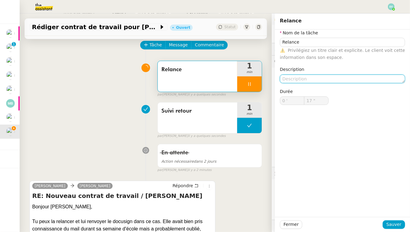
click at [308, 80] on textarea at bounding box center [342, 79] width 125 height 9
type input "19 ""
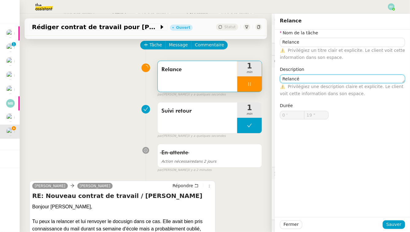
type textarea "Relancé"
type input "20 ""
type textarea "Relancé via Sig"
type input "21 ""
type textarea "Relancé via SignReq"
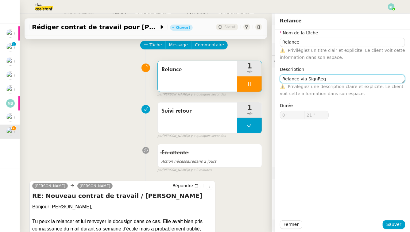
type input "22 ""
type textarea "Relancé via SignRequest"
type input "23 ""
type textarea "Relancé via SignRequest"
click at [398, 231] on div "Fermer Sauver" at bounding box center [342, 224] width 135 height 15
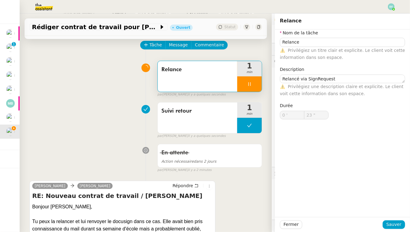
click at [397, 229] on div "Fermer Sauver" at bounding box center [342, 224] width 135 height 15
click at [396, 226] on span "Sauver" at bounding box center [394, 224] width 15 height 7
type input "25 ""
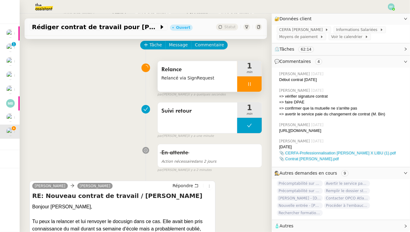
click at [252, 86] on div at bounding box center [249, 83] width 25 height 15
click at [255, 86] on icon at bounding box center [255, 84] width 5 height 5
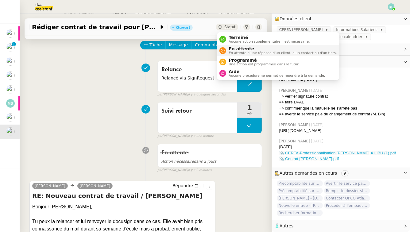
click at [234, 51] on span "En attente d'une réponse d'un client, d'un contact ou d'un tiers." at bounding box center [283, 52] width 108 height 3
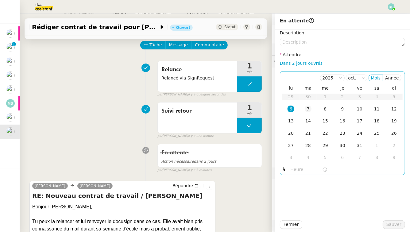
click at [308, 106] on div "7" at bounding box center [308, 109] width 7 height 7
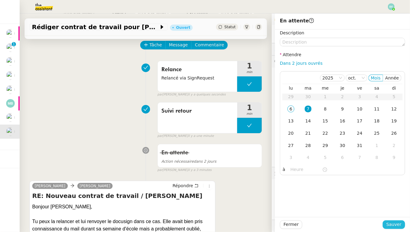
click at [398, 225] on span "Sauver" at bounding box center [394, 224] width 15 height 7
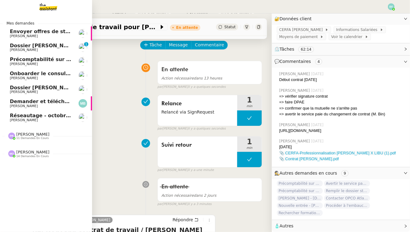
click at [21, 47] on span "Dossier [PERSON_NAME]" at bounding box center [44, 46] width 68 height 6
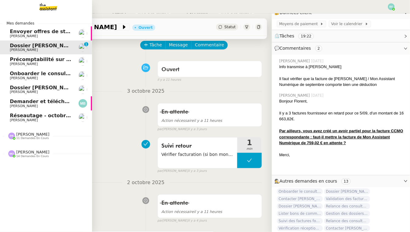
click at [49, 34] on span "Envoyer offres de stage aux écoles" at bounding box center [58, 32] width 97 height 6
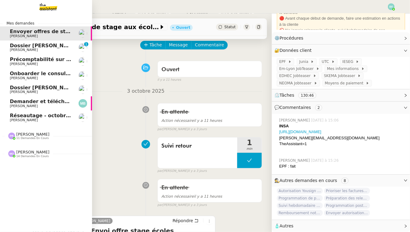
click at [46, 73] on span "Onboarder le consultant [PERSON_NAME]" at bounding box center [67, 74] width 115 height 6
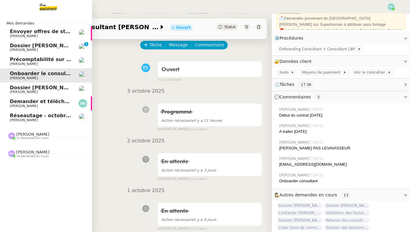
scroll to position [87, 0]
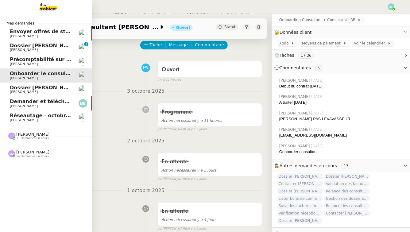
click at [11, 88] on span "Dossier [PERSON_NAME] : demander justificatifs" at bounding box center [77, 88] width 135 height 6
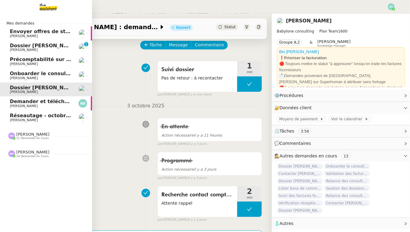
click at [24, 100] on span "Demander et télécharger les factures pour Qonto" at bounding box center [78, 102] width 137 height 6
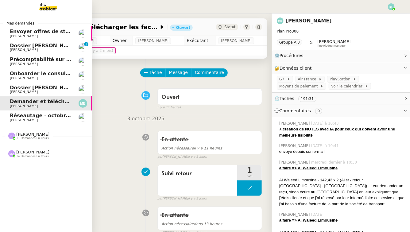
click at [13, 91] on span "[PERSON_NAME]" at bounding box center [24, 92] width 28 height 4
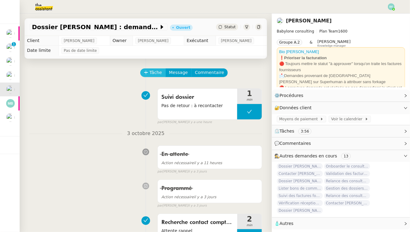
click at [155, 71] on span "Tâche" at bounding box center [156, 72] width 13 height 7
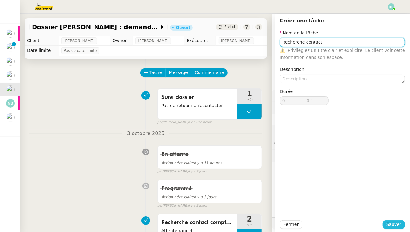
type input "Recherche contact"
click at [390, 222] on span "Sauver" at bounding box center [394, 224] width 15 height 7
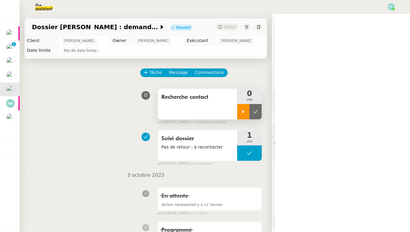
click at [244, 108] on div at bounding box center [243, 111] width 12 height 15
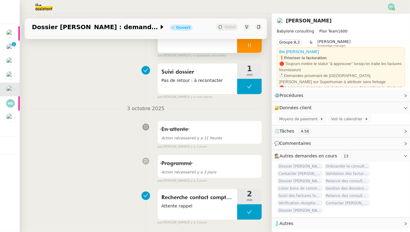
scroll to position [129, 0]
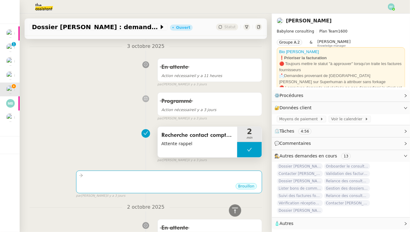
click at [201, 135] on span "Recherche contact comptable" at bounding box center [198, 135] width 72 height 9
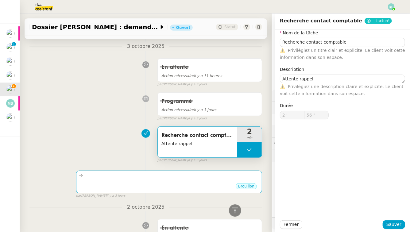
click at [128, 116] on div "Programmé Action nécessaire il y a 3 jours false par Emelyne F. il y a 3 jours" at bounding box center [145, 106] width 233 height 32
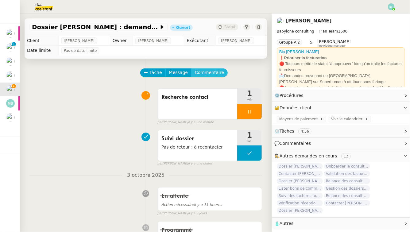
click at [205, 75] on span "Commentaire" at bounding box center [209, 72] width 29 height 7
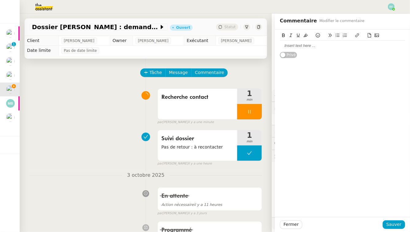
click at [327, 48] on div at bounding box center [342, 46] width 125 height 6
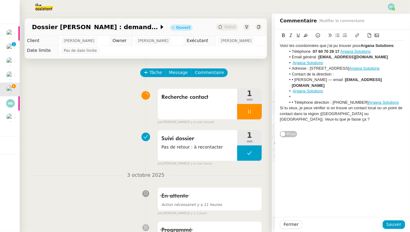
click at [280, 45] on div "Voici les coordonnées que j’ai pu trouver pour Argana Solutions :" at bounding box center [342, 46] width 125 height 6
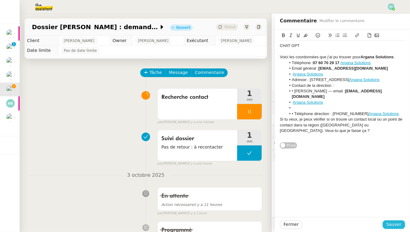
click at [399, 224] on span "Sauver" at bounding box center [394, 224] width 15 height 7
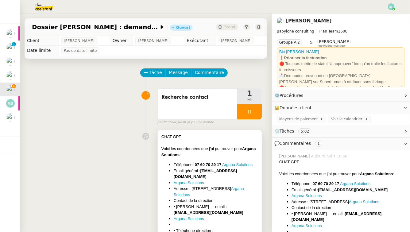
drag, startPoint x: 223, startPoint y: 165, endPoint x: 197, endPoint y: 165, distance: 26.4
click at [197, 165] on li "Téléphone : 07 60 70 29 17 Argana Solutions" at bounding box center [216, 165] width 84 height 6
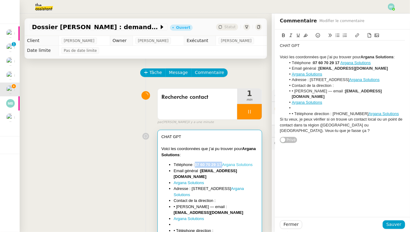
drag, startPoint x: 197, startPoint y: 165, endPoint x: 224, endPoint y: 163, distance: 26.8
click at [224, 163] on li "Téléphone : 07 60 70 29 17 Argana Solutions" at bounding box center [216, 165] width 84 height 6
copy li "07 60 70 29 17"
click at [84, 137] on div "CHAT GPT Voici les coordonnées que j’ai pu trouver pour Argana Solutions : Télé…" at bounding box center [145, 209] width 233 height 165
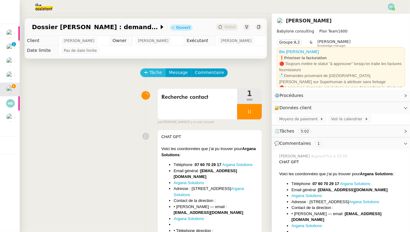
click at [151, 71] on span "Tâche" at bounding box center [156, 72] width 13 height 7
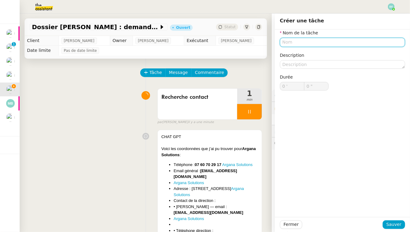
click at [335, 41] on input "text" at bounding box center [342, 42] width 125 height 9
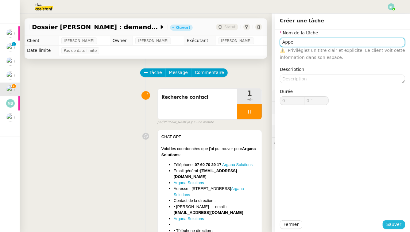
type input "Appel"
click at [396, 224] on span "Sauver" at bounding box center [394, 224] width 15 height 7
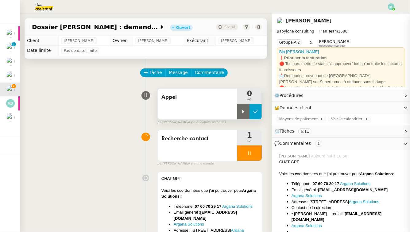
click at [250, 111] on button at bounding box center [256, 111] width 12 height 15
click at [246, 111] on button at bounding box center [249, 111] width 25 height 15
click at [246, 111] on div at bounding box center [243, 111] width 12 height 15
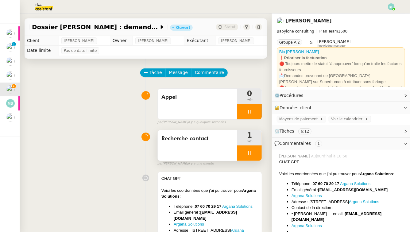
click at [257, 148] on div at bounding box center [249, 153] width 25 height 15
click at [259, 153] on button at bounding box center [256, 153] width 12 height 15
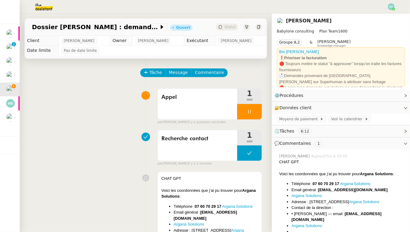
click at [89, 99] on div "Appel 1 min false par Emelyne F. il y a quelques secondes" at bounding box center [145, 105] width 233 height 39
click at [181, 74] on span "Message" at bounding box center [178, 72] width 19 height 7
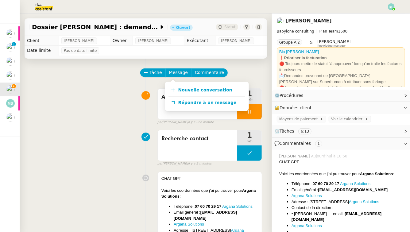
click at [123, 88] on div "Appel 1 min false par Emelyne F. il y a une minute" at bounding box center [145, 105] width 233 height 39
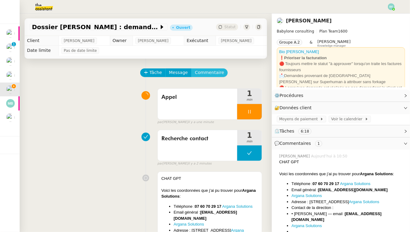
click at [213, 75] on span "Commentaire" at bounding box center [209, 72] width 29 height 7
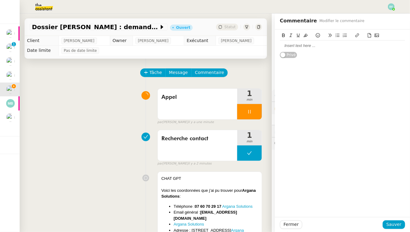
click at [335, 47] on div at bounding box center [342, 46] width 125 height 6
click at [329, 45] on div at bounding box center [342, 46] width 125 height 6
click at [396, 224] on span "Sauver" at bounding box center [394, 224] width 15 height 7
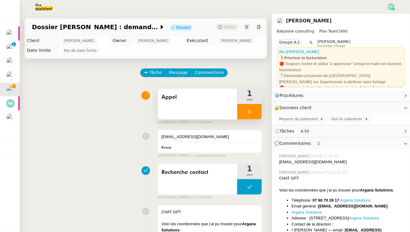
click at [252, 111] on icon at bounding box center [249, 111] width 5 height 5
click at [256, 111] on icon at bounding box center [255, 111] width 5 height 5
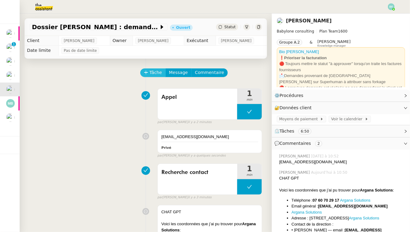
click at [154, 72] on span "Tâche" at bounding box center [156, 72] width 13 height 7
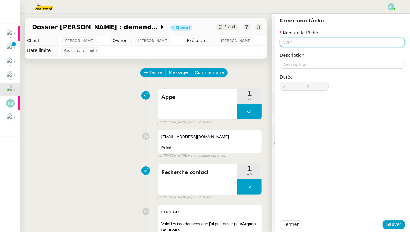
click at [313, 43] on input "text" at bounding box center [342, 42] width 125 height 9
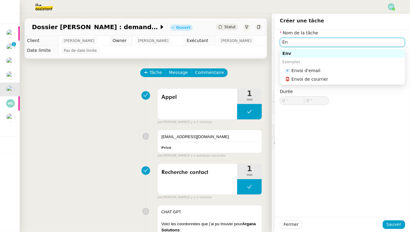
type input "E"
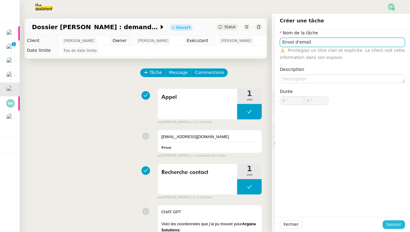
type input "Envoi d'email"
click at [396, 225] on span "Sauver" at bounding box center [394, 224] width 15 height 7
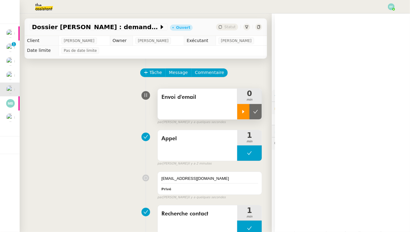
click at [240, 112] on div at bounding box center [243, 111] width 12 height 15
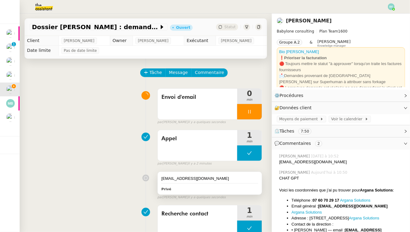
click at [206, 180] on div "facturation@arganagroup.com" at bounding box center [210, 179] width 97 height 6
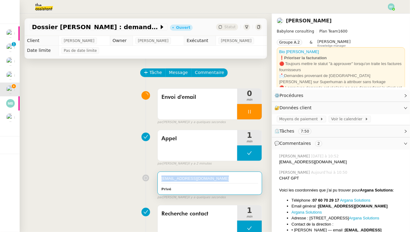
click at [206, 180] on div "facturation@arganagroup.com" at bounding box center [210, 179] width 97 height 6
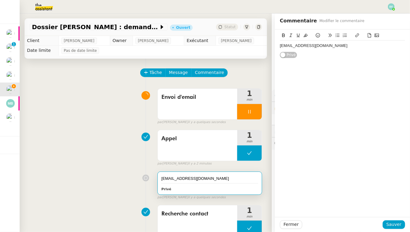
click at [93, 128] on div "Appel 1 min false par Emelyne F. il y a 2 minutes" at bounding box center [145, 146] width 233 height 39
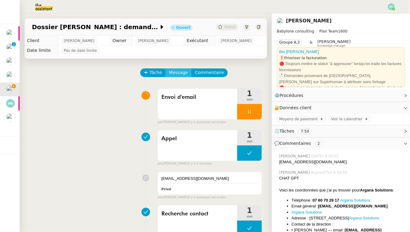
click at [177, 74] on span "Message" at bounding box center [178, 72] width 19 height 7
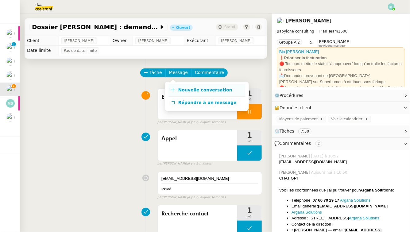
click at [201, 87] on link "Nouvelle conversation" at bounding box center [207, 90] width 77 height 12
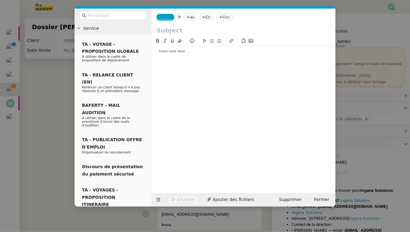
click at [190, 18] on nz-tag "au" at bounding box center [190, 17] width 13 height 7
paste input "facturation@arganagroup.com"
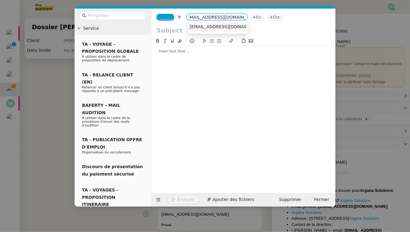
type input "facturation@arganagroup.com"
click at [224, 26] on span "facturation@arganagroup.com" at bounding box center [227, 26] width 75 height 5
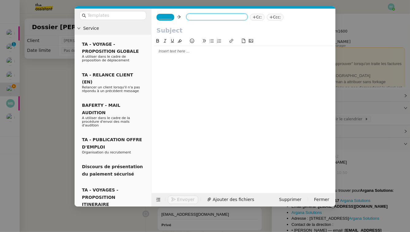
scroll to position [0, 0]
click at [227, 201] on span "Ajouter des fichiers" at bounding box center [233, 199] width 41 height 7
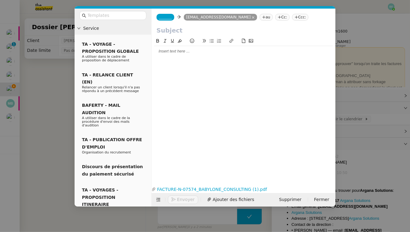
click at [167, 17] on span "_______" at bounding box center [165, 17] width 13 height 4
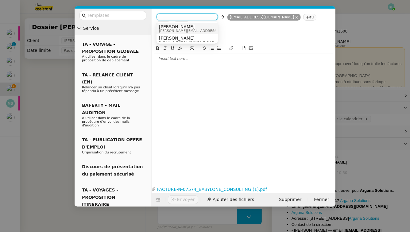
click at [196, 28] on span "[PERSON_NAME]" at bounding box center [202, 26] width 87 height 5
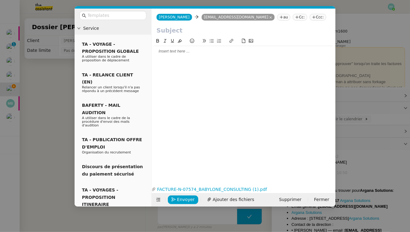
click at [181, 30] on input "text" at bounding box center [244, 30] width 174 height 9
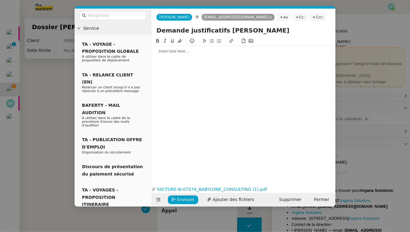
type input "Demande justificatifs Fiona Bouderia"
click at [185, 51] on div at bounding box center [243, 52] width 179 height 6
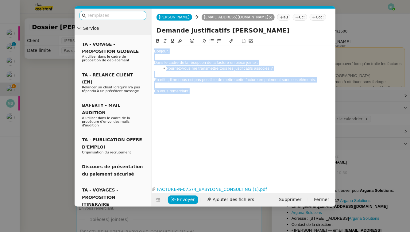
drag, startPoint x: 192, startPoint y: 93, endPoint x: 117, endPoint y: 15, distance: 107.3
click at [117, 15] on nz-layout "Service TA - VOYAGE - PROPOSITION GLOBALE A utiliser dans le cadre de propositi…" at bounding box center [205, 108] width 261 height 198
copy div "Bonjour, Dans le cadre de la réception de la facture en pièce jointe : Pourriez…"
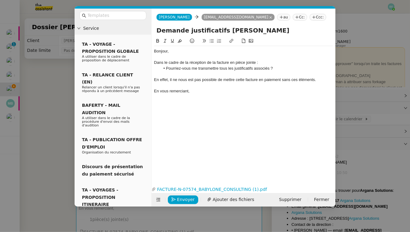
click at [195, 89] on div "En vous remerciant," at bounding box center [243, 91] width 179 height 6
drag, startPoint x: 182, startPoint y: 76, endPoint x: 185, endPoint y: 77, distance: 3.6
click at [182, 76] on div at bounding box center [243, 74] width 179 height 6
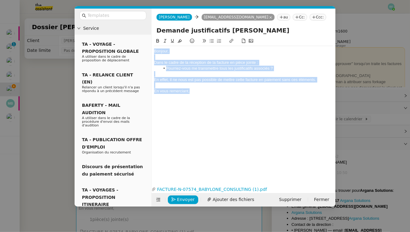
drag, startPoint x: 201, startPoint y: 93, endPoint x: 145, endPoint y: 26, distance: 86.6
click at [145, 26] on nz-layout "Service TA - VOYAGE - PROPOSITION GLOBALE A utiliser dans le cadre de propositi…" at bounding box center [205, 108] width 261 height 198
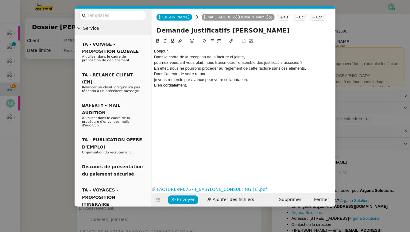
click at [186, 51] on div "Bonjour," at bounding box center [243, 52] width 179 height 6
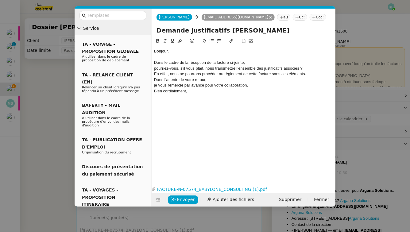
click at [155, 69] on div "pourriez-vous, s’il vous plaît, nous transmettre l’ensemble des justificatifs a…" at bounding box center [243, 69] width 179 height 6
click at [155, 74] on div "En effet, nous ne pourrons procéder au règlement de cette facture sans ces élém…" at bounding box center [243, 74] width 179 height 6
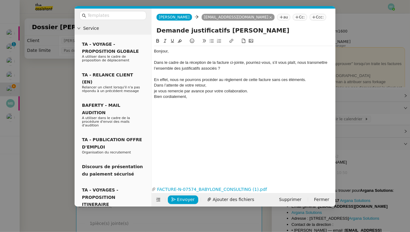
click at [211, 86] on div "Dans l’attente de votre retour," at bounding box center [243, 86] width 179 height 6
click at [319, 83] on div "Dans l’attente de votre retour," at bounding box center [243, 86] width 179 height 6
click at [319, 82] on div "En effet, nous ne pourrons procéder au règlement de cette facture sans ces élém…" at bounding box center [243, 80] width 179 height 6
click at [310, 92] on div "Dans l’attente de votre retour, je vous remercie par avance pour votre collabor…" at bounding box center [243, 91] width 179 height 6
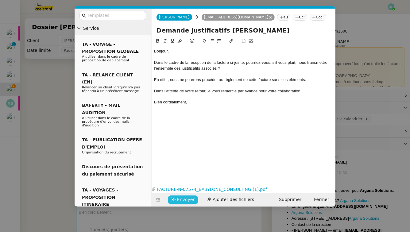
click at [190, 199] on span "Envoyer" at bounding box center [186, 199] width 18 height 7
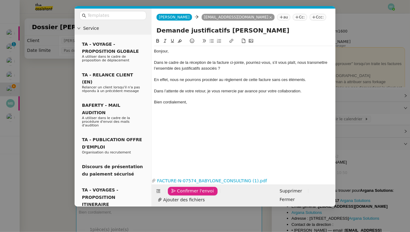
click at [190, 195] on span "Confirmer l'envoi" at bounding box center [195, 191] width 37 height 7
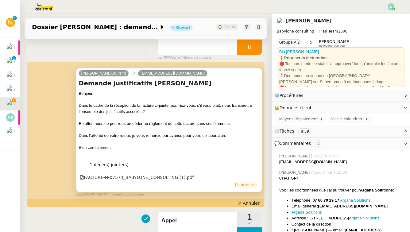
scroll to position [103, 0]
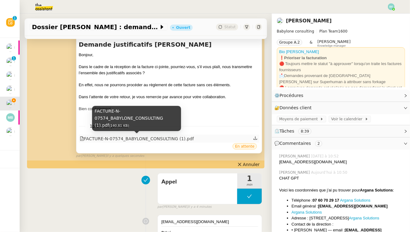
click at [177, 139] on div "FACTURE-N-07574_BABYLONE_CONSULTING (1).pdf" at bounding box center [137, 138] width 114 height 7
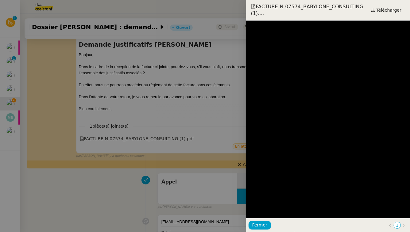
click at [112, 204] on div at bounding box center [205, 116] width 410 height 232
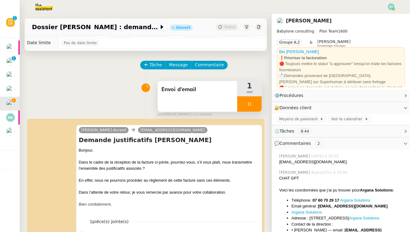
scroll to position [9, 0]
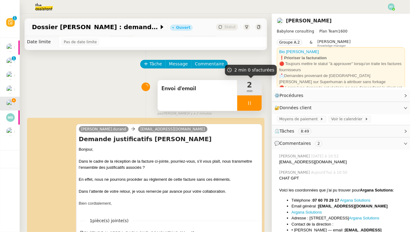
click at [256, 105] on div at bounding box center [249, 103] width 25 height 15
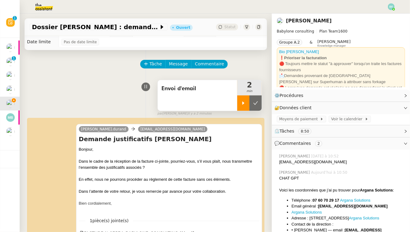
click at [256, 105] on icon at bounding box center [255, 103] width 5 height 5
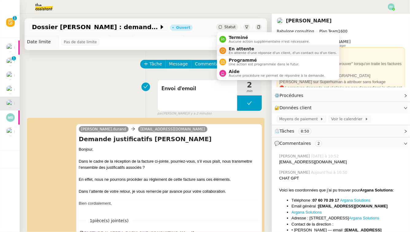
click at [233, 49] on span "En attente" at bounding box center [283, 48] width 108 height 5
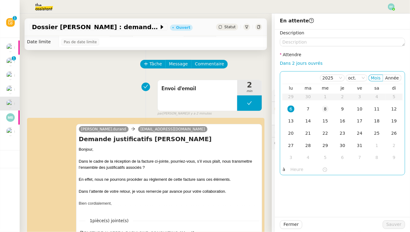
click at [327, 113] on td "8" at bounding box center [325, 109] width 17 height 12
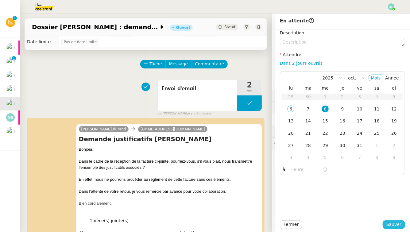
click at [394, 226] on span "Sauver" at bounding box center [394, 224] width 15 height 7
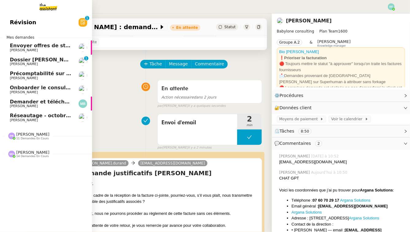
click at [16, 61] on span "Dossier [PERSON_NAME]" at bounding box center [44, 60] width 68 height 6
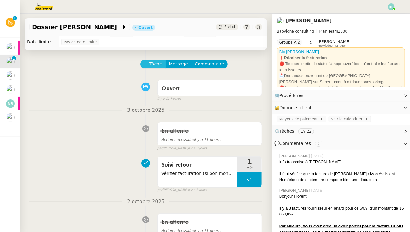
click at [159, 61] on span "Tâche" at bounding box center [156, 64] width 13 height 7
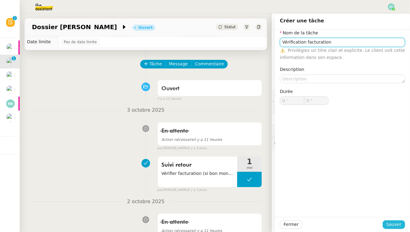
type input "Vérification facturation"
click at [396, 225] on span "Sauver" at bounding box center [394, 224] width 15 height 7
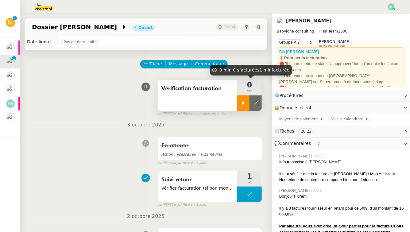
click at [239, 104] on div at bounding box center [243, 103] width 12 height 15
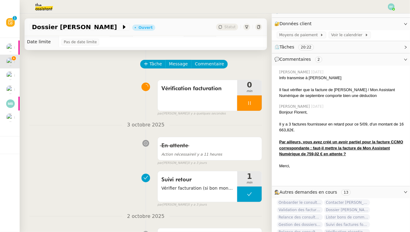
scroll to position [110, 0]
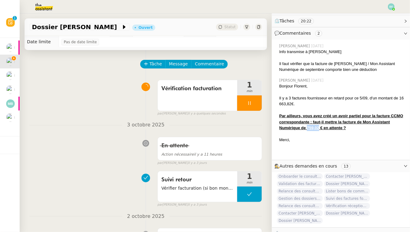
drag, startPoint x: 320, startPoint y: 128, endPoint x: 308, endPoint y: 130, distance: 11.9
click at [308, 130] on div "Par ailleurs, vous avez créé un avoir partiel pour la facture CCMO correspondan…" at bounding box center [343, 122] width 126 height 18
copy u "759,02"
click at [111, 130] on div "3 octobre 2025 En attente Action nécessaire il y a 11 heures false par Emelyne …" at bounding box center [145, 143] width 233 height 45
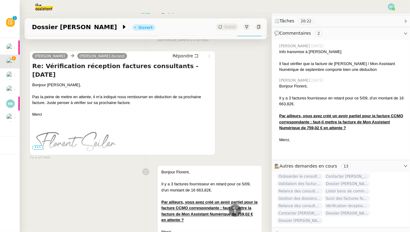
scroll to position [1587, 0]
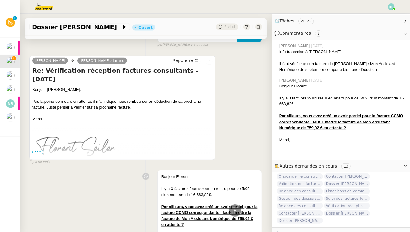
click at [40, 152] on span "•••" at bounding box center [37, 152] width 11 height 4
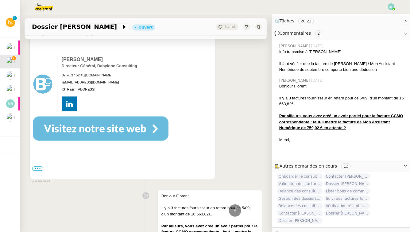
scroll to position [1792, 0]
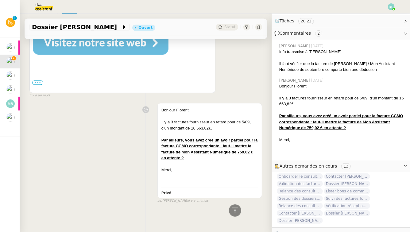
click at [39, 83] on label "•••" at bounding box center [37, 82] width 11 height 4
click at [0, 0] on input "•••" at bounding box center [0, 0] width 0 height 0
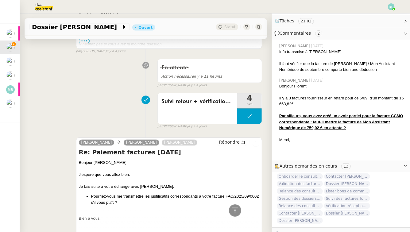
scroll to position [0, 0]
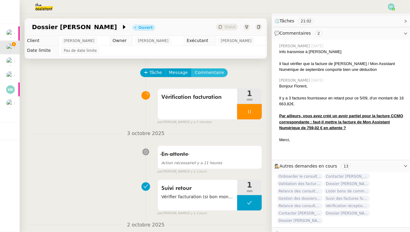
click at [201, 72] on span "Commentaire" at bounding box center [209, 72] width 29 height 7
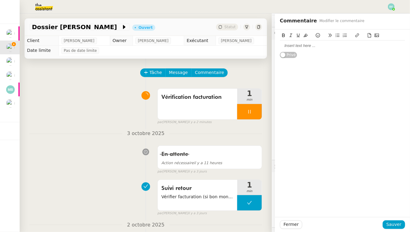
click at [329, 47] on div at bounding box center [342, 46] width 125 height 6
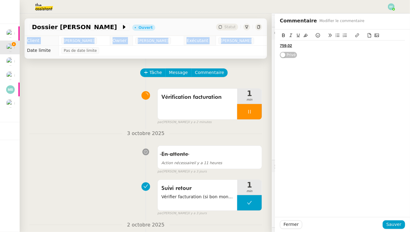
click at [267, 43] on div "Client Florent Seiler Owner Romane Vachon Exécutant Emelyne Foussier Date limit…" at bounding box center [146, 46] width 252 height 20
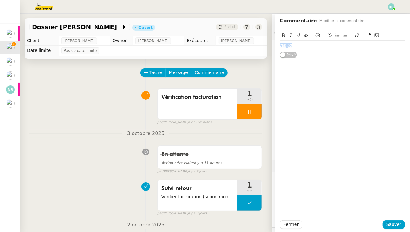
drag, startPoint x: 296, startPoint y: 45, endPoint x: 255, endPoint y: 37, distance: 41.7
click at [255, 37] on app-ticket "Dossier Thomas Caillierez Ouvert Statut Client Florent Seiler Owner Romane Vach…" at bounding box center [215, 123] width 391 height 219
click at [393, 227] on span "Sauver" at bounding box center [394, 224] width 15 height 7
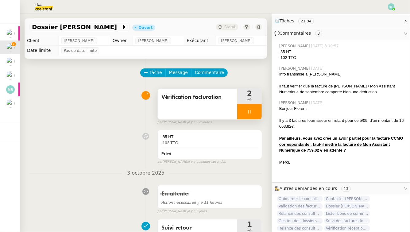
click at [187, 108] on div "Vérification facturation" at bounding box center [198, 104] width 80 height 31
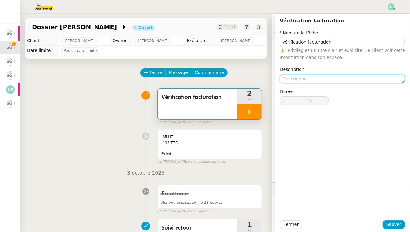
click at [313, 77] on textarea at bounding box center [342, 79] width 125 height 9
type input "15 ""
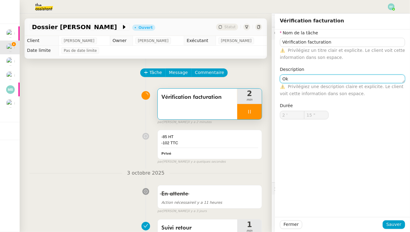
type textarea "Ok p"
type input "16 ""
type textarea "Ok pour avoi"
type input "17 ""
type textarea "Ok pour avoir,"
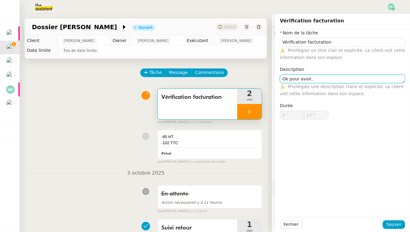
type input "18 ""
type textarea "Ok pour avoir, déduit s"
type input "19 ""
type textarea "Ok pour avoir, déduit sur factu"
type input "20 ""
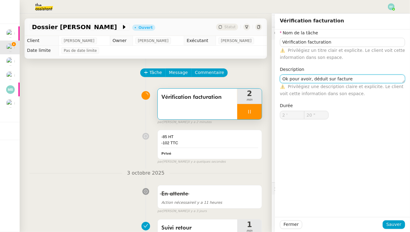
type textarea "Ok pour avoir, déduit sur facture"
type input "26 ""
paste textarea "e FAC/2025/09/0002"
type textarea "Ok pour avoir, déduit sur facture e FAC/2025/09/0002"
type input "28 ""
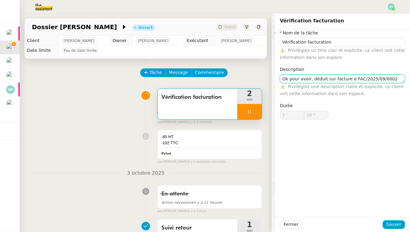
click at [350, 80] on textarea "Ok pour avoir, déduit sur facture e FAC/2025/09/0002" at bounding box center [342, 79] width 125 height 9
type textarea "Ok pour avoir, déduit sur facture FAC/2025/09/0002"
type input "29 ""
type textarea "Ok pour avoir, déduit sur facture FAC/2025/09/0002"
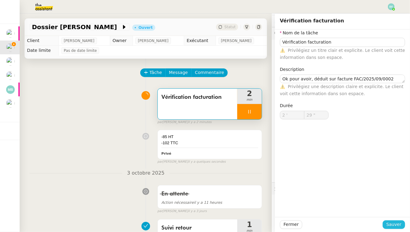
click at [395, 224] on span "Sauver" at bounding box center [394, 224] width 15 height 7
type input "30 ""
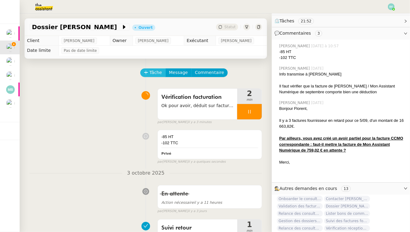
click at [151, 72] on span "Tâche" at bounding box center [156, 72] width 13 height 7
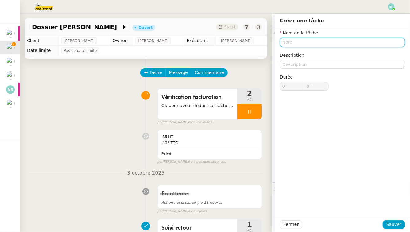
click at [325, 39] on input "text" at bounding box center [342, 42] width 125 height 9
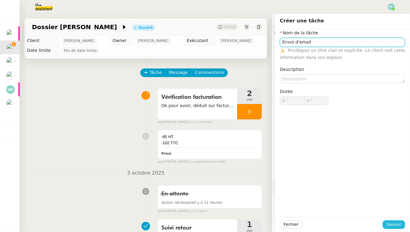
type input "Envoi d'email"
click at [390, 228] on span "Sauver" at bounding box center [394, 224] width 15 height 7
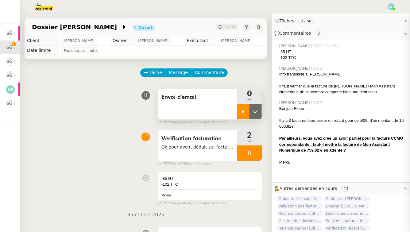
click at [239, 107] on div at bounding box center [243, 111] width 12 height 15
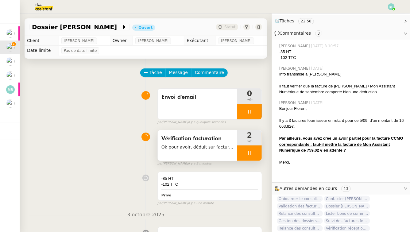
click at [256, 152] on div at bounding box center [249, 153] width 25 height 15
click at [256, 152] on icon at bounding box center [255, 153] width 5 height 5
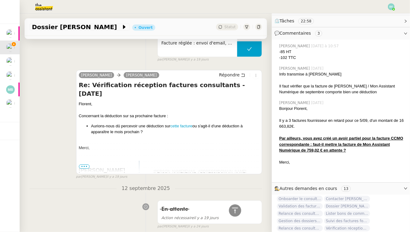
scroll to position [1249, 0]
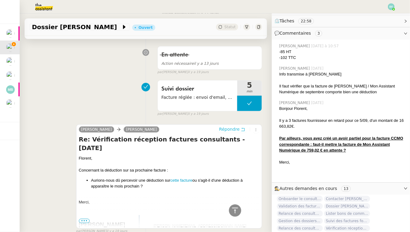
click at [243, 131] on button "Répondre" at bounding box center [232, 129] width 30 height 7
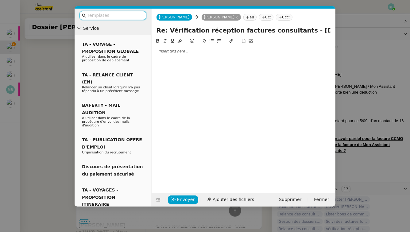
scroll to position [1306, 0]
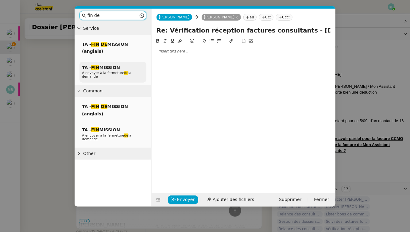
type input "fin de"
click at [116, 66] on span "TA - FIN MISSION" at bounding box center [101, 67] width 38 height 5
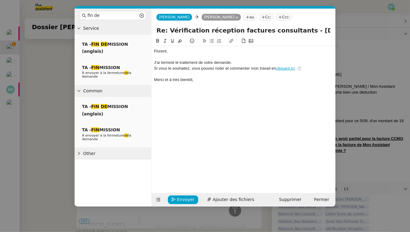
click at [172, 53] on div "﻿Florent﻿," at bounding box center [243, 52] width 179 height 6
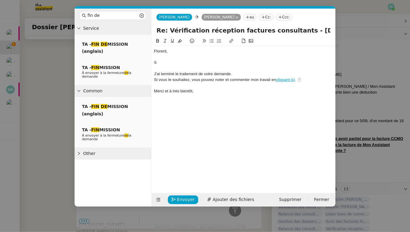
scroll to position [1354, 0]
click at [254, 64] on div "Je vous confirme que Thomas Caillierez a bien déduit 85.€ HT" at bounding box center [243, 63] width 179 height 6
click at [272, 61] on div "Je vous confirme que Thomas Caillierez a bien déduit 85€ HT" at bounding box center [243, 63] width 179 height 6
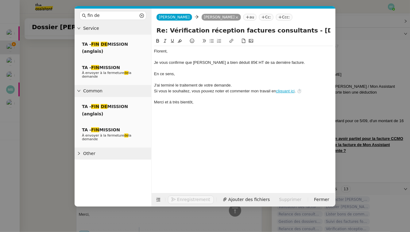
scroll to position [1366, 0]
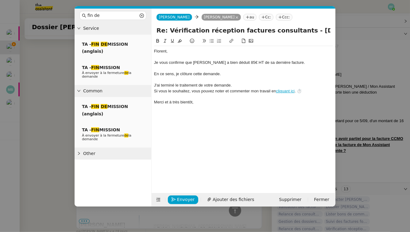
click at [307, 64] on div "Je vous confirme que Thomas Caillierez a bien déduit 85€ HT de sa dernière fact…" at bounding box center [243, 63] width 179 height 6
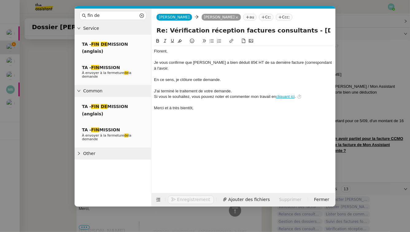
scroll to position [1372, 0]
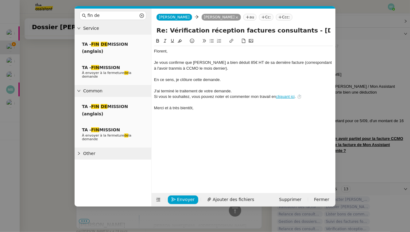
click at [241, 72] on div at bounding box center [243, 74] width 179 height 6
click at [240, 69] on div "Je vous confirme que Thomas Caillierez a bien déduit 85€ HT de sa dernière fact…" at bounding box center [243, 65] width 179 height 11
click at [183, 201] on span "Envoyer" at bounding box center [186, 199] width 18 height 7
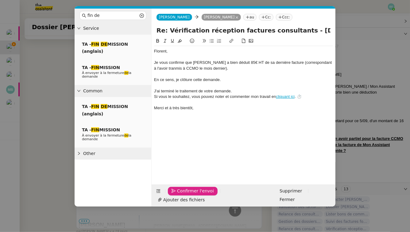
click at [183, 195] on span "Confirmer l'envoi" at bounding box center [195, 191] width 37 height 7
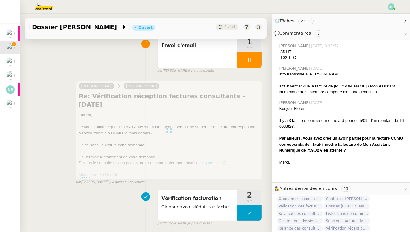
scroll to position [95, 0]
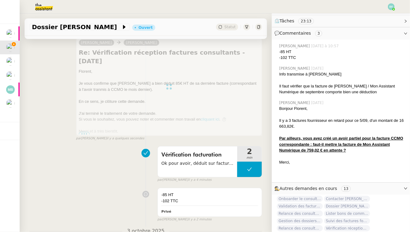
click at [250, 131] on div at bounding box center [169, 86] width 186 height 99
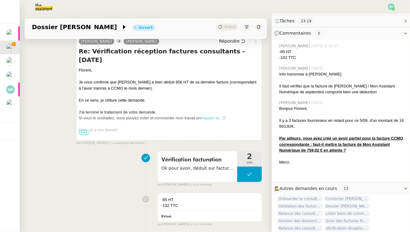
scroll to position [0, 0]
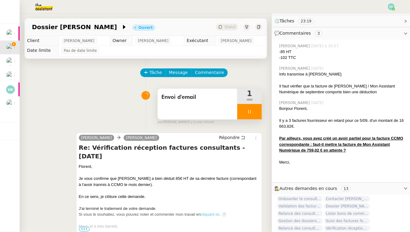
click at [254, 109] on div at bounding box center [249, 111] width 25 height 15
click at [258, 110] on icon at bounding box center [255, 111] width 5 height 5
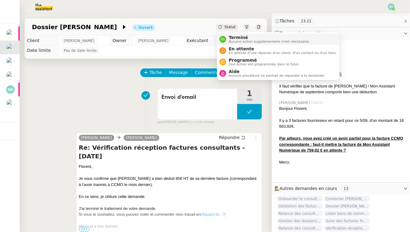
click at [235, 40] on span "Aucune action supplémentaire n'est nécessaire." at bounding box center [269, 41] width 81 height 3
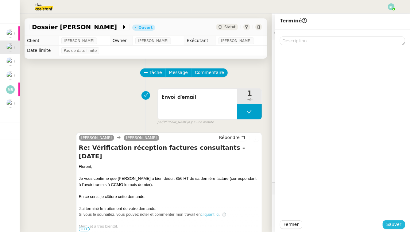
click at [392, 227] on span "Sauver" at bounding box center [394, 224] width 15 height 7
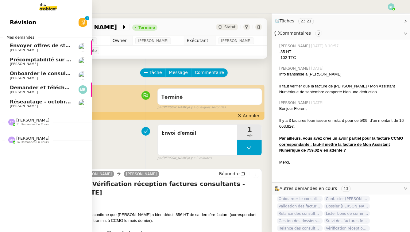
click at [21, 110] on link "Réseautage - octobre 2025 Gabrielle Tavernier" at bounding box center [46, 104] width 92 height 14
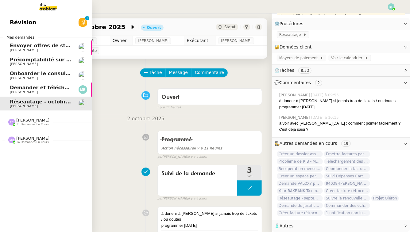
scroll to position [72, 0]
click at [42, 89] on span "Demander et télécharger les factures pour Qonto" at bounding box center [78, 88] width 137 height 6
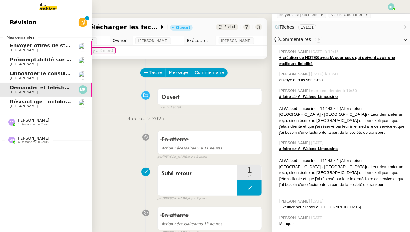
scroll to position [70, 0]
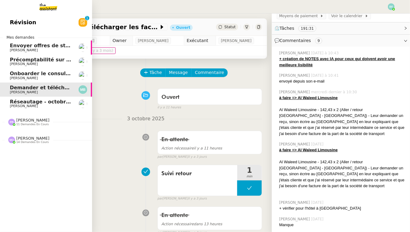
click at [16, 49] on span "[PERSON_NAME]" at bounding box center [24, 50] width 28 height 4
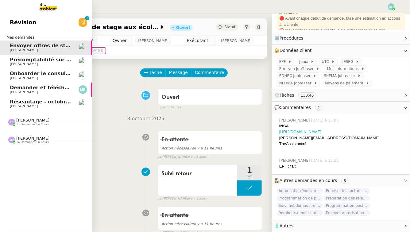
scroll to position [57, 0]
click at [12, 62] on span "[PERSON_NAME]" at bounding box center [24, 64] width 28 height 4
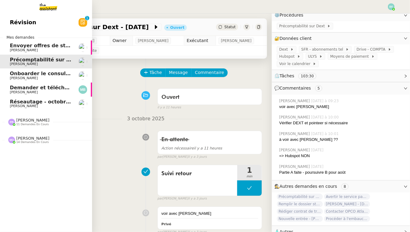
click at [19, 77] on span "[PERSON_NAME]" at bounding box center [24, 78] width 28 height 4
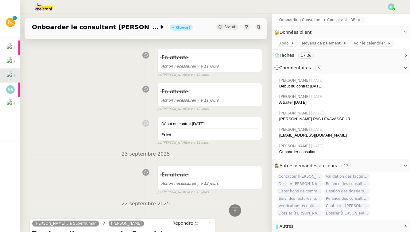
scroll to position [384, 0]
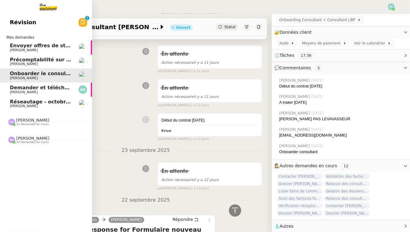
click at [22, 126] on div "Pauline Ribas 11 demandes en cours" at bounding box center [46, 120] width 92 height 18
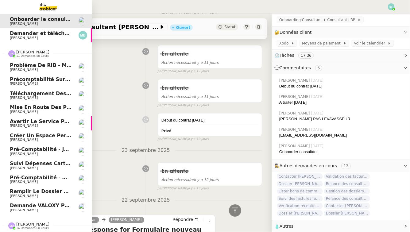
scroll to position [69, 0]
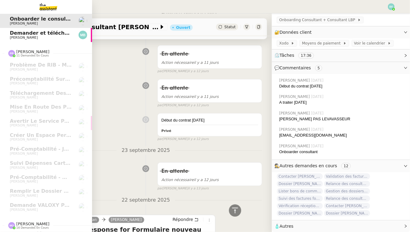
click at [25, 224] on span "[PERSON_NAME]" at bounding box center [32, 224] width 33 height 5
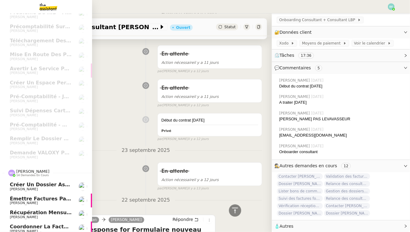
scroll to position [0, 0]
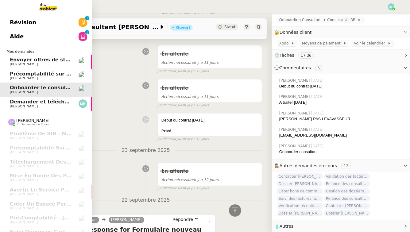
click at [53, 37] on link "Aide 0 1 2 3 4 5 6 7 8 9" at bounding box center [46, 36] width 92 height 14
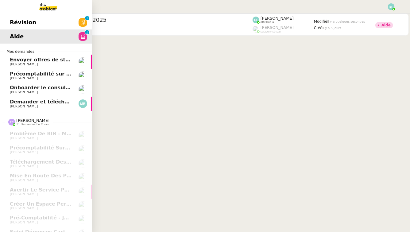
click at [19, 21] on span "Révision" at bounding box center [23, 22] width 26 height 9
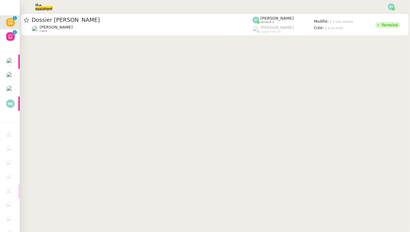
click at [134, 54] on cdk-virtual-scroll-viewport "Dossier Thomas Caillierez Florent Seiler client Emelyne Foussier attribué à Rom…" at bounding box center [215, 123] width 391 height 219
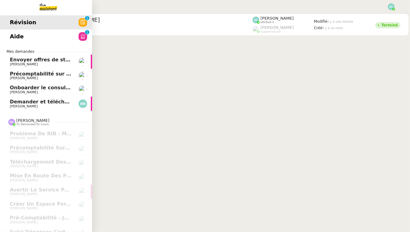
click at [19, 59] on span "Envoyer offres de stage aux écoles" at bounding box center [58, 60] width 97 height 6
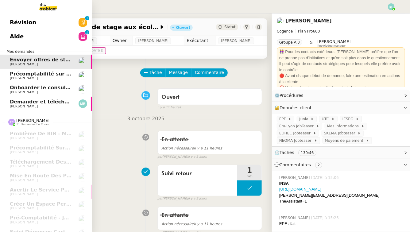
click at [23, 73] on span "Précomptabilité sur Dext - août 2025" at bounding box center [57, 74] width 94 height 6
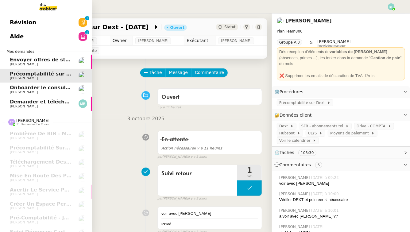
click at [27, 92] on span "[PERSON_NAME]" at bounding box center [24, 92] width 28 height 4
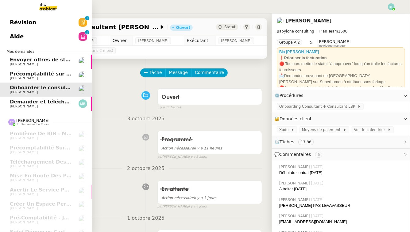
click at [29, 103] on span "Demander et télécharger les factures pour Qonto" at bounding box center [78, 102] width 137 height 6
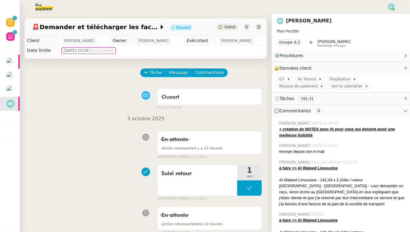
click at [51, 7] on img at bounding box center [39, 7] width 48 height 14
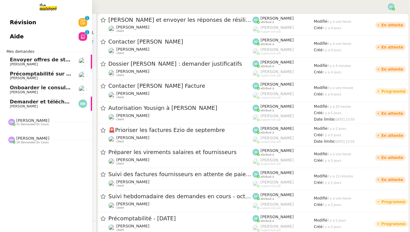
click at [20, 121] on span "[PERSON_NAME]" at bounding box center [32, 120] width 33 height 5
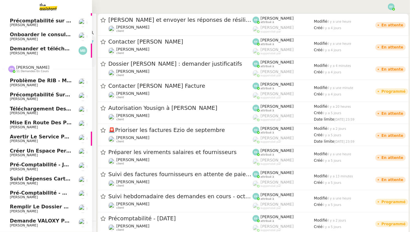
scroll to position [68, 0]
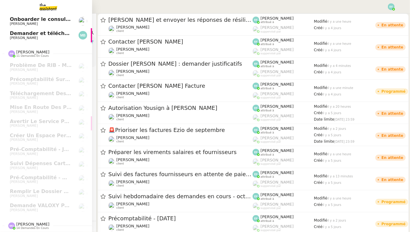
click at [22, 221] on span "Marie Orsoni 14 demandes en cours" at bounding box center [48, 223] width 92 height 13
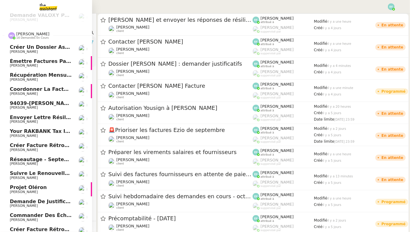
scroll to position [265, 0]
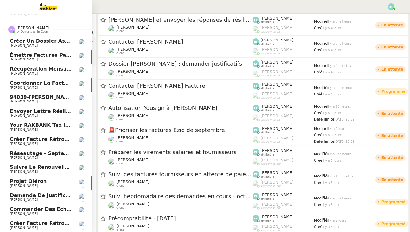
click at [58, 154] on span "Réseautage - septembre 2025" at bounding box center [52, 154] width 84 height 6
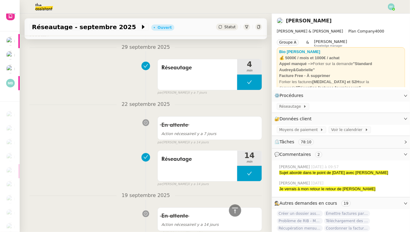
scroll to position [366, 0]
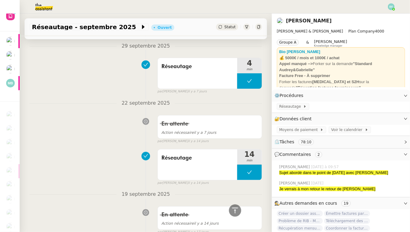
click at [48, 6] on img at bounding box center [39, 7] width 48 height 14
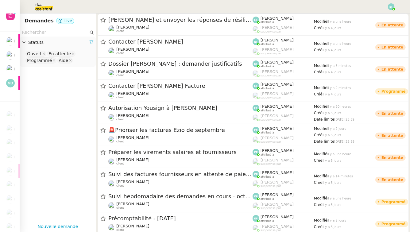
click at [39, 34] on input "text" at bounding box center [55, 32] width 67 height 7
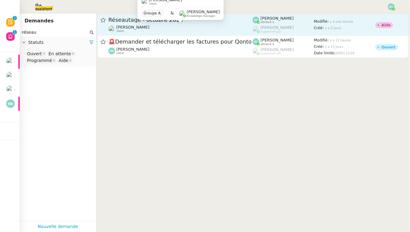
type input "réseau"
click at [166, 26] on div "Gabrielle Tavernier client" at bounding box center [180, 29] width 144 height 8
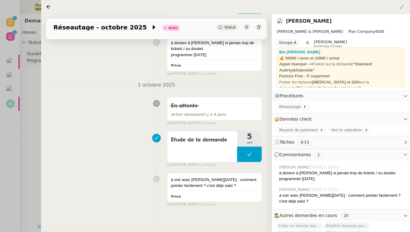
scroll to position [182, 0]
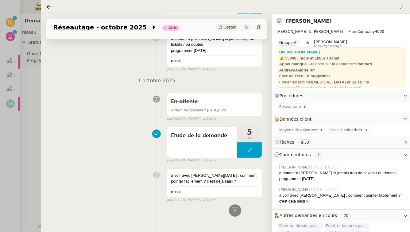
click at [33, 96] on div at bounding box center [205, 116] width 410 height 232
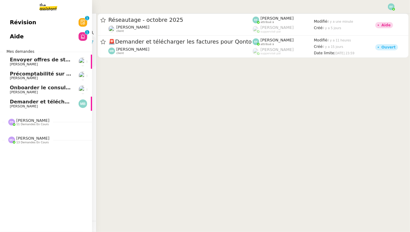
click at [24, 143] on span "13 demandes en cours" at bounding box center [32, 142] width 33 height 3
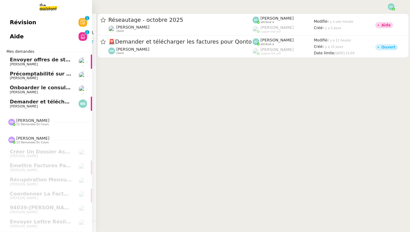
click at [59, 39] on link "Aide 0 1 2 3 4 5 6 7 8 9" at bounding box center [46, 36] width 92 height 14
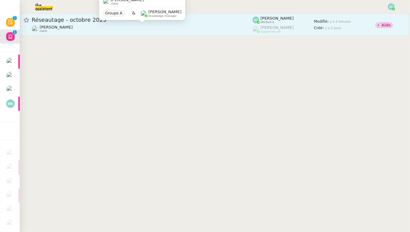
click at [150, 26] on div "Gabrielle Tavernier client" at bounding box center [142, 29] width 221 height 8
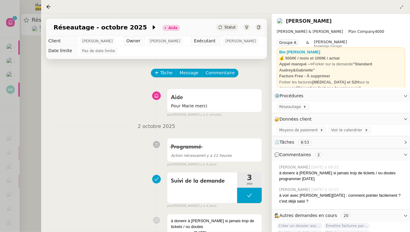
click at [22, 92] on div at bounding box center [205, 116] width 410 height 232
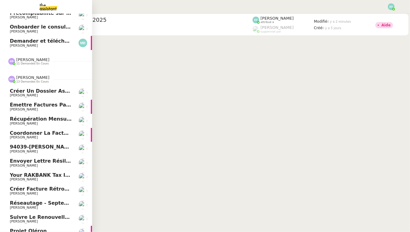
scroll to position [83, 0]
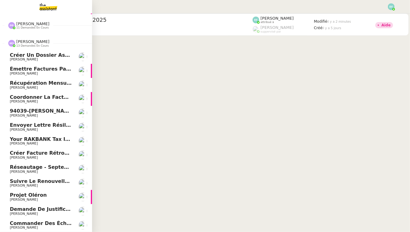
click at [36, 168] on span "Réseautage - septembre 2025" at bounding box center [52, 167] width 84 height 6
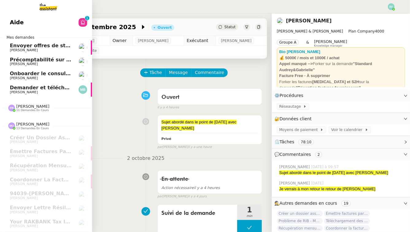
click at [53, 21] on link "Aide 0 1 2 3 4 5 6 7 8 9" at bounding box center [46, 22] width 92 height 14
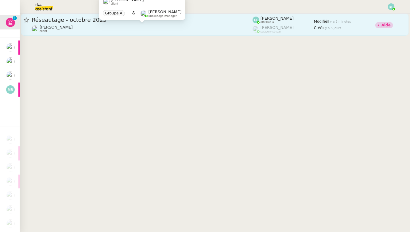
click at [146, 26] on div "Gabrielle Tavernier client" at bounding box center [142, 29] width 221 height 8
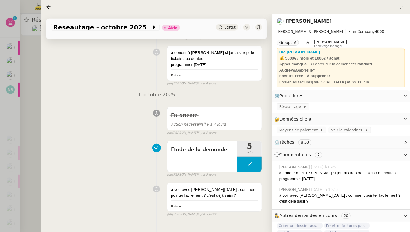
scroll to position [182, 0]
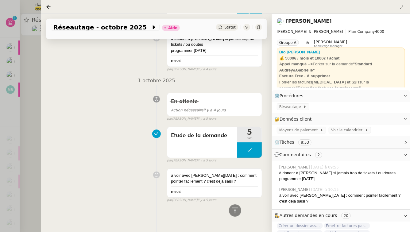
click at [23, 72] on div at bounding box center [205, 116] width 410 height 232
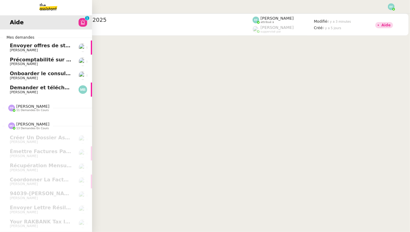
click at [39, 87] on span "Demander et télécharger les factures pour Qonto" at bounding box center [78, 88] width 137 height 6
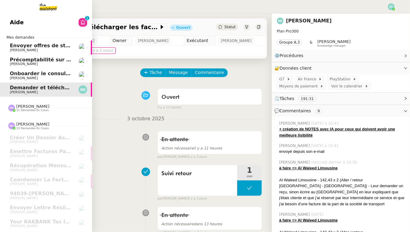
click at [22, 63] on span "[PERSON_NAME]" at bounding box center [24, 64] width 28 height 4
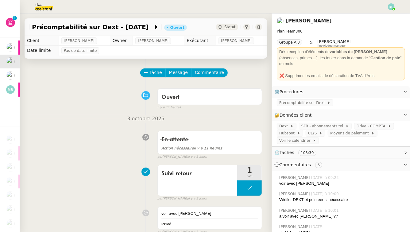
click at [46, 9] on img at bounding box center [39, 7] width 48 height 14
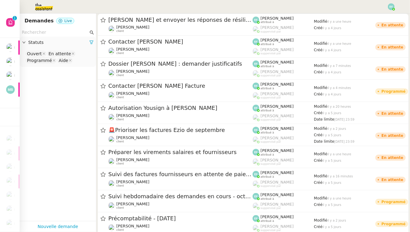
click at [46, 35] on input "text" at bounding box center [55, 32] width 67 height 7
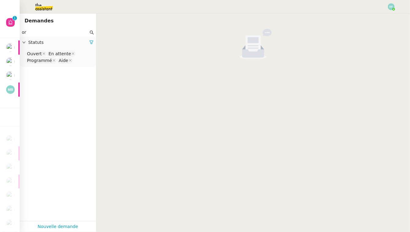
type input "o"
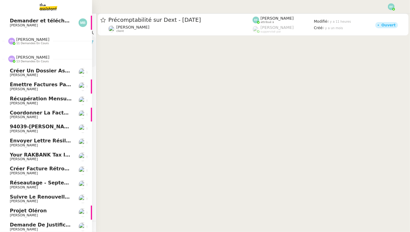
scroll to position [83, 0]
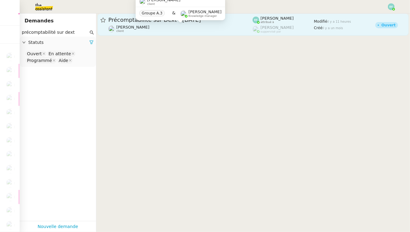
type input "précomptabilité sur dext"
click at [144, 30] on div "Manon Loustau client" at bounding box center [132, 29] width 33 height 8
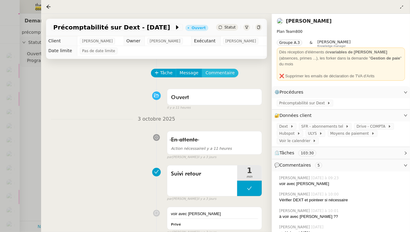
click at [219, 74] on span "Commentaire" at bounding box center [220, 72] width 29 height 7
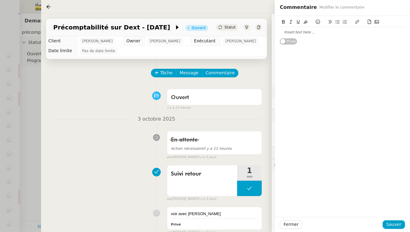
click at [297, 32] on div at bounding box center [342, 32] width 125 height 6
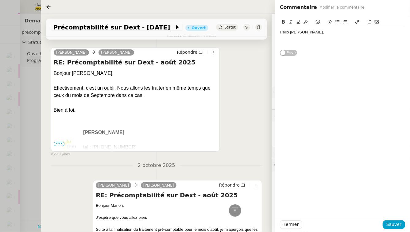
scroll to position [238, 0]
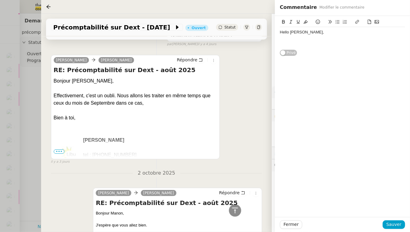
click at [228, 80] on div "Manon Loustau Sam Répondre RE: Précomptabilité sur Dext - août 2025 Bonjour Sam…" at bounding box center [156, 106] width 211 height 115
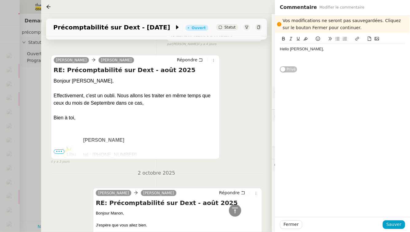
click at [297, 230] on div "Fermer Sauver" at bounding box center [342, 224] width 135 height 15
click at [295, 225] on span "Fermer" at bounding box center [291, 224] width 15 height 7
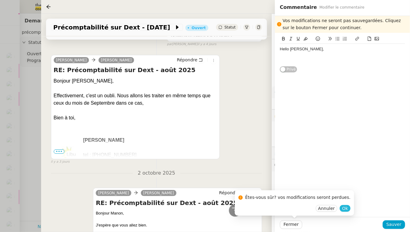
click at [340, 209] on button "Ok" at bounding box center [345, 208] width 11 height 7
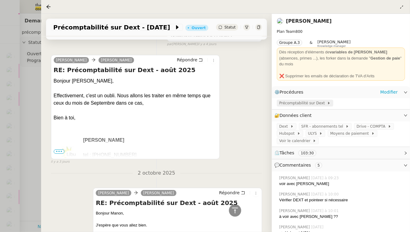
click at [325, 100] on div "Précomptabilité sur Dext" at bounding box center [305, 103] width 57 height 7
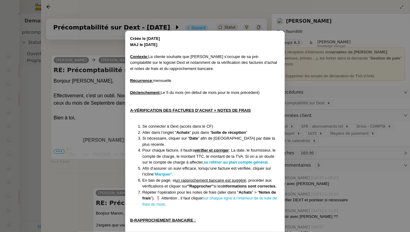
click at [232, 15] on nz-modal-container "Créée le 19/02/2025 MAJ le 28/08/2025 Contexte : La cliente souhaite que Sam s’…" at bounding box center [205, 116] width 410 height 232
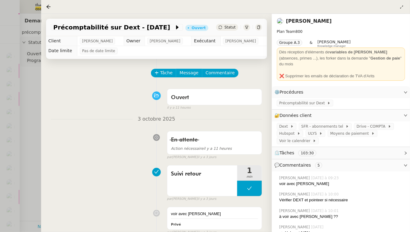
click at [12, 110] on div at bounding box center [205, 116] width 410 height 232
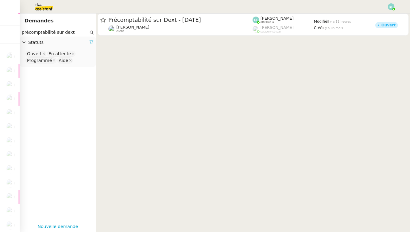
click at [143, 118] on cdk-virtual-scroll-viewport "Précomptabilité sur Dext - août 2025 Manon Loustau client Emelyne Foussier attr…" at bounding box center [253, 123] width 314 height 219
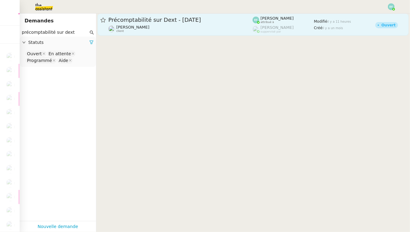
click at [182, 20] on span "Précomptabilité sur Dext - août 2025" at bounding box center [180, 20] width 144 height 6
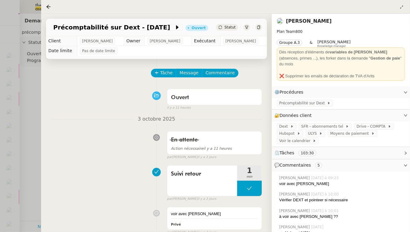
click at [38, 59] on div at bounding box center [205, 116] width 410 height 232
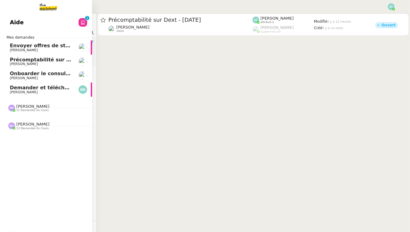
click at [15, 59] on span "Précomptabilité sur Dext - août 2025" at bounding box center [57, 60] width 94 height 6
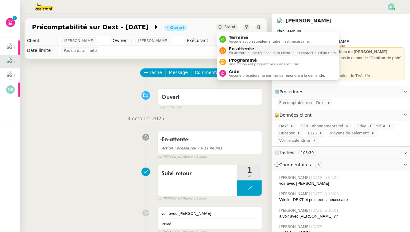
click at [230, 50] on span "En attente" at bounding box center [283, 48] width 108 height 5
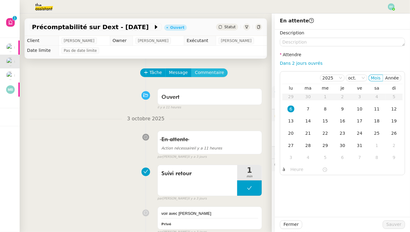
click at [212, 71] on span "Commentaire" at bounding box center [209, 72] width 29 height 7
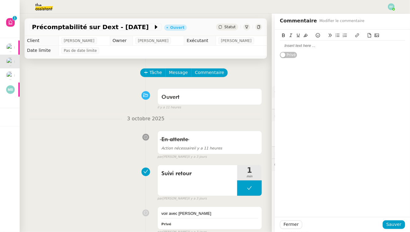
click at [323, 48] on div at bounding box center [342, 46] width 125 height 6
click at [400, 226] on span "Sauver" at bounding box center [394, 224] width 15 height 7
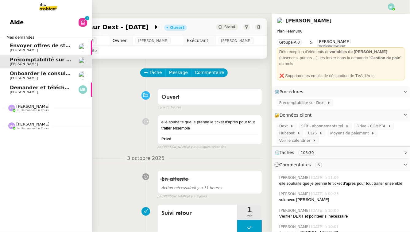
click at [24, 108] on span "[PERSON_NAME]" at bounding box center [32, 106] width 33 height 5
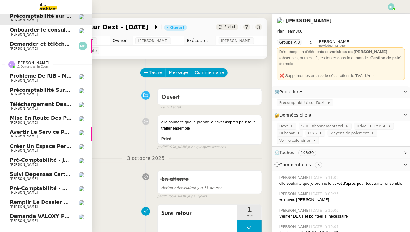
scroll to position [54, 0]
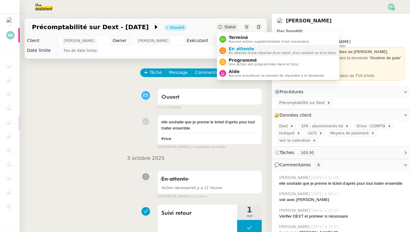
click at [229, 48] on div "En attente En attente d'une réponse d'un client, d'un contact ou d'un tiers." at bounding box center [281, 50] width 111 height 8
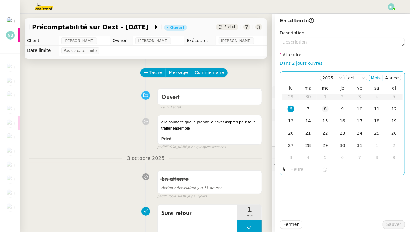
click at [323, 109] on div "8" at bounding box center [325, 109] width 7 height 7
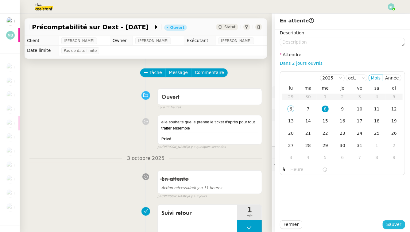
click at [394, 229] on button "Sauver" at bounding box center [394, 225] width 22 height 9
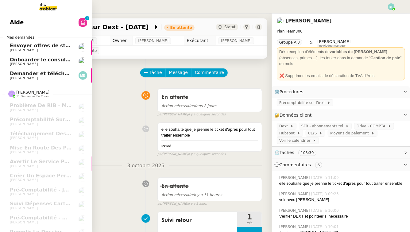
click at [40, 43] on span "Envoyer offres de stage aux écoles" at bounding box center [58, 46] width 97 height 6
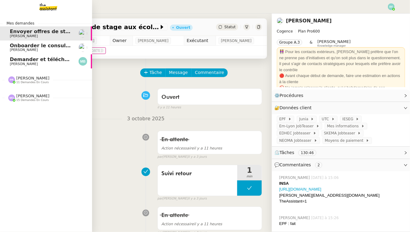
click at [20, 59] on span "Demander et télécharger les factures pour Qonto" at bounding box center [78, 60] width 137 height 6
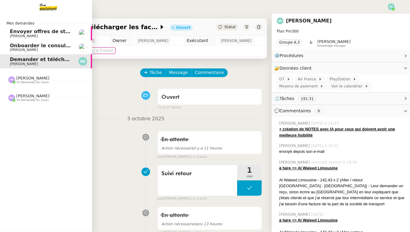
click at [25, 48] on span "[PERSON_NAME]" at bounding box center [24, 50] width 28 height 4
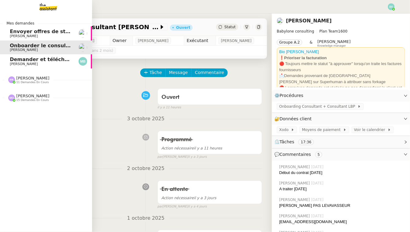
click at [33, 34] on span "Envoyer offres de stage aux écoles" at bounding box center [58, 32] width 97 height 6
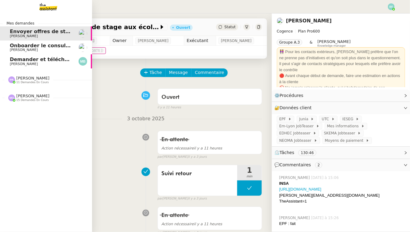
click at [20, 47] on span "Onboarder le consultant [PERSON_NAME]" at bounding box center [67, 46] width 115 height 6
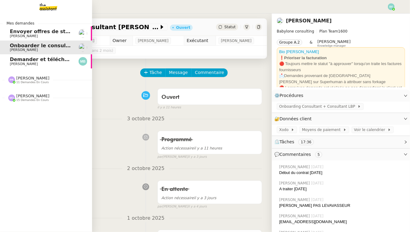
click at [32, 57] on span "Demander et télécharger les factures pour Qonto" at bounding box center [78, 60] width 137 height 6
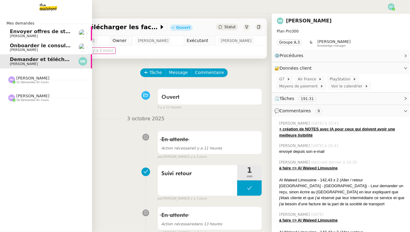
click at [20, 44] on span "Onboarder le consultant [PERSON_NAME]" at bounding box center [67, 46] width 115 height 6
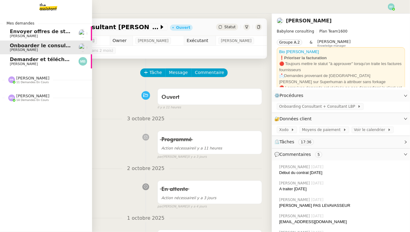
click at [32, 34] on span "[PERSON_NAME]" at bounding box center [41, 36] width 62 height 4
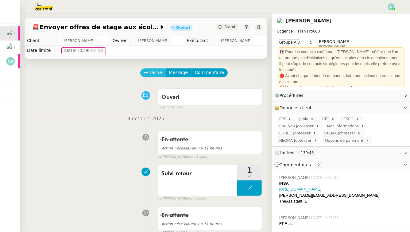
click at [158, 71] on span "Tâche" at bounding box center [156, 72] width 13 height 7
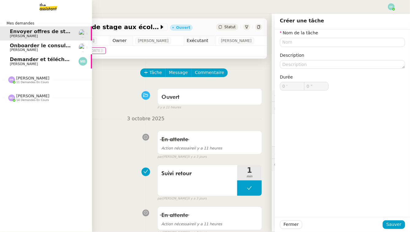
click at [46, 47] on span "Onboarder le consultant [PERSON_NAME]" at bounding box center [67, 46] width 115 height 6
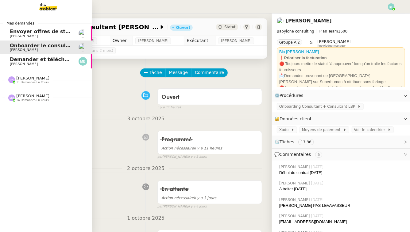
click at [59, 32] on span "Envoyer offres de stage aux écoles" at bounding box center [58, 32] width 97 height 6
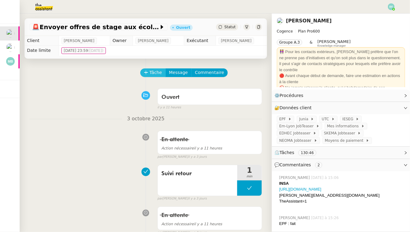
click at [157, 74] on span "Tâche" at bounding box center [156, 72] width 13 height 7
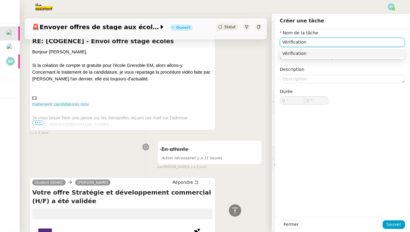
scroll to position [216, 0]
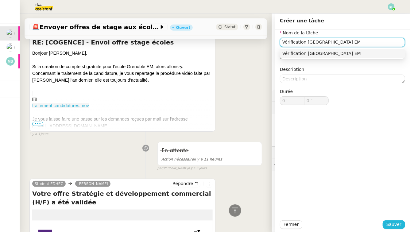
type input "Vérification [GEOGRAPHIC_DATA] EM"
click at [392, 223] on span "Sauver" at bounding box center [394, 224] width 15 height 7
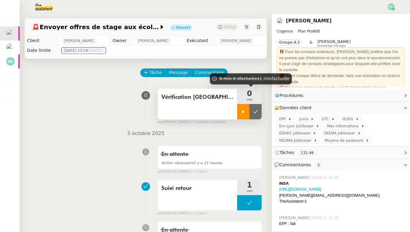
click at [247, 109] on div at bounding box center [243, 111] width 12 height 15
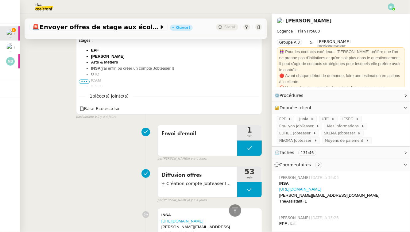
scroll to position [900, 0]
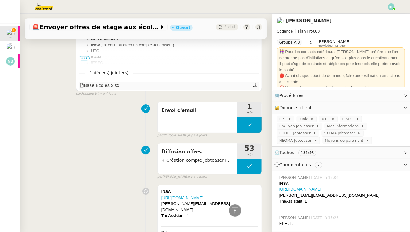
click at [257, 84] on icon at bounding box center [255, 85] width 4 height 4
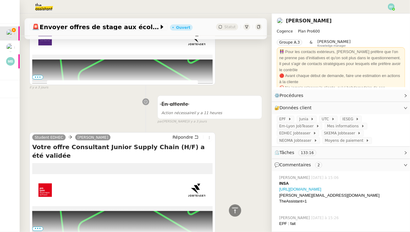
scroll to position [0, 0]
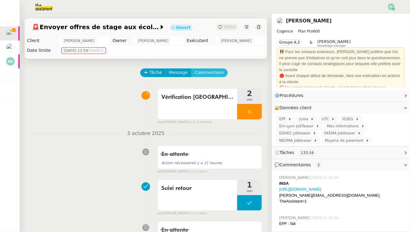
click at [202, 72] on span "Commentaire" at bounding box center [209, 72] width 29 height 7
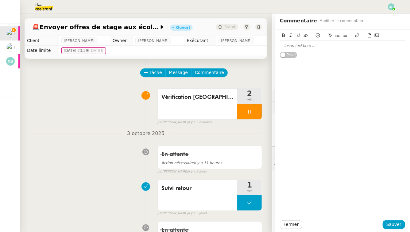
click at [315, 45] on div at bounding box center [342, 46] width 125 height 6
drag, startPoint x: 323, startPoint y: 53, endPoint x: 279, endPoint y: 52, distance: 43.9
click at [279, 52] on div "Grenoble EM e FAC/2025/09/0002 Privé" at bounding box center [342, 46] width 135 height 35
click at [393, 225] on span "Sauver" at bounding box center [394, 224] width 15 height 7
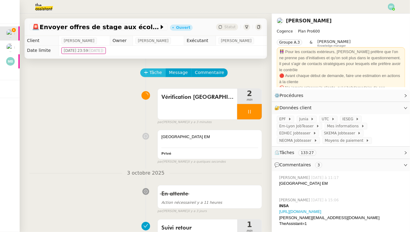
click at [147, 71] on icon at bounding box center [146, 72] width 4 height 4
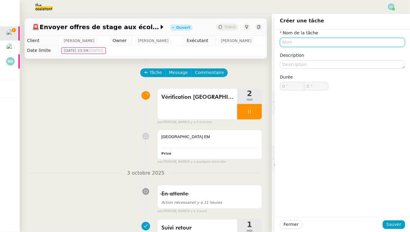
click at [300, 43] on input "text" at bounding box center [342, 42] width 125 height 9
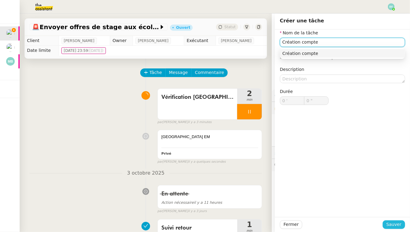
type input "Création compte"
click at [396, 227] on span "Sauver" at bounding box center [394, 224] width 15 height 7
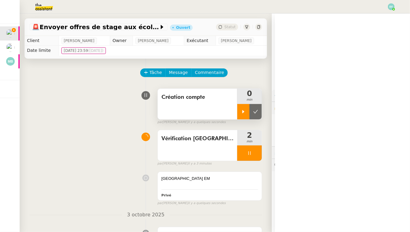
click at [246, 107] on div at bounding box center [243, 111] width 12 height 15
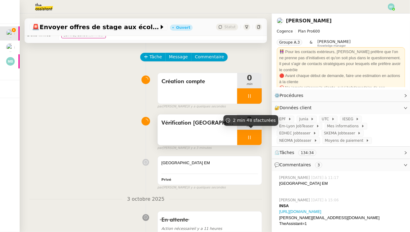
scroll to position [28, 0]
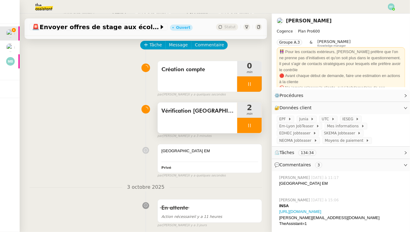
click at [254, 121] on div at bounding box center [249, 125] width 25 height 15
click at [258, 123] on icon at bounding box center [255, 125] width 5 height 5
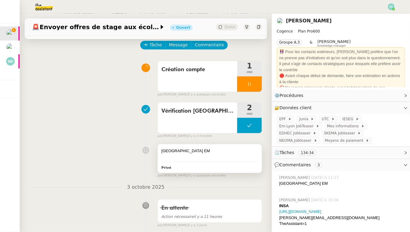
click at [191, 153] on div "[GEOGRAPHIC_DATA] EM" at bounding box center [210, 151] width 97 height 6
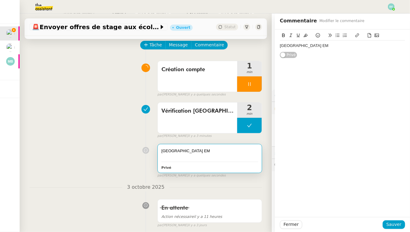
click at [311, 46] on div "[GEOGRAPHIC_DATA] EM" at bounding box center [342, 46] width 125 height 6
drag, startPoint x: 306, startPoint y: 48, endPoint x: 280, endPoint y: 43, distance: 25.9
click at [279, 44] on div "[GEOGRAPHIC_DATA] EM [PERSON_NAME][EMAIL_ADDRESS][DOMAIN_NAME] TheAssistant=1 P…" at bounding box center [342, 49] width 135 height 40
click at [283, 35] on icon at bounding box center [284, 35] width 4 height 4
click at [281, 48] on div "[GEOGRAPHIC_DATA] EM" at bounding box center [342, 46] width 125 height 6
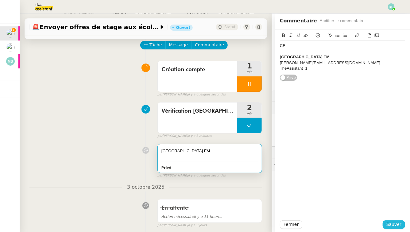
click at [393, 222] on span "Sauver" at bounding box center [394, 224] width 15 height 7
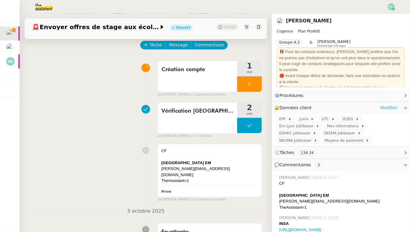
click at [392, 107] on link "Modifier" at bounding box center [390, 107] width 18 height 7
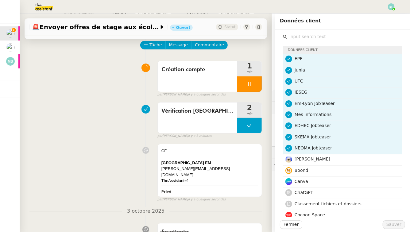
click at [328, 37] on input "text" at bounding box center [345, 37] width 115 height 8
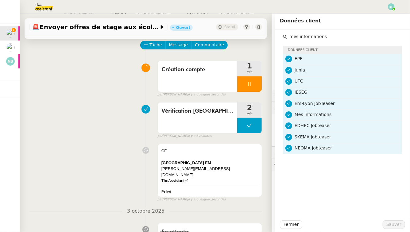
type input "mes informations"
click at [121, 86] on div "Création compte 1 min false par [PERSON_NAME] il y a quelques secondes" at bounding box center [145, 77] width 233 height 39
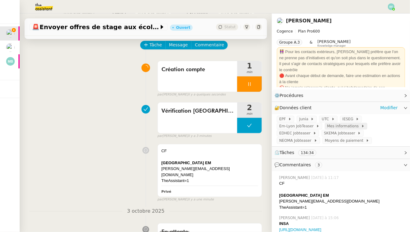
click at [351, 126] on span "Mes informations" at bounding box center [344, 126] width 34 height 6
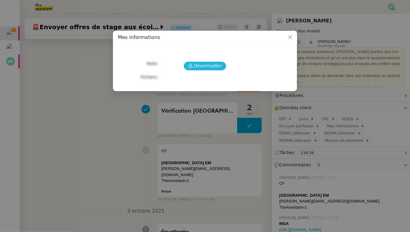
click at [215, 67] on span "Déverrouiller" at bounding box center [208, 65] width 28 height 7
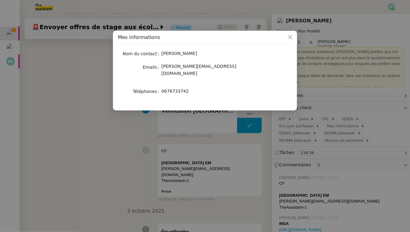
click at [178, 89] on span "0676733742" at bounding box center [175, 91] width 27 height 5
copy span "0676733742"
click at [84, 102] on nz-modal-container "Mes informations Nom du contact [PERSON_NAME] Emails [PERSON_NAME][EMAIL_ADDRES…" at bounding box center [205, 116] width 410 height 232
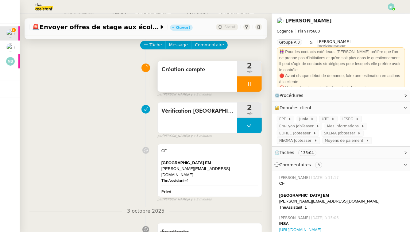
click at [252, 88] on div at bounding box center [249, 83] width 25 height 15
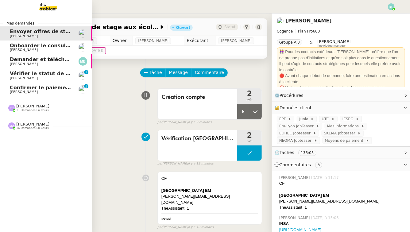
click at [22, 95] on link "Confirmer le paiement de la facture n°020 [PERSON_NAME] 0 1 2 3 4 5 6 7 8 9" at bounding box center [46, 90] width 92 height 14
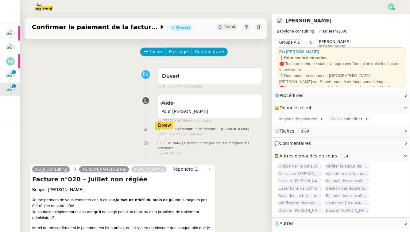
scroll to position [87, 0]
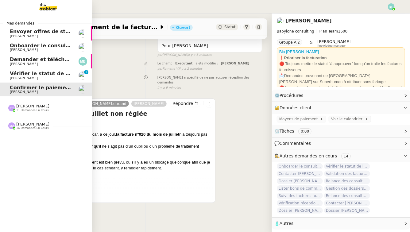
click at [21, 72] on span "Vérifier le statut de la facture n°020" at bounding box center [60, 74] width 100 height 6
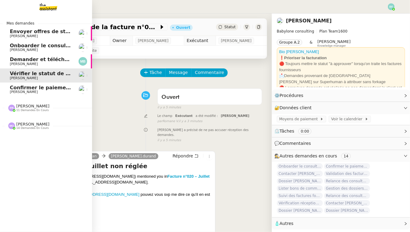
click at [27, 94] on link "Confirmer le paiement de la facture n°020 [PERSON_NAME]" at bounding box center [46, 90] width 92 height 14
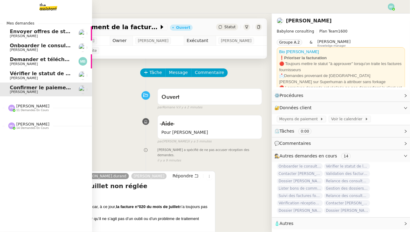
click at [15, 78] on span "[PERSON_NAME]" at bounding box center [24, 78] width 28 height 4
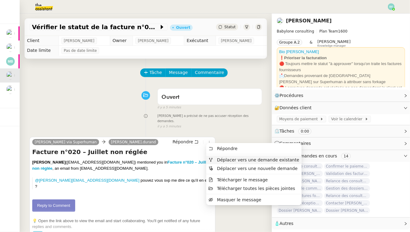
click at [218, 156] on li "Déplacer vers une demande existante" at bounding box center [254, 160] width 96 height 9
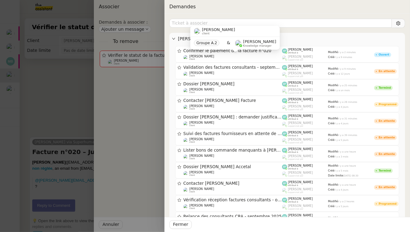
click at [255, 54] on div "[PERSON_NAME] client Groupe A.2 & [PERSON_NAME] Knowledge manager" at bounding box center [235, 40] width 90 height 29
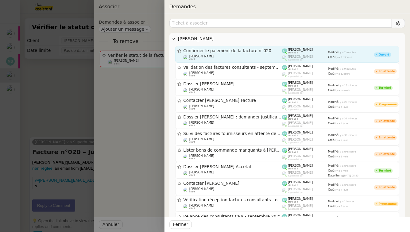
click at [283, 48] on div "[PERSON_NAME] attribué à" at bounding box center [305, 51] width 46 height 6
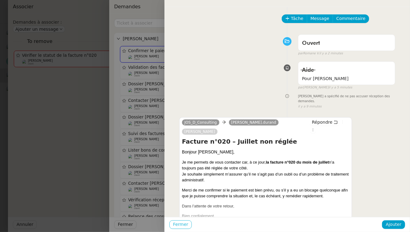
scroll to position [29, 0]
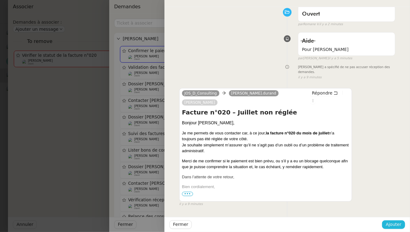
click at [391, 224] on span "Ajouter" at bounding box center [394, 224] width 16 height 7
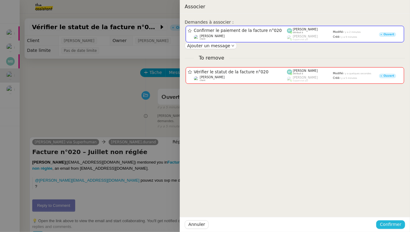
click at [388, 226] on span "Confirmer" at bounding box center [391, 224] width 22 height 7
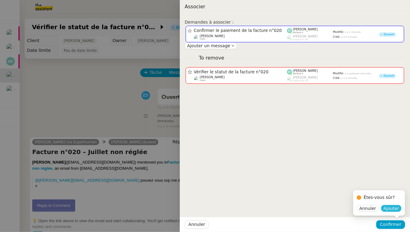
click at [397, 208] on span "Ajouter" at bounding box center [392, 208] width 16 height 6
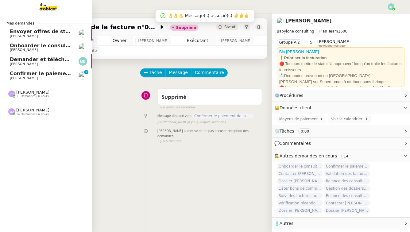
click at [16, 81] on link "Confirmer le paiement de la facture n°020 [PERSON_NAME] 0 1 2 3 4 5 6 7 8 9" at bounding box center [46, 75] width 92 height 14
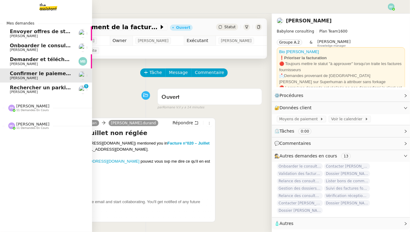
click at [24, 88] on span "Rechercher un parking à vendre à [GEOGRAPHIC_DATA]" at bounding box center [87, 88] width 154 height 6
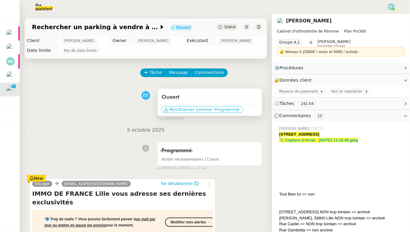
click at [194, 110] on span "Réinitialiser comme" at bounding box center [191, 110] width 42 height 6
